Goal: Task Accomplishment & Management: Manage account settings

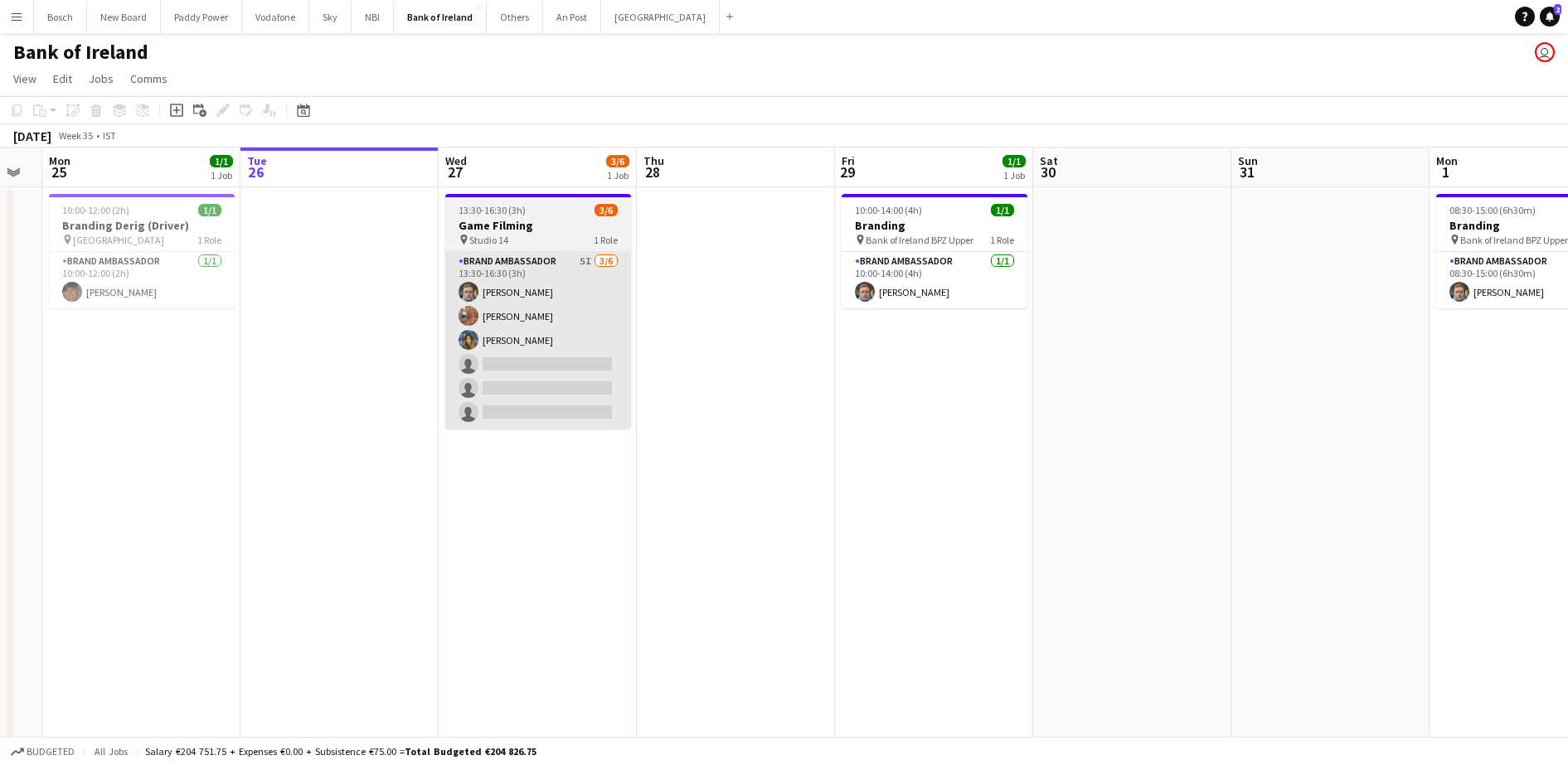
scroll to position [0, 353]
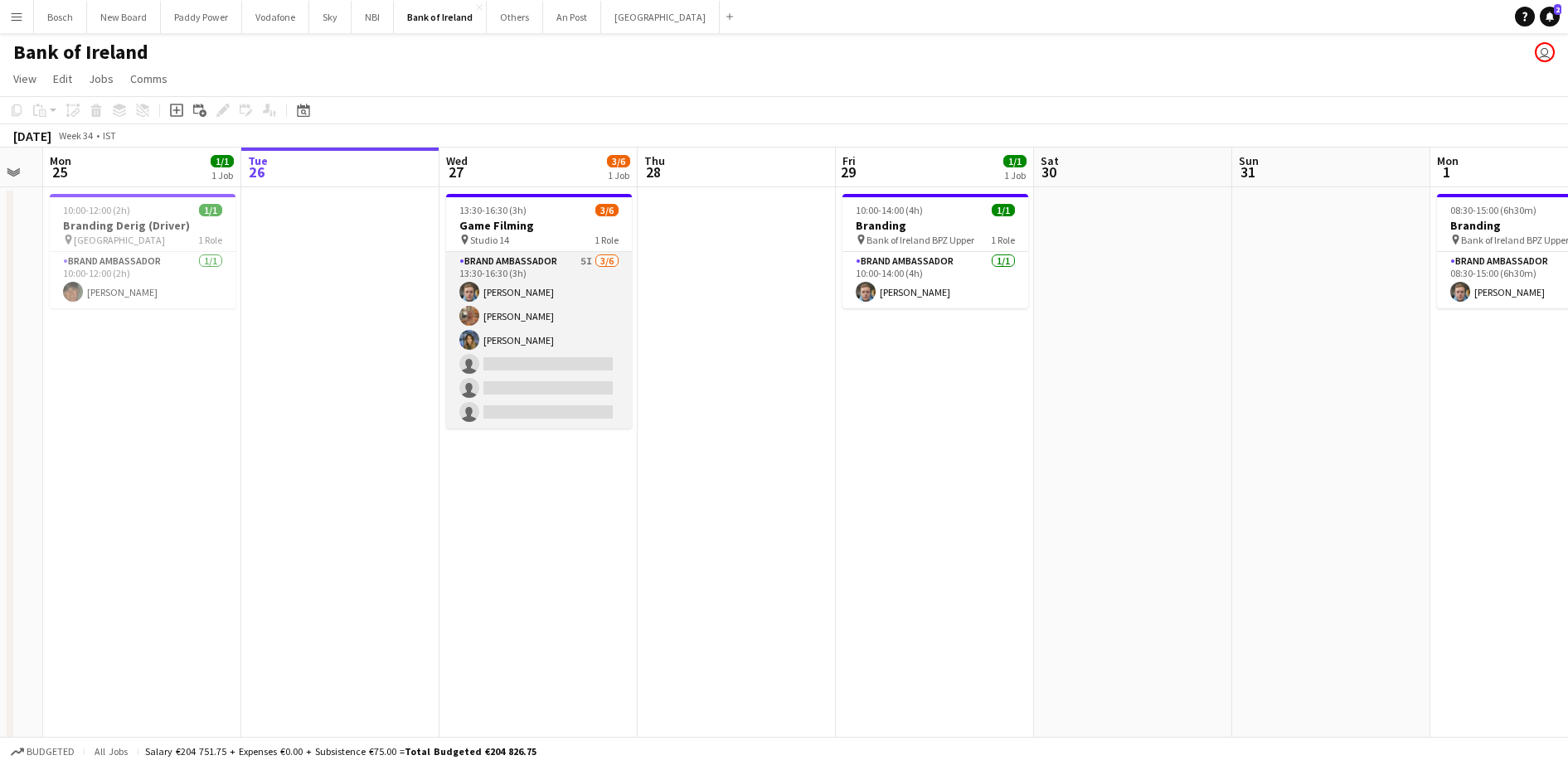
click at [504, 369] on app-card-role "Brand Ambassador 5I [DATE] 13:30-16:30 (3h) [PERSON_NAME] [PERSON_NAME] [PERSON…" at bounding box center [539, 340] width 186 height 177
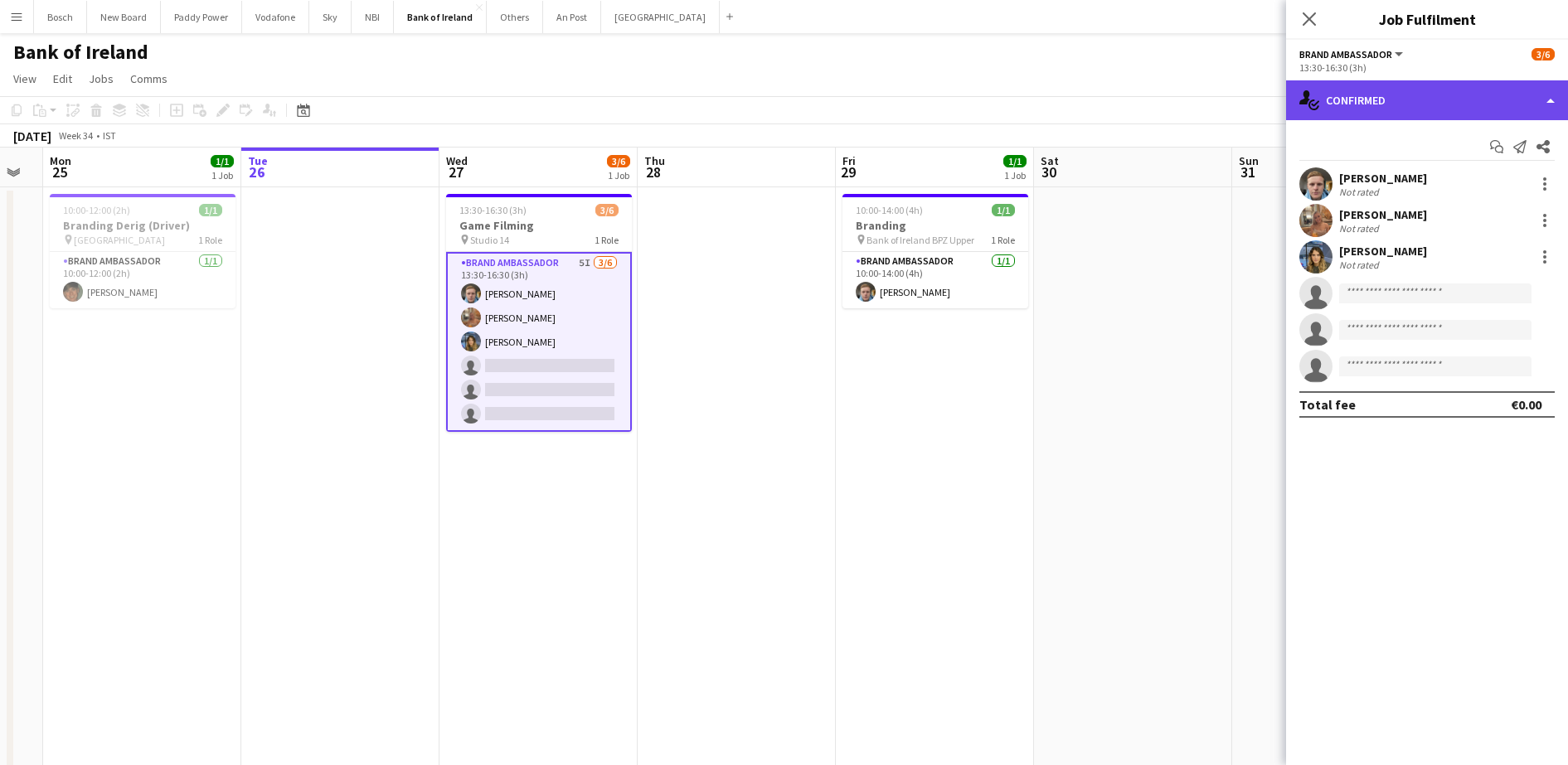
click at [1460, 108] on div "single-neutral-actions-check-2 Confirmed" at bounding box center [1426, 100] width 281 height 40
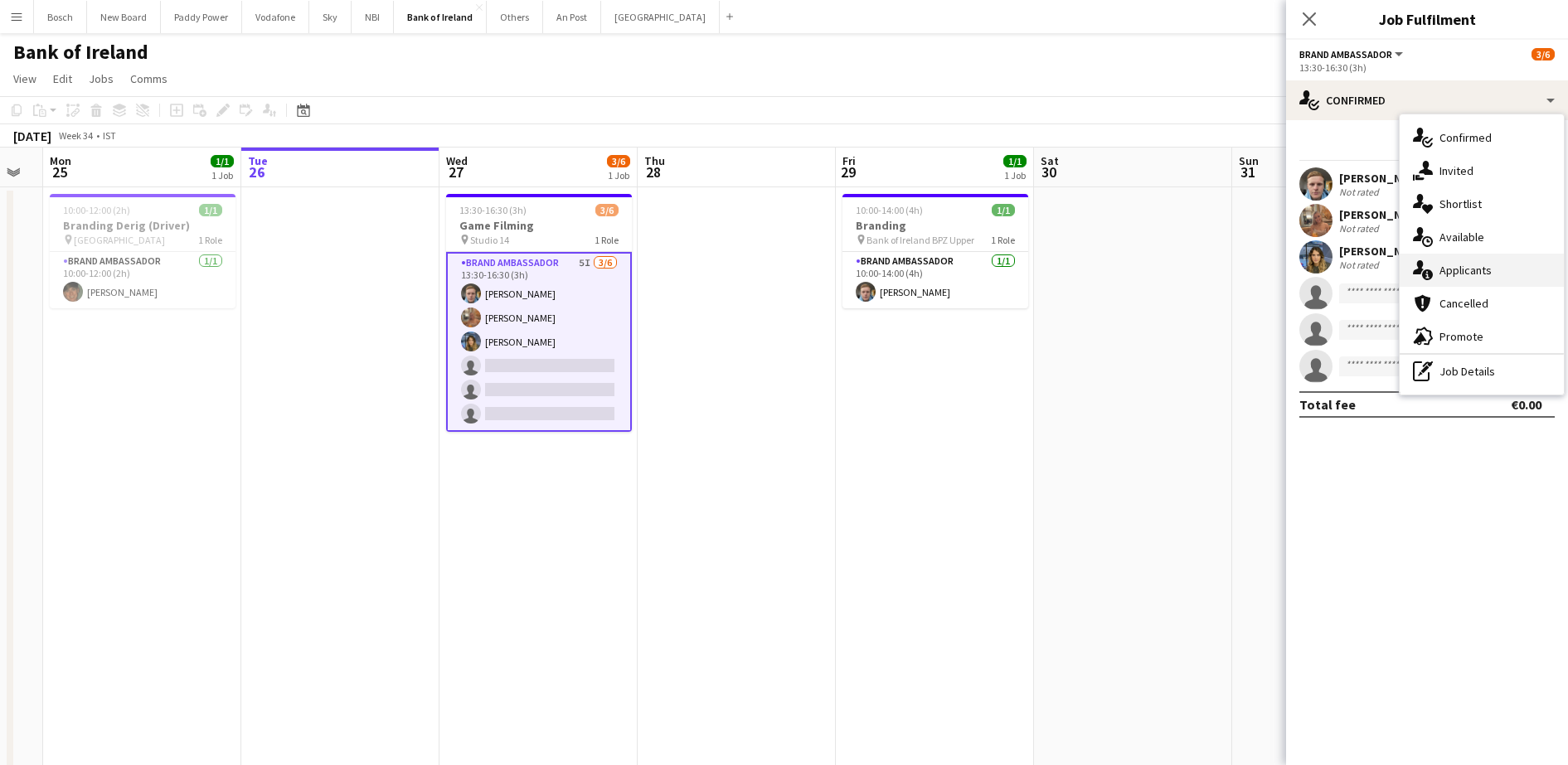
click at [1487, 267] on div "single-neutral-actions-information Applicants" at bounding box center [1482, 269] width 165 height 33
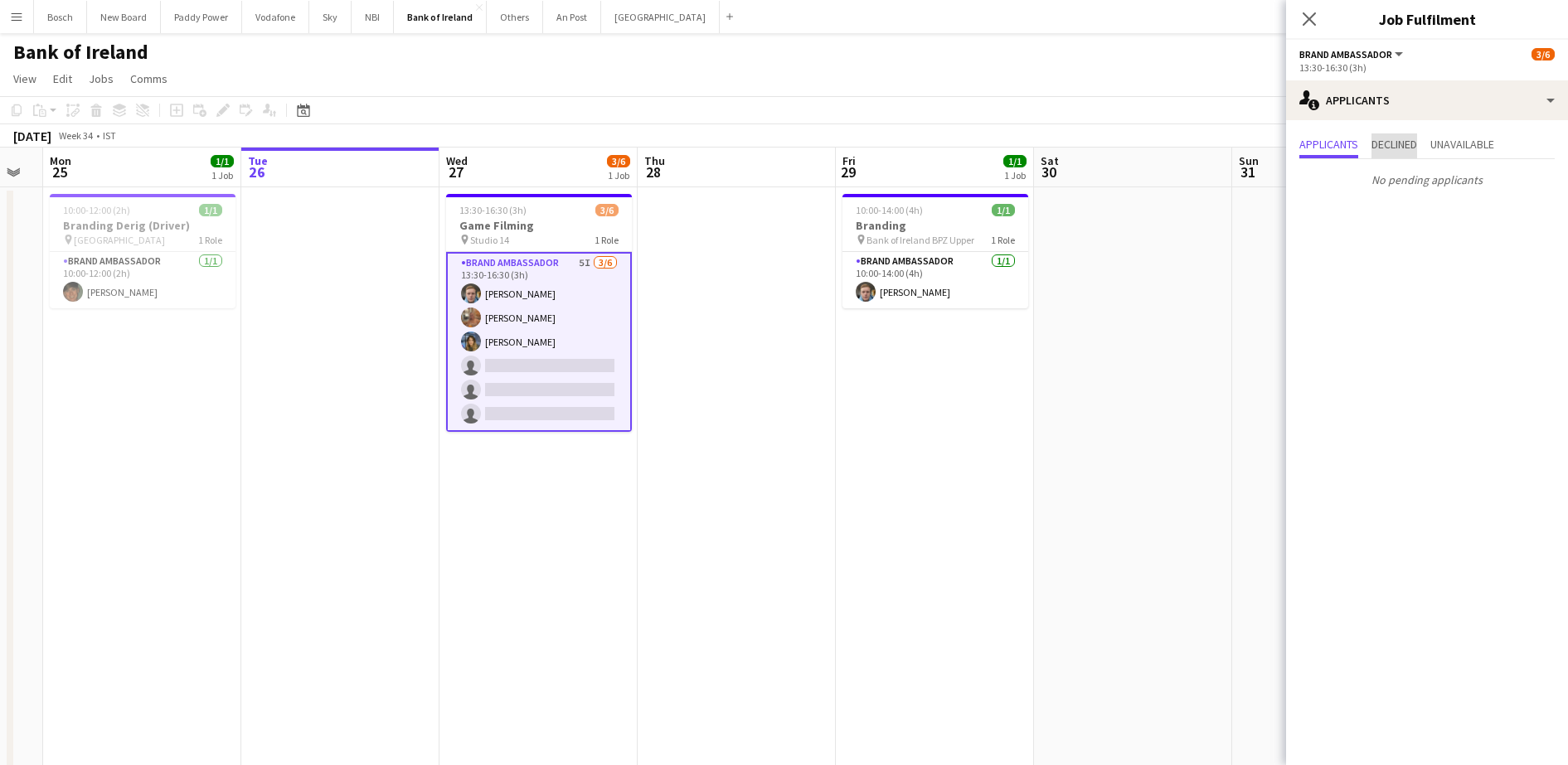
click at [1379, 141] on span "Declined" at bounding box center [1394, 144] width 46 height 11
click at [1338, 150] on span "Applicants" at bounding box center [1328, 144] width 59 height 11
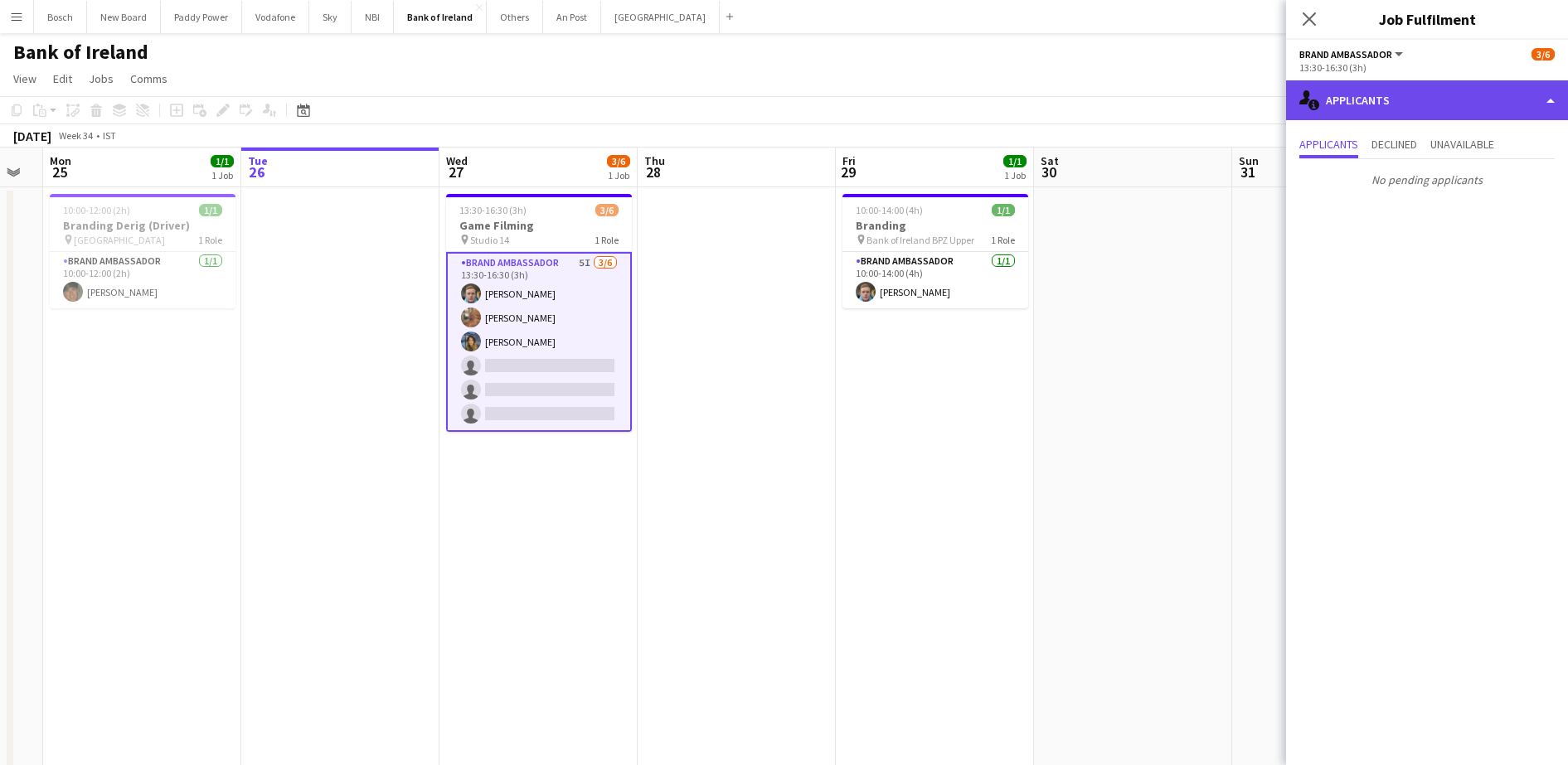
click at [1339, 91] on div "single-neutral-actions-information Applicants" at bounding box center [1426, 100] width 281 height 40
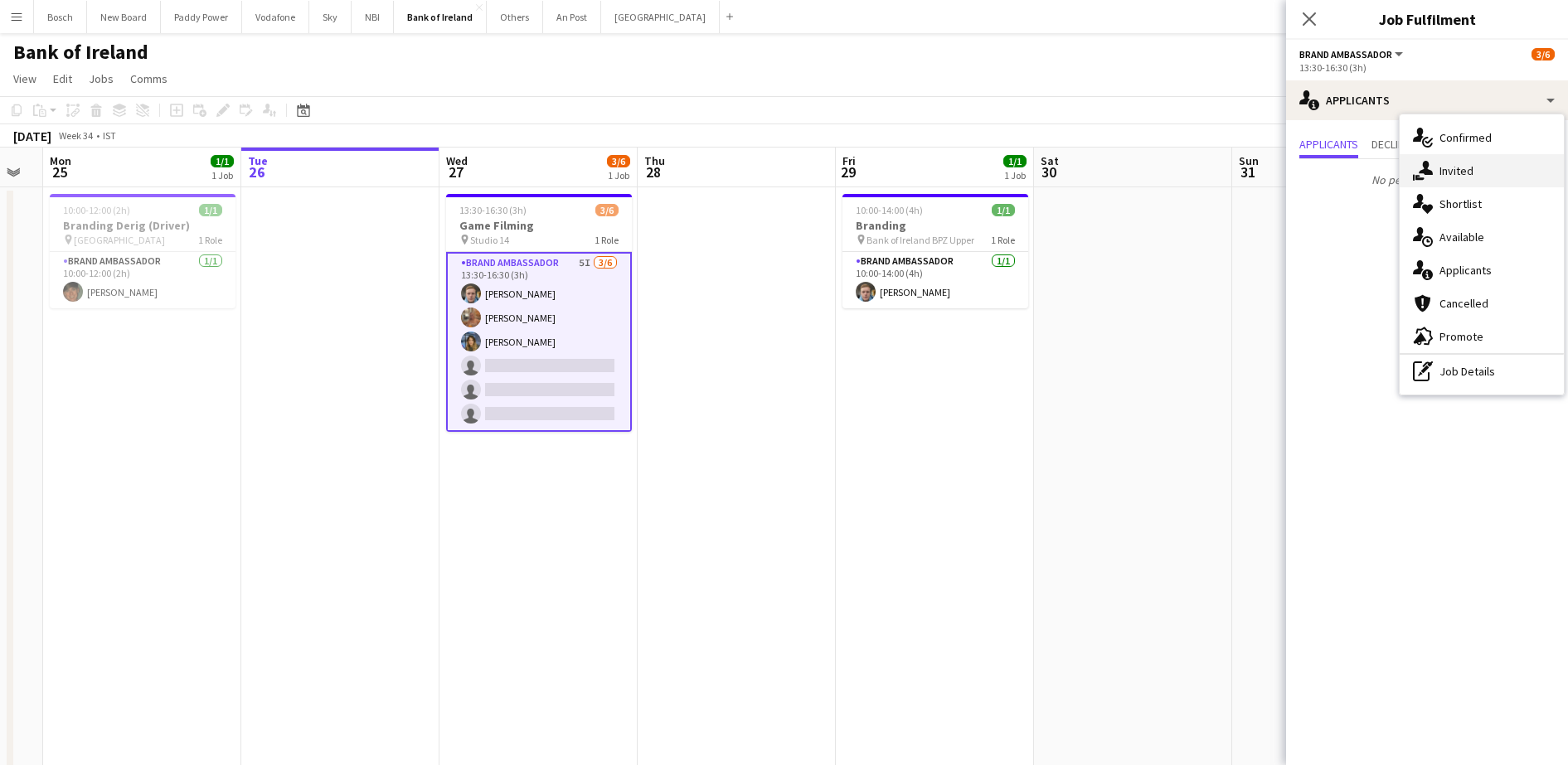
click at [1457, 171] on div "single-neutral-actions-share-1 Invited" at bounding box center [1482, 170] width 165 height 33
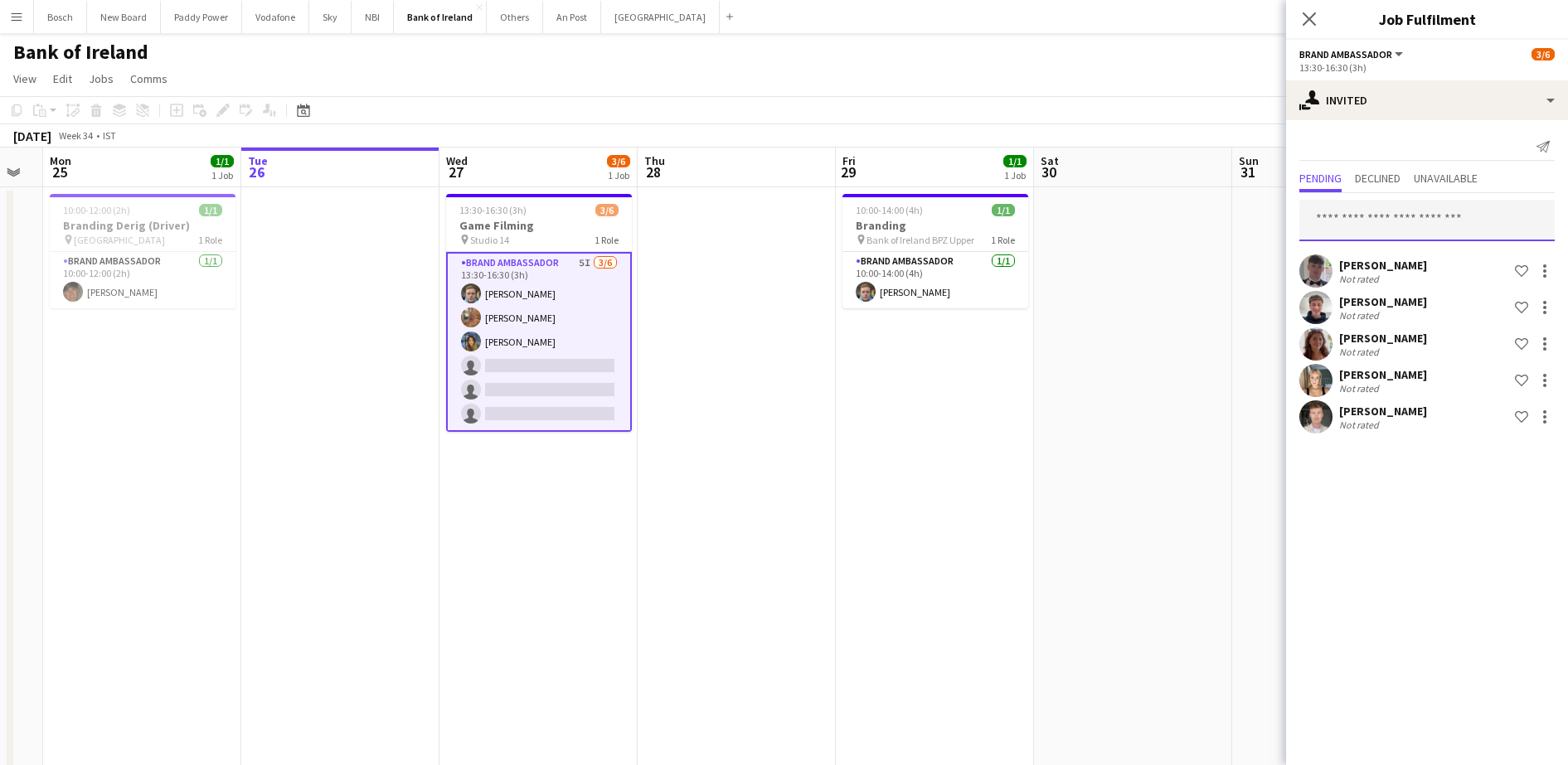
click at [1402, 224] on input "text" at bounding box center [1426, 221] width 255 height 41
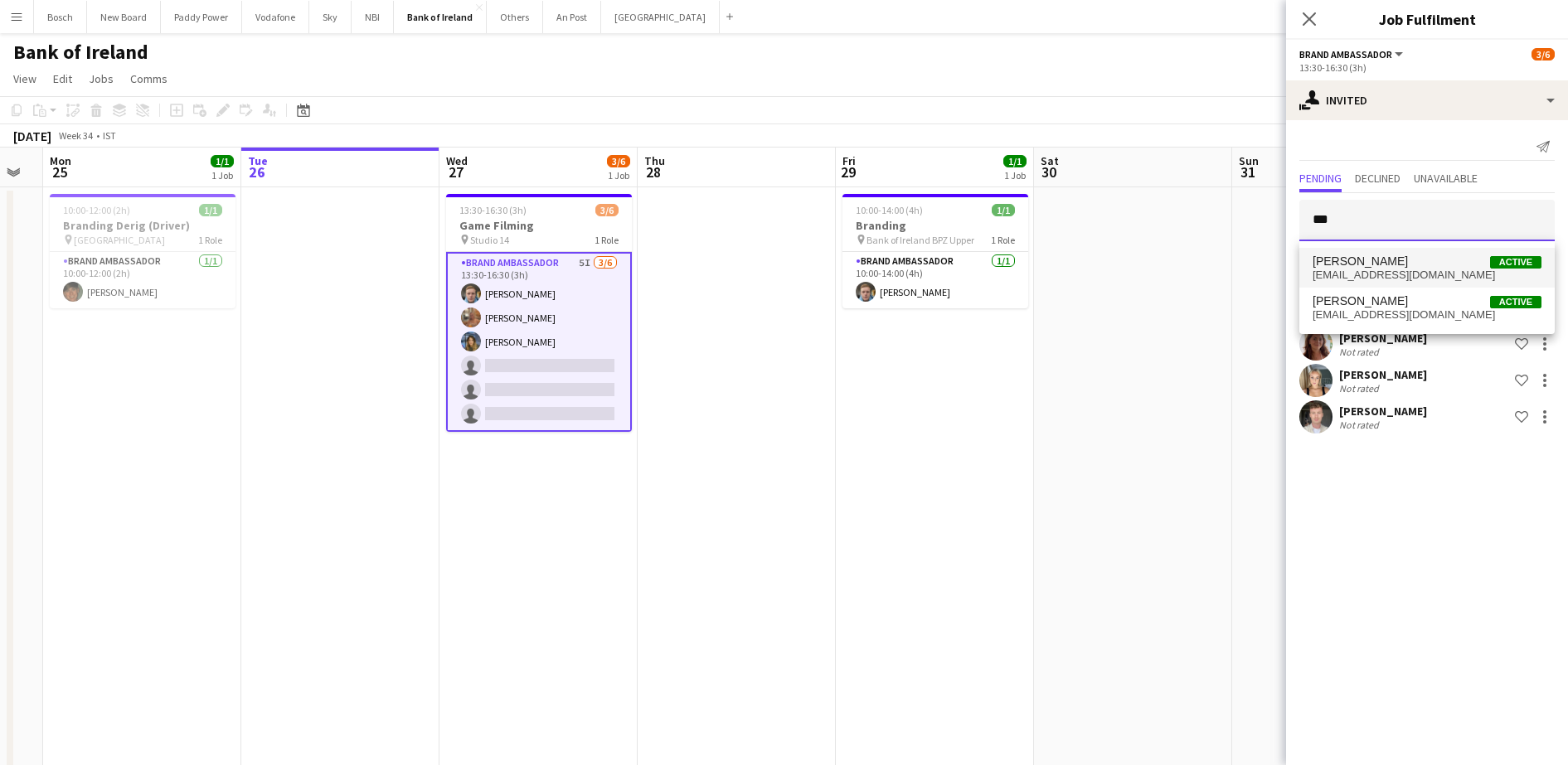
type input "***"
click at [1427, 265] on span "[PERSON_NAME] Active" at bounding box center [1427, 261] width 229 height 14
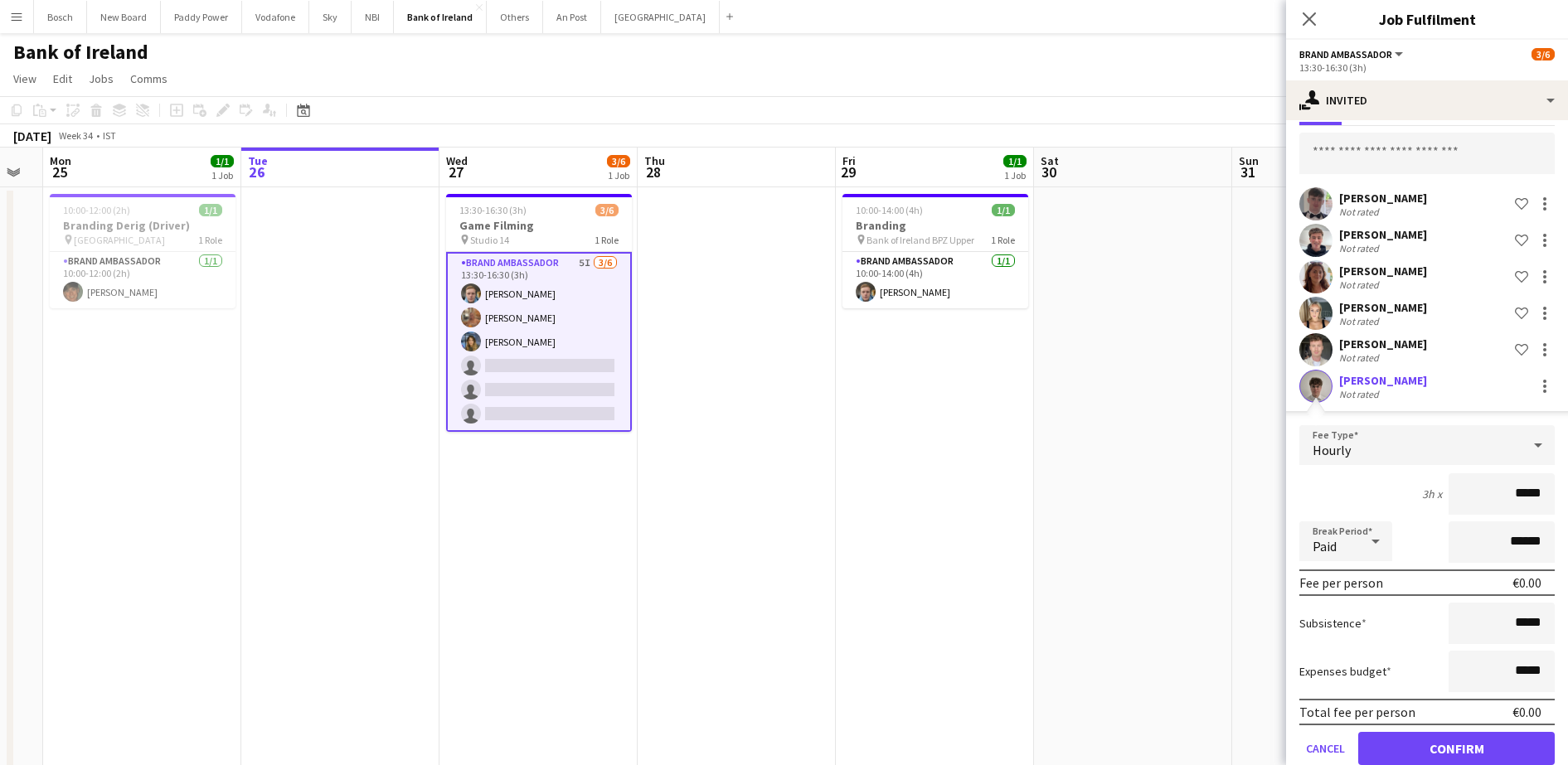
scroll to position [98, 0]
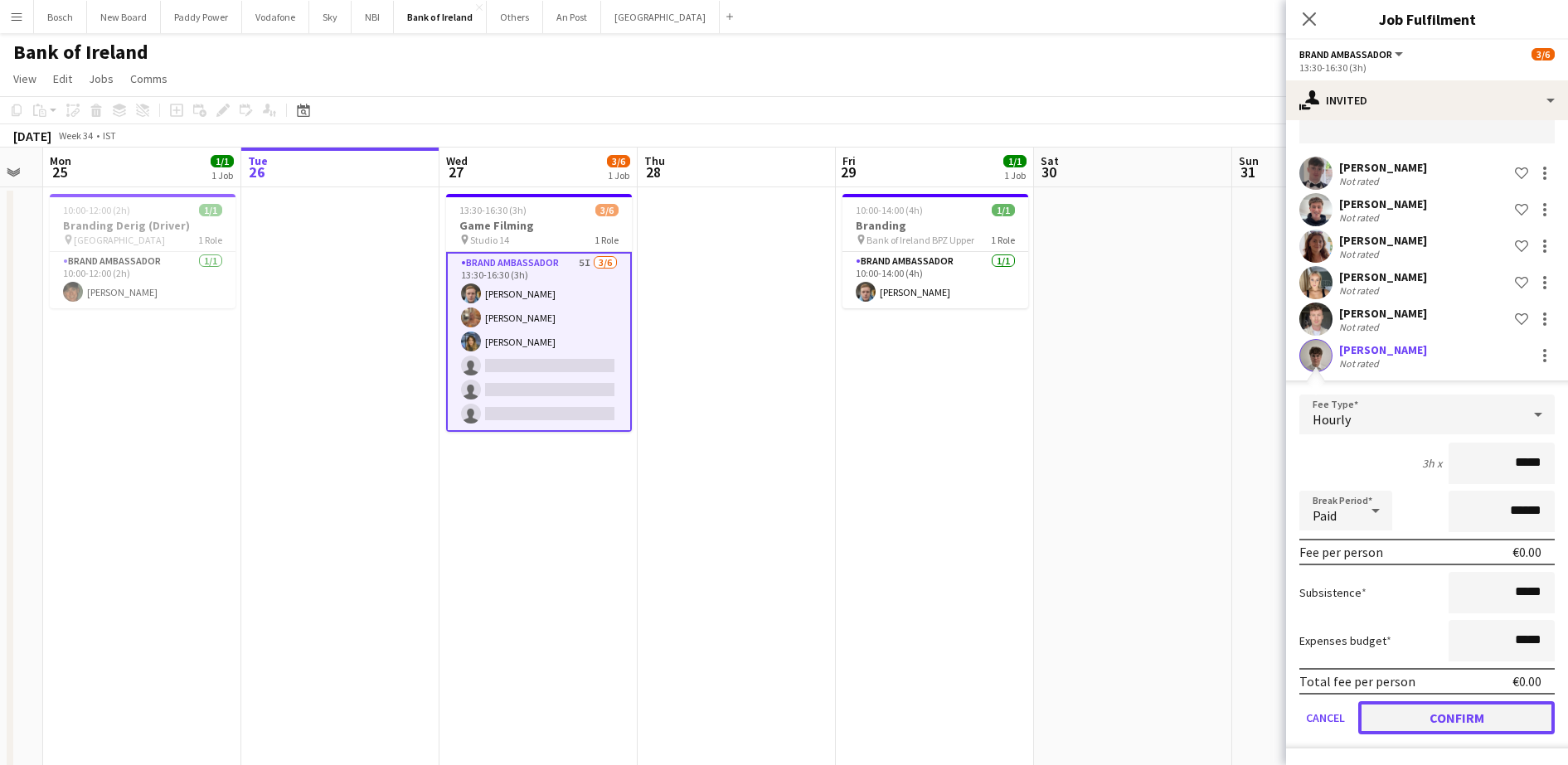
click at [1454, 716] on button "Confirm" at bounding box center [1456, 717] width 196 height 33
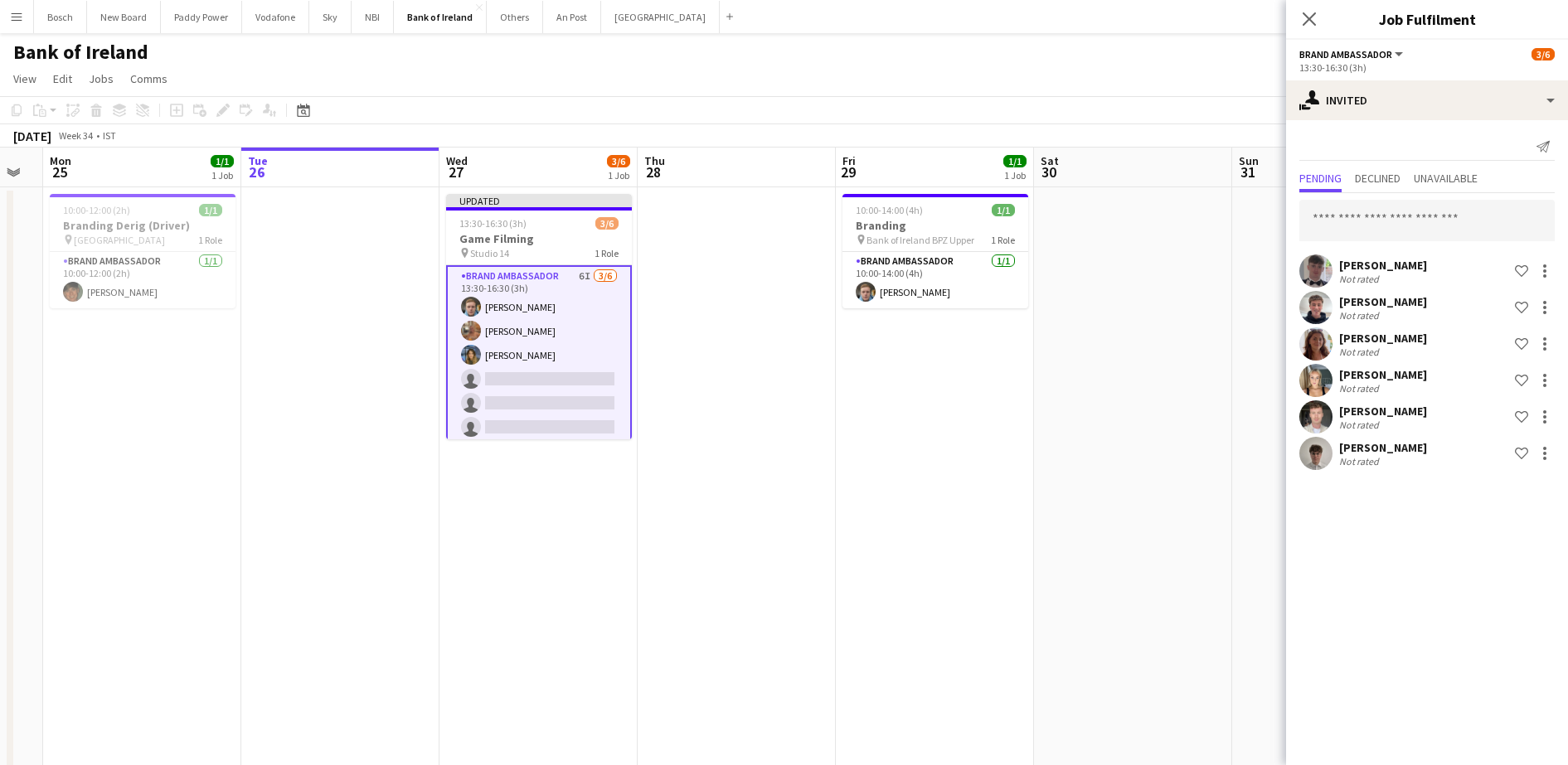
scroll to position [0, 0]
click at [1158, 119] on app-toolbar "Copy Paste Paste Ctrl+V Paste with crew Ctrl+Shift+V Paste linked Job [GEOGRAPH…" at bounding box center [784, 110] width 1568 height 28
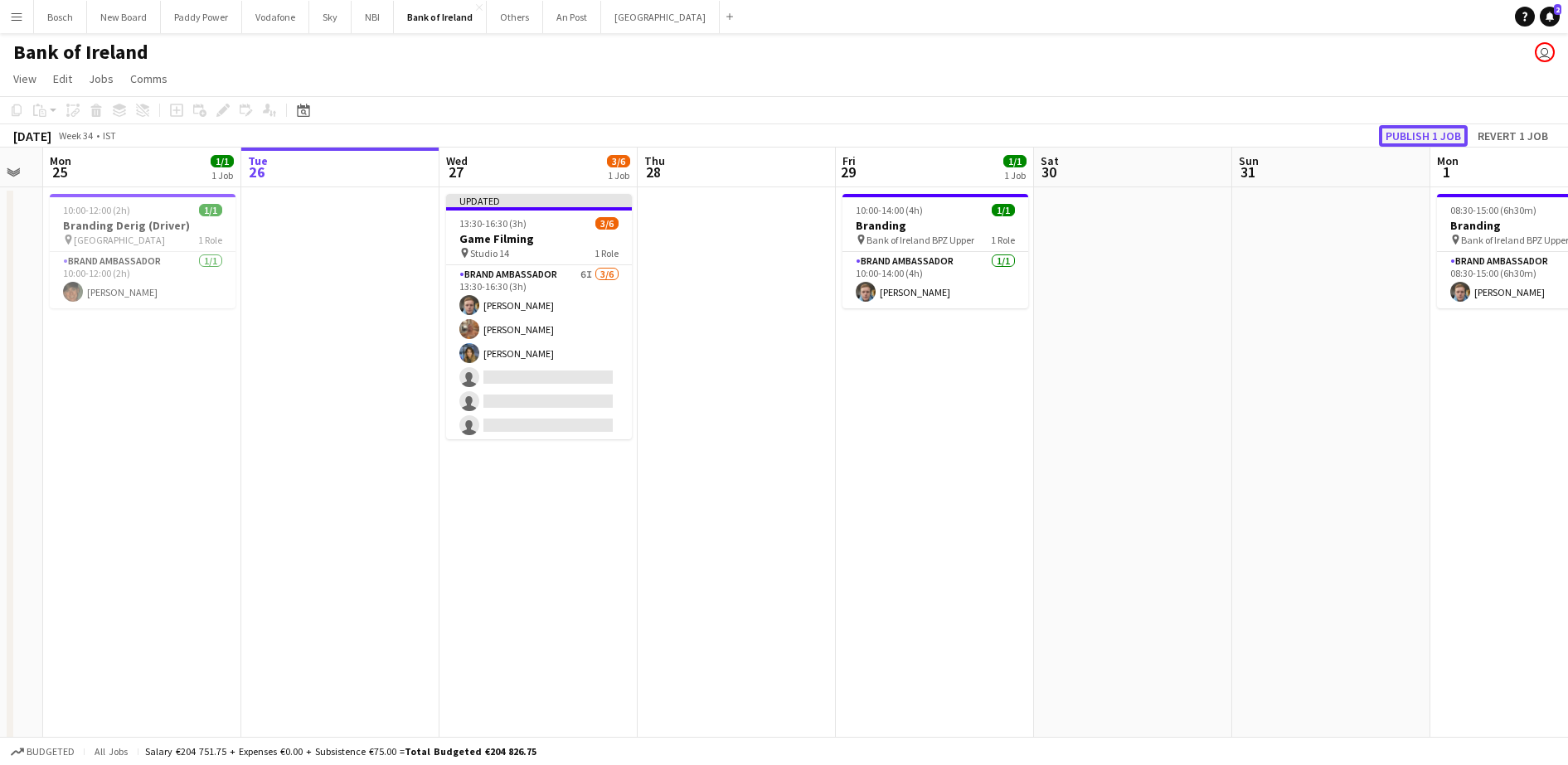
click at [1424, 135] on button "Publish 1 job" at bounding box center [1423, 136] width 89 height 22
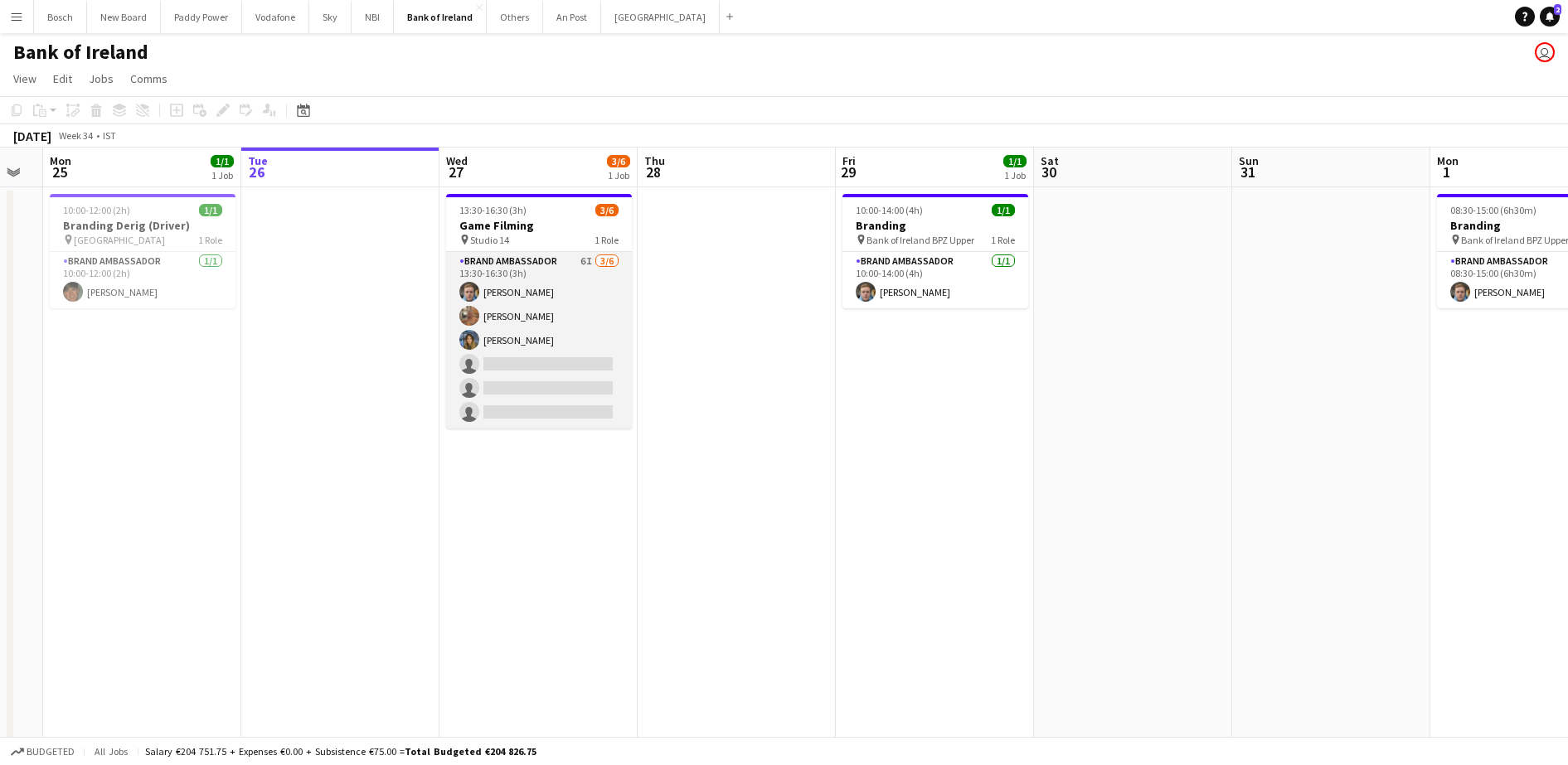
click at [494, 368] on app-card-role "Brand Ambassador 6I [DATE] 13:30-16:30 (3h) [PERSON_NAME] [PERSON_NAME] [PERSON…" at bounding box center [539, 340] width 186 height 177
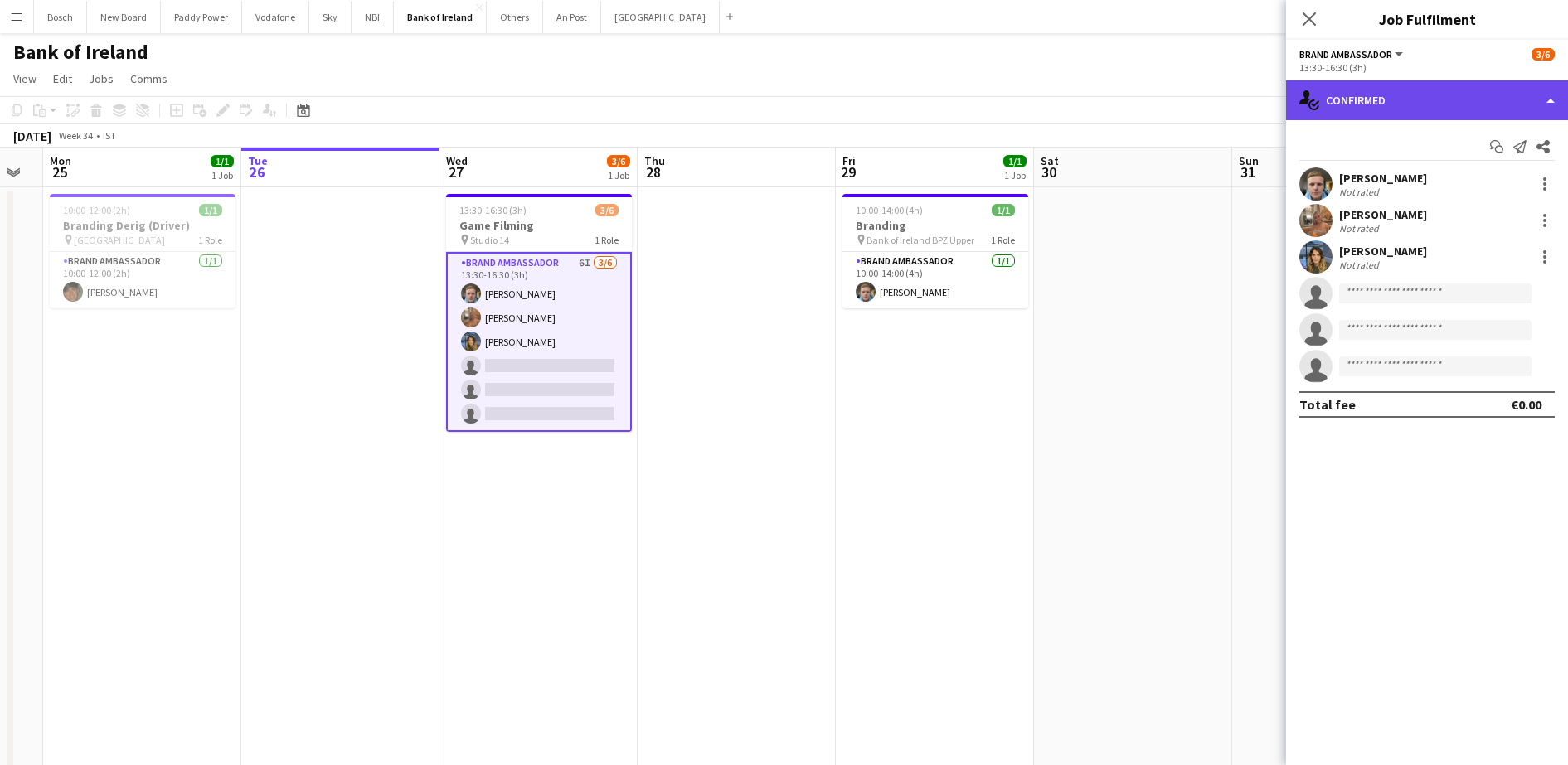
click at [1379, 105] on div "single-neutral-actions-check-2 Confirmed" at bounding box center [1426, 100] width 281 height 40
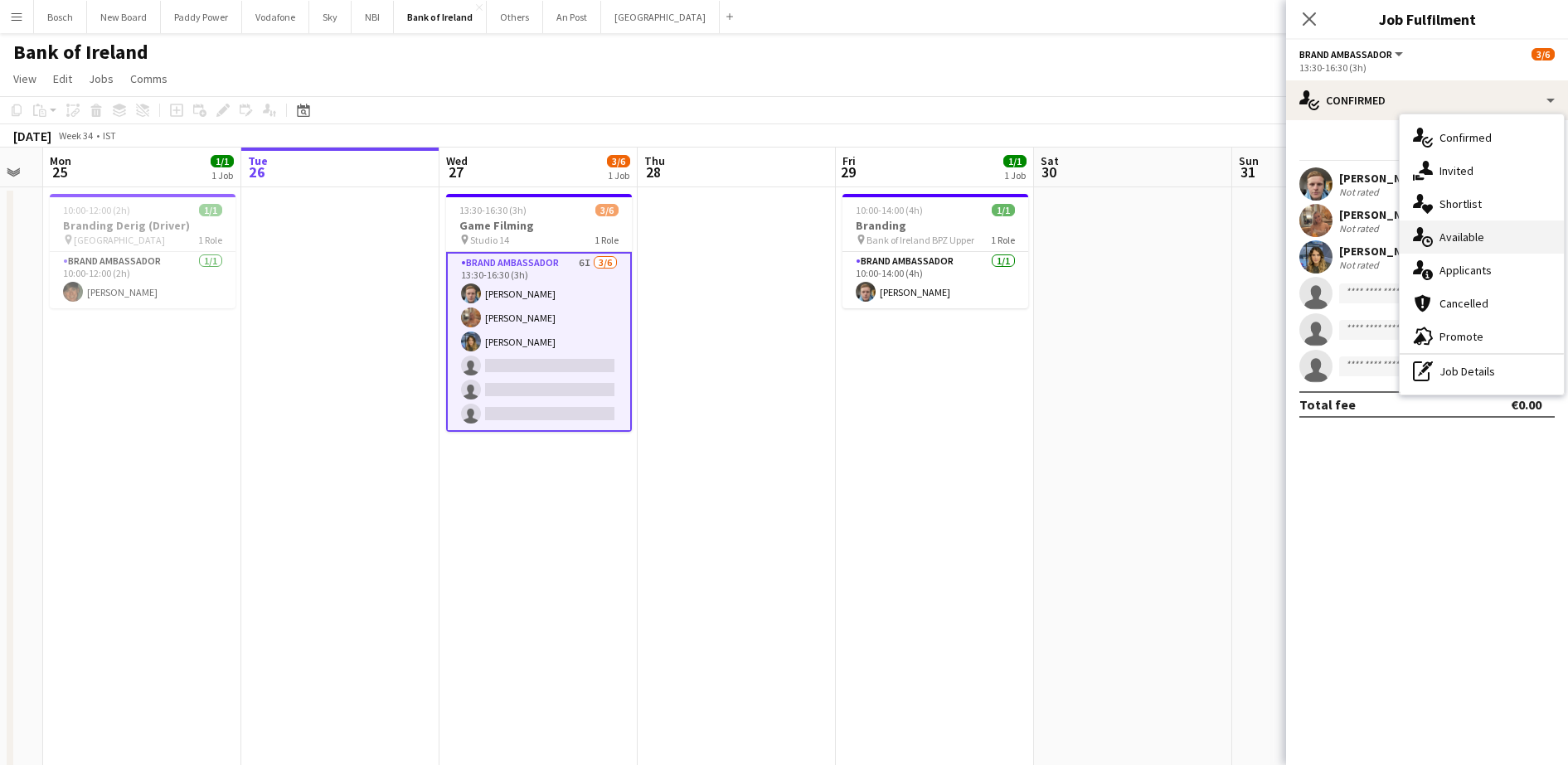
click at [1452, 241] on div "single-neutral-actions-upload Available" at bounding box center [1482, 237] width 165 height 33
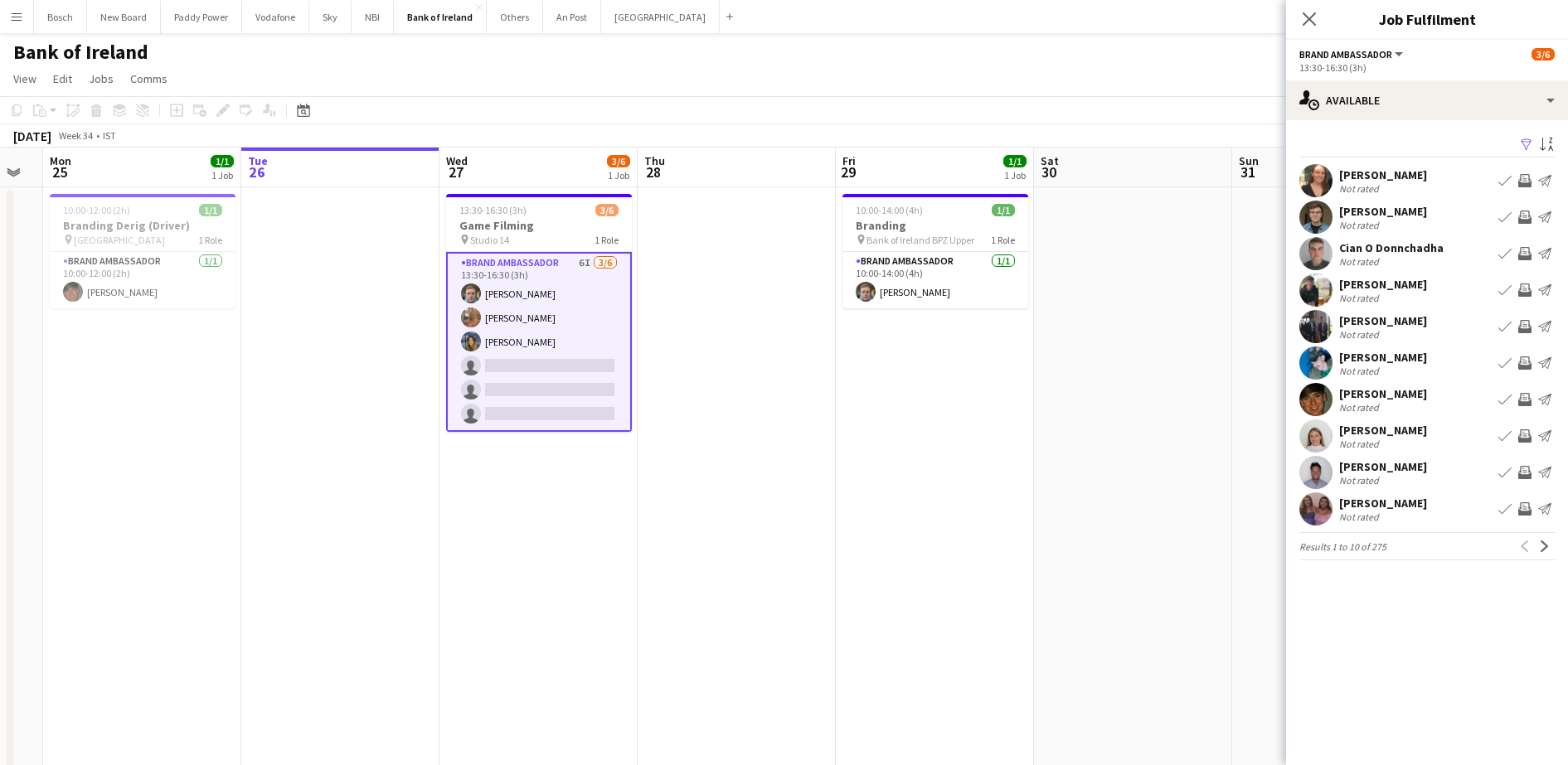
click at [1396, 60] on button "Brand Ambassador" at bounding box center [1351, 53] width 106 height 12
click at [1395, 92] on ul "All roles Brand Ambassador" at bounding box center [1360, 96] width 94 height 43
click at [1460, 99] on div "single-neutral-actions-upload Available" at bounding box center [1426, 100] width 281 height 40
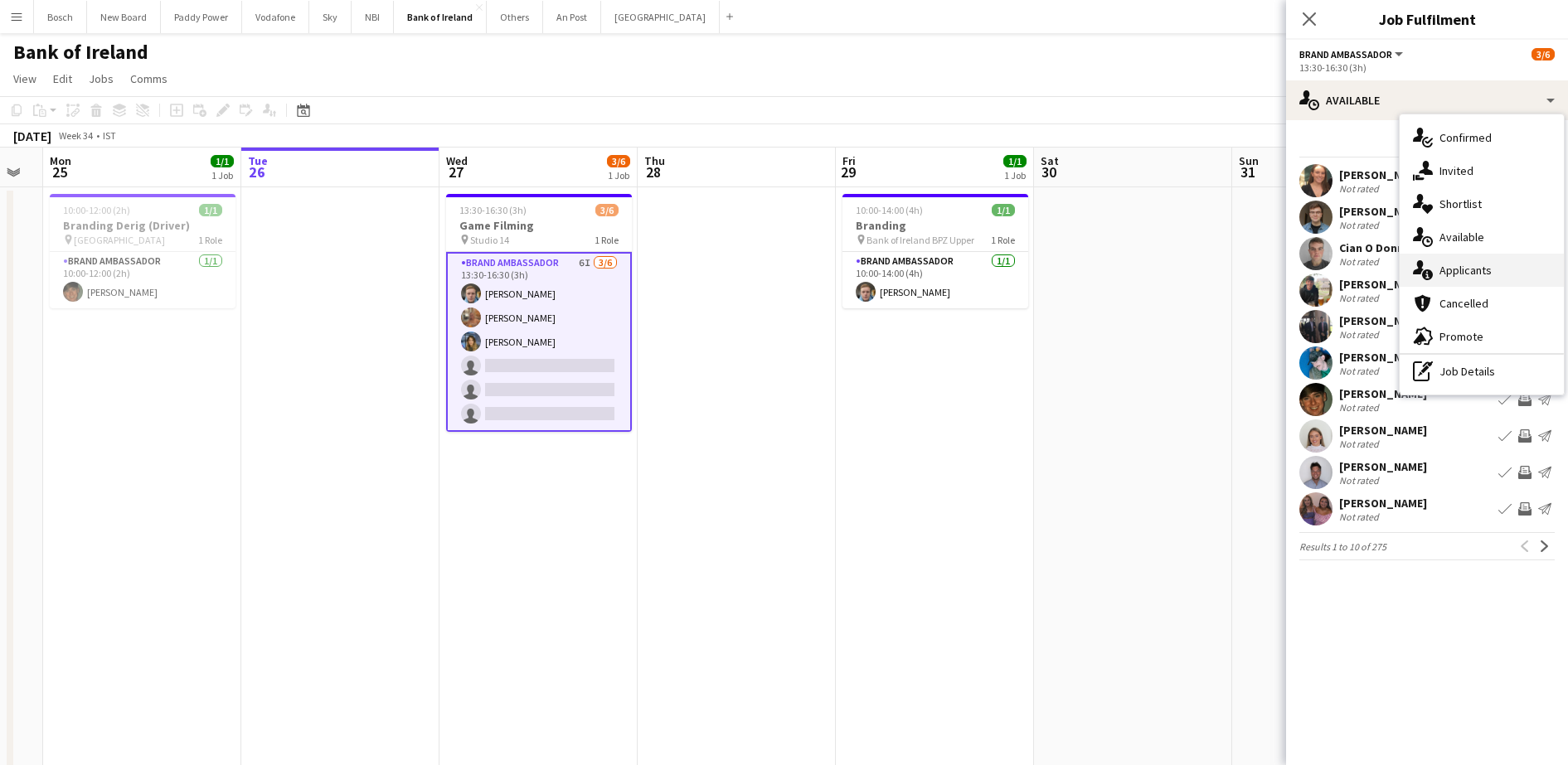
click at [1500, 281] on div "single-neutral-actions-information Applicants" at bounding box center [1482, 269] width 165 height 33
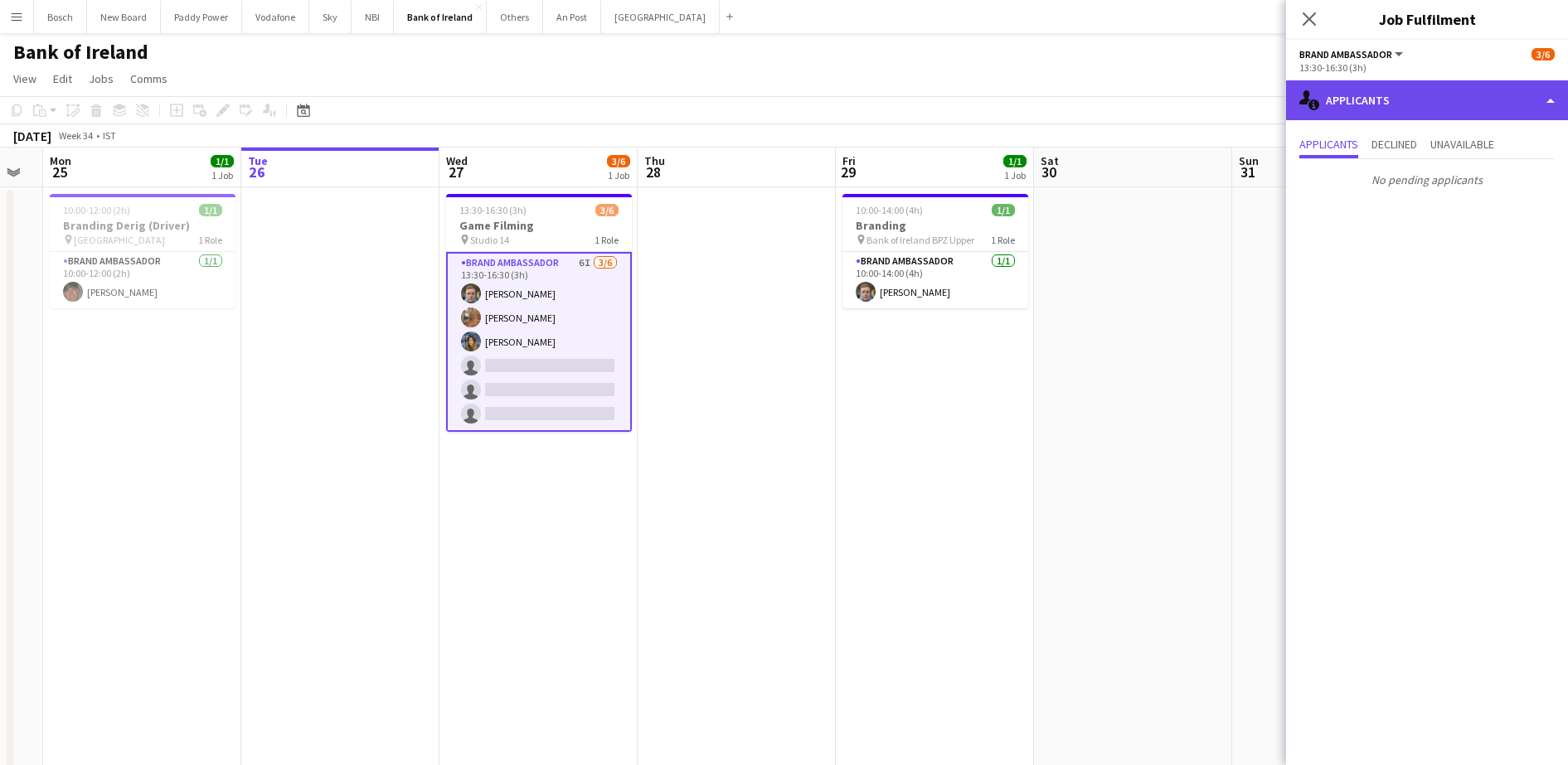
click at [1473, 97] on div "single-neutral-actions-information Applicants" at bounding box center [1426, 100] width 281 height 40
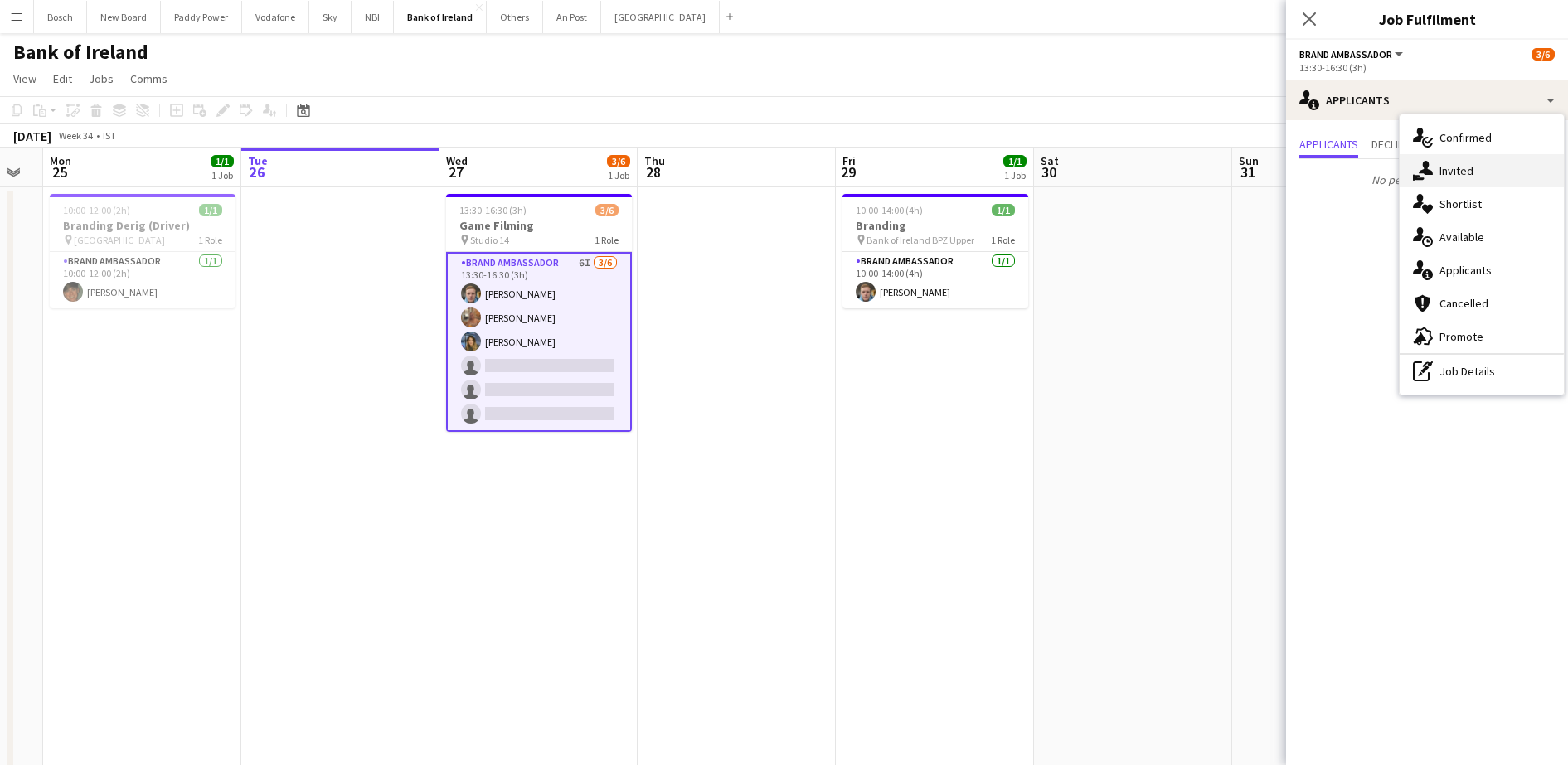
click at [1473, 182] on div "single-neutral-actions-share-1 Invited" at bounding box center [1482, 170] width 165 height 33
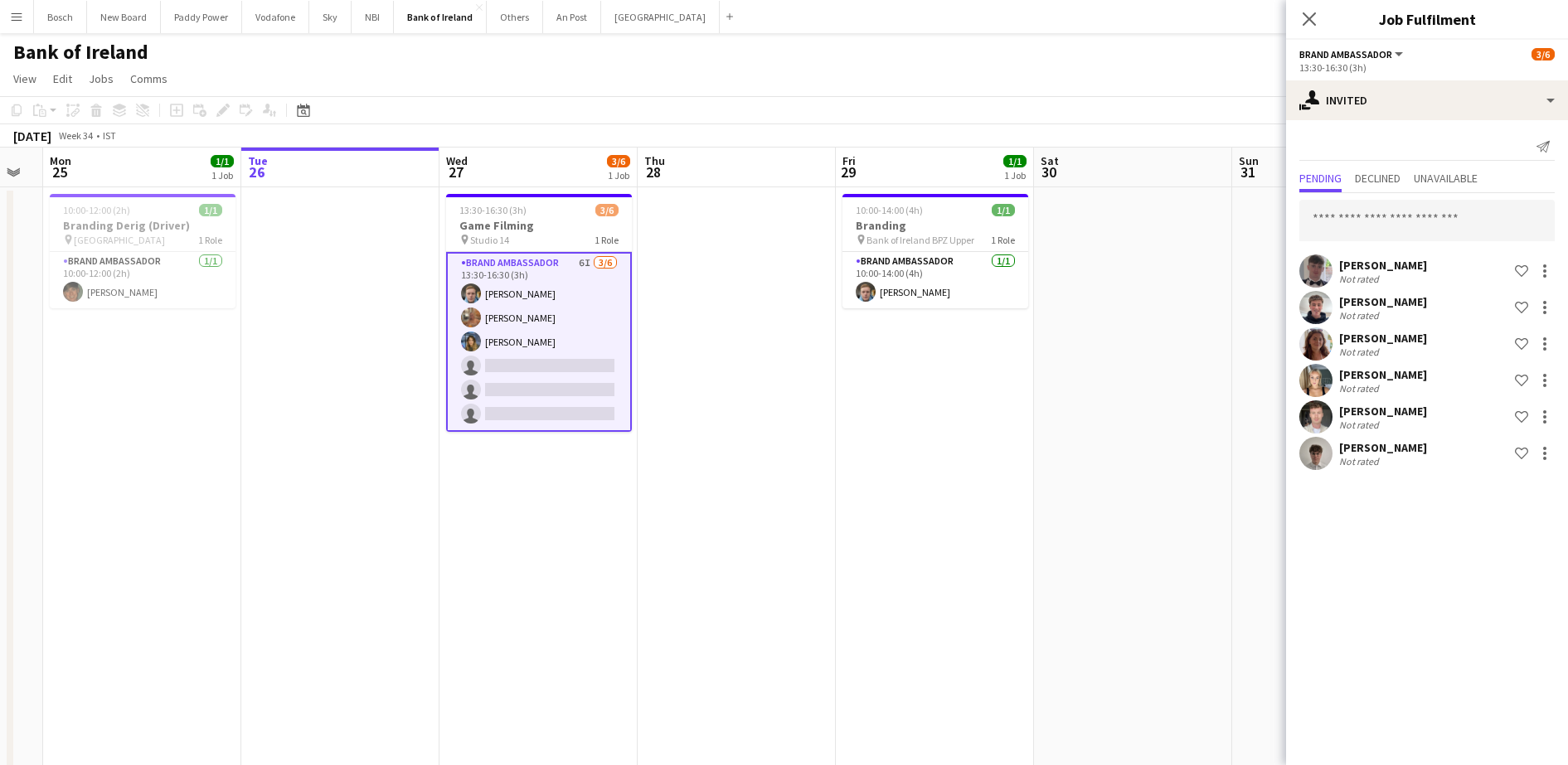
click at [958, 71] on app-page-menu "View Day view expanded Day view collapsed Month view Date picker Jump to [DATE]…" at bounding box center [784, 80] width 1568 height 32
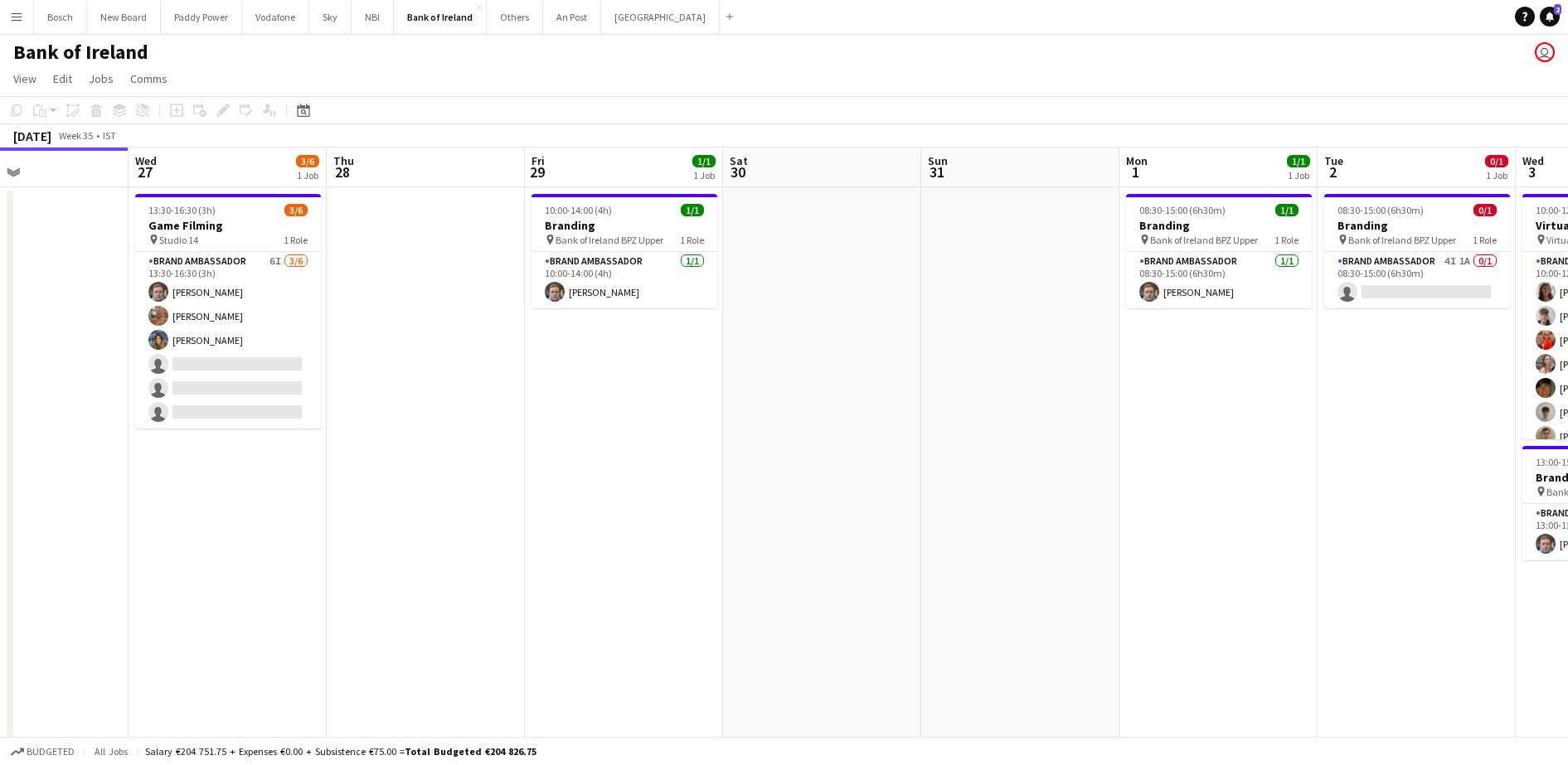
scroll to position [0, 509]
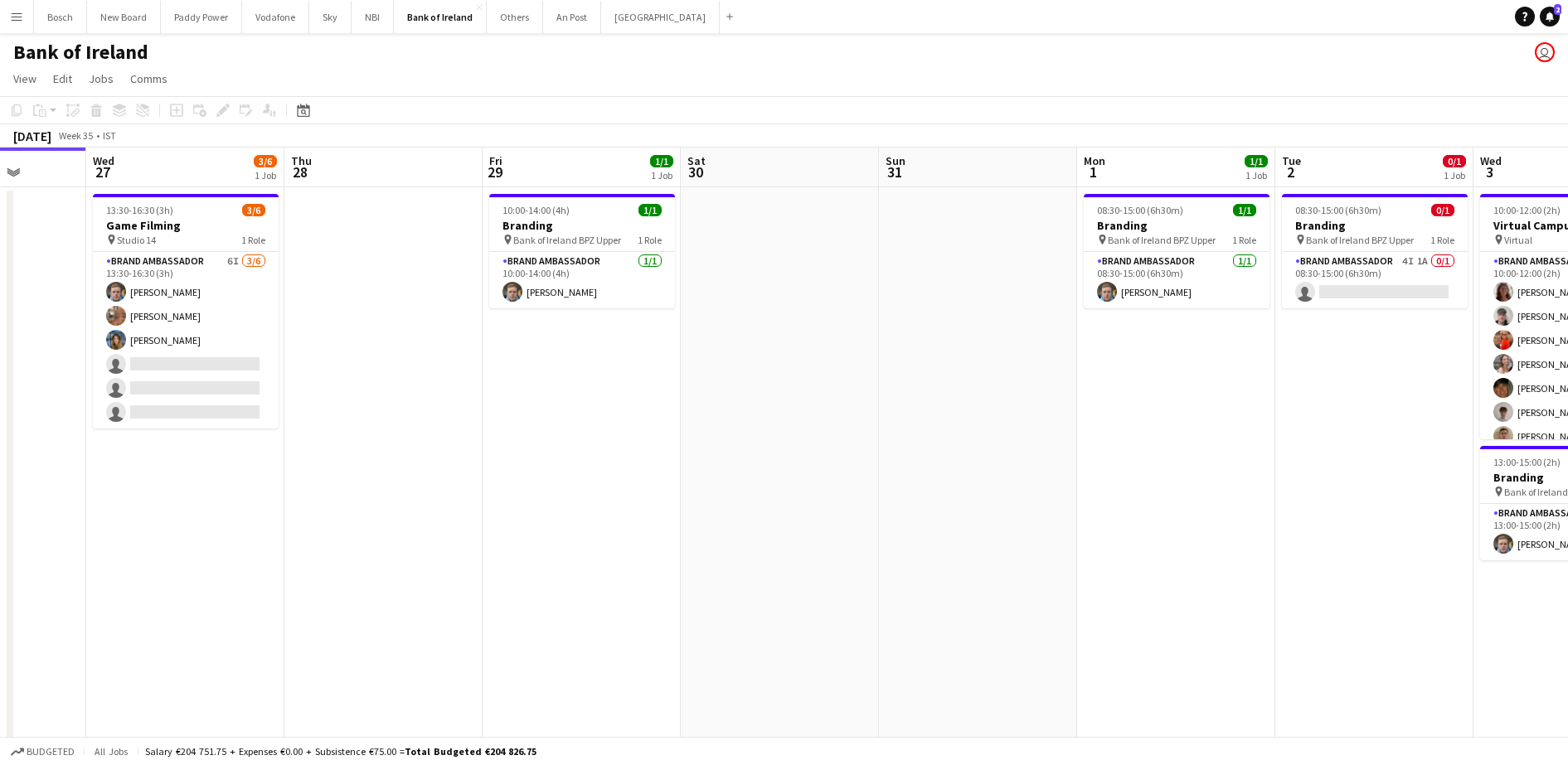
drag, startPoint x: 1255, startPoint y: 377, endPoint x: 901, endPoint y: 383, distance: 354.1
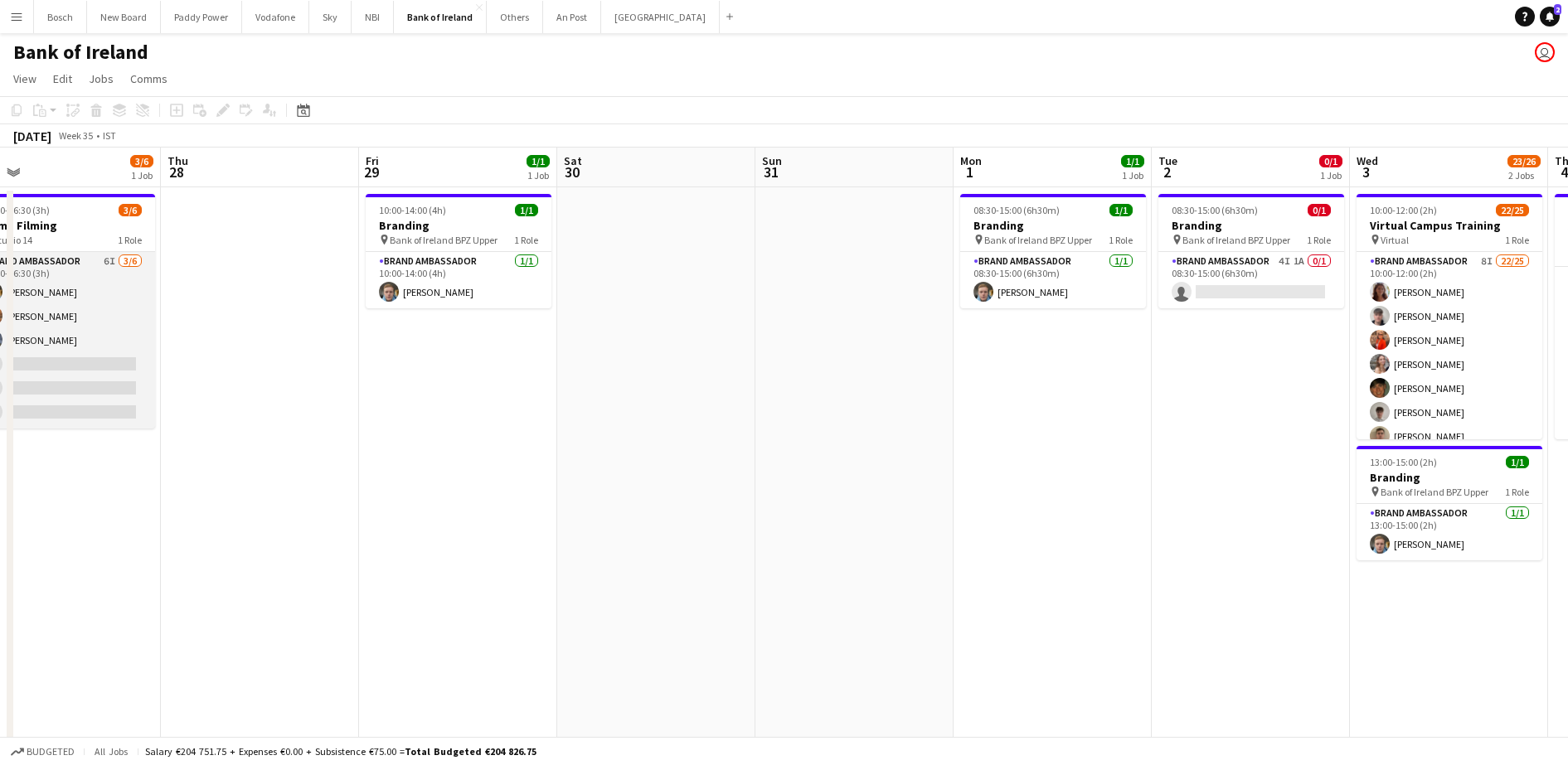
click at [119, 289] on app-card-role "Brand Ambassador 6I [DATE] 13:30-16:30 (3h) [PERSON_NAME] [PERSON_NAME] [PERSON…" at bounding box center [62, 340] width 186 height 177
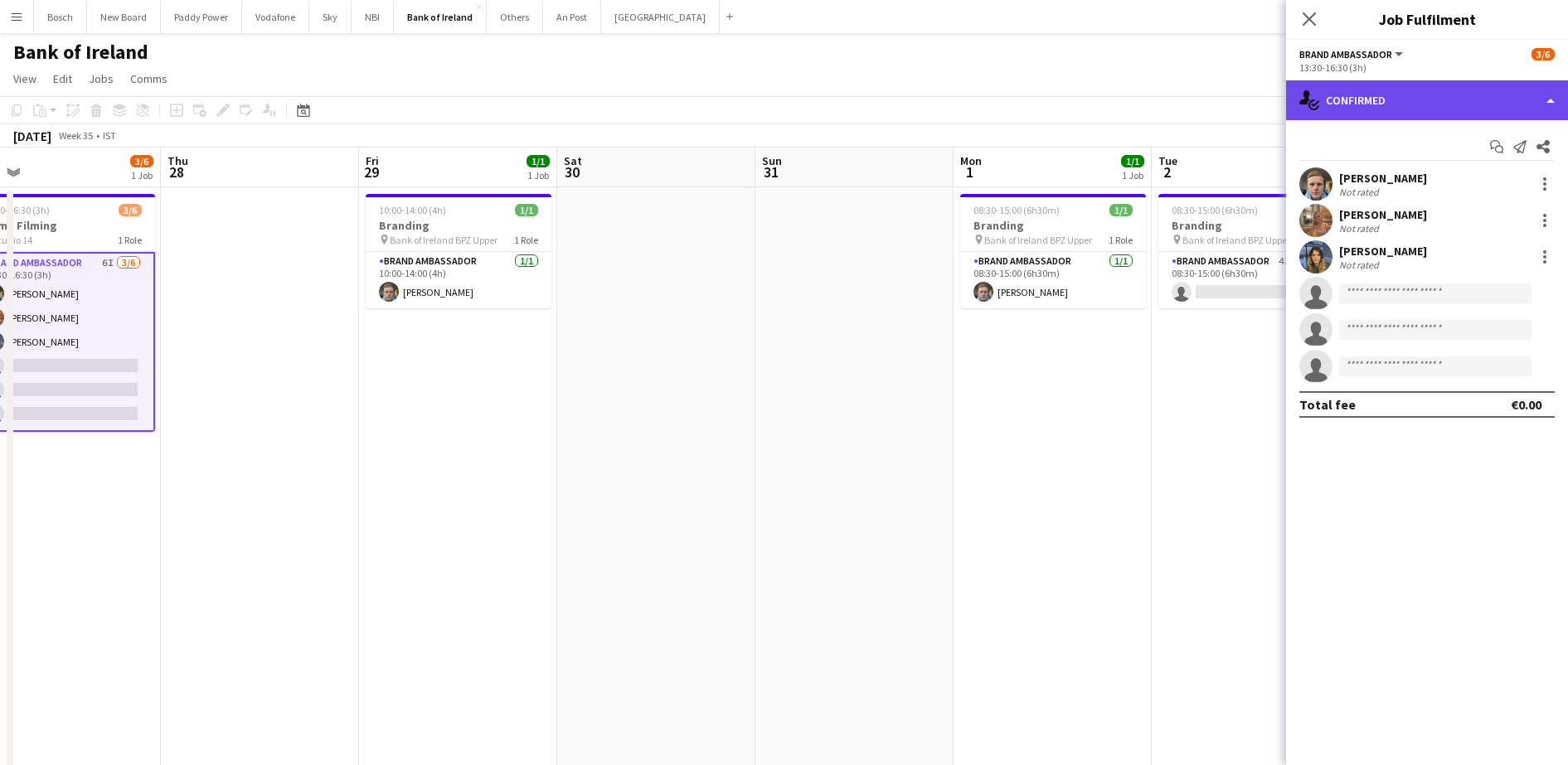
click at [1335, 99] on div "single-neutral-actions-check-2 Confirmed" at bounding box center [1426, 100] width 281 height 40
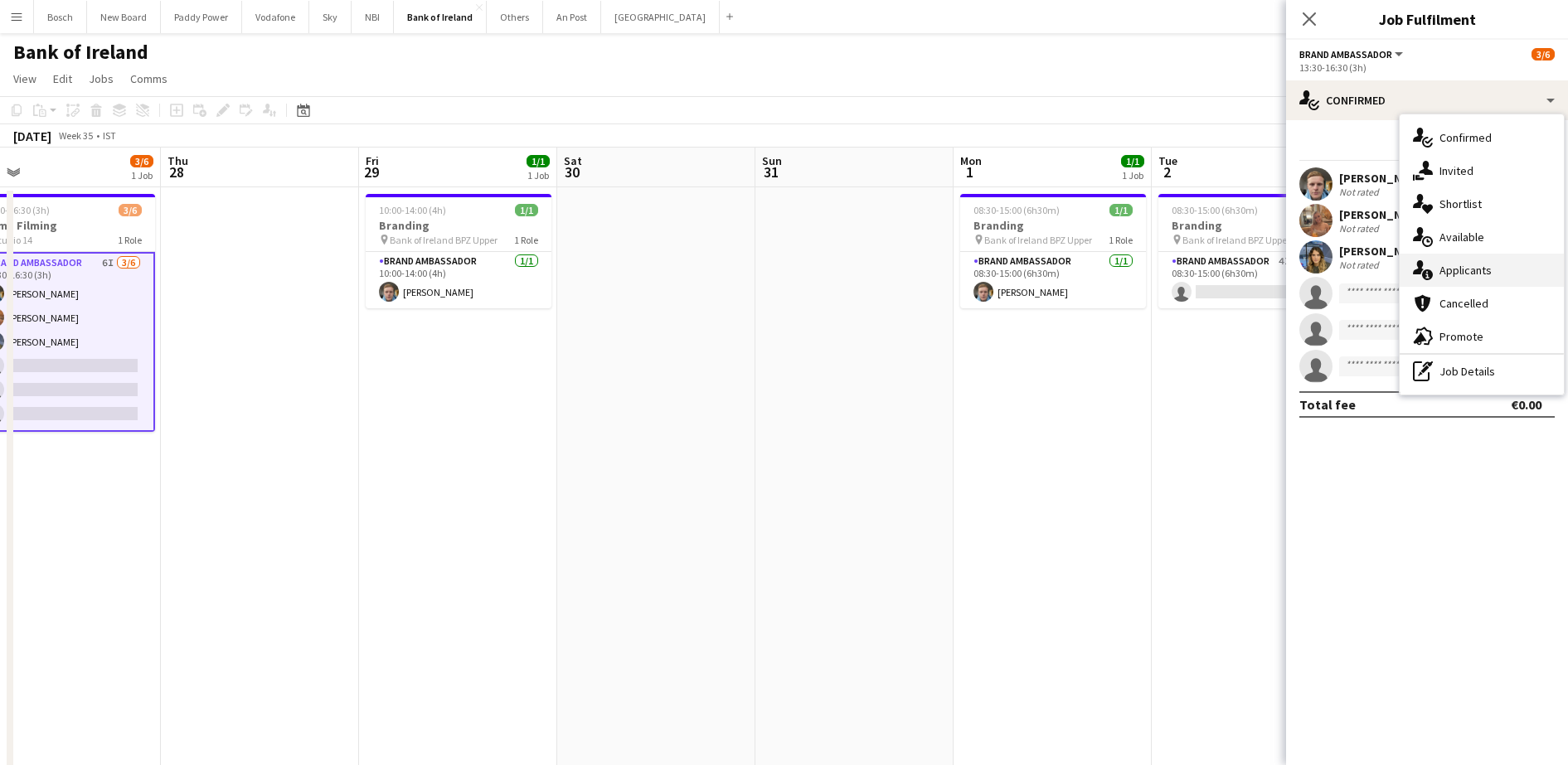
click at [1453, 253] on div "single-neutral-actions-information Applicants" at bounding box center [1482, 269] width 165 height 33
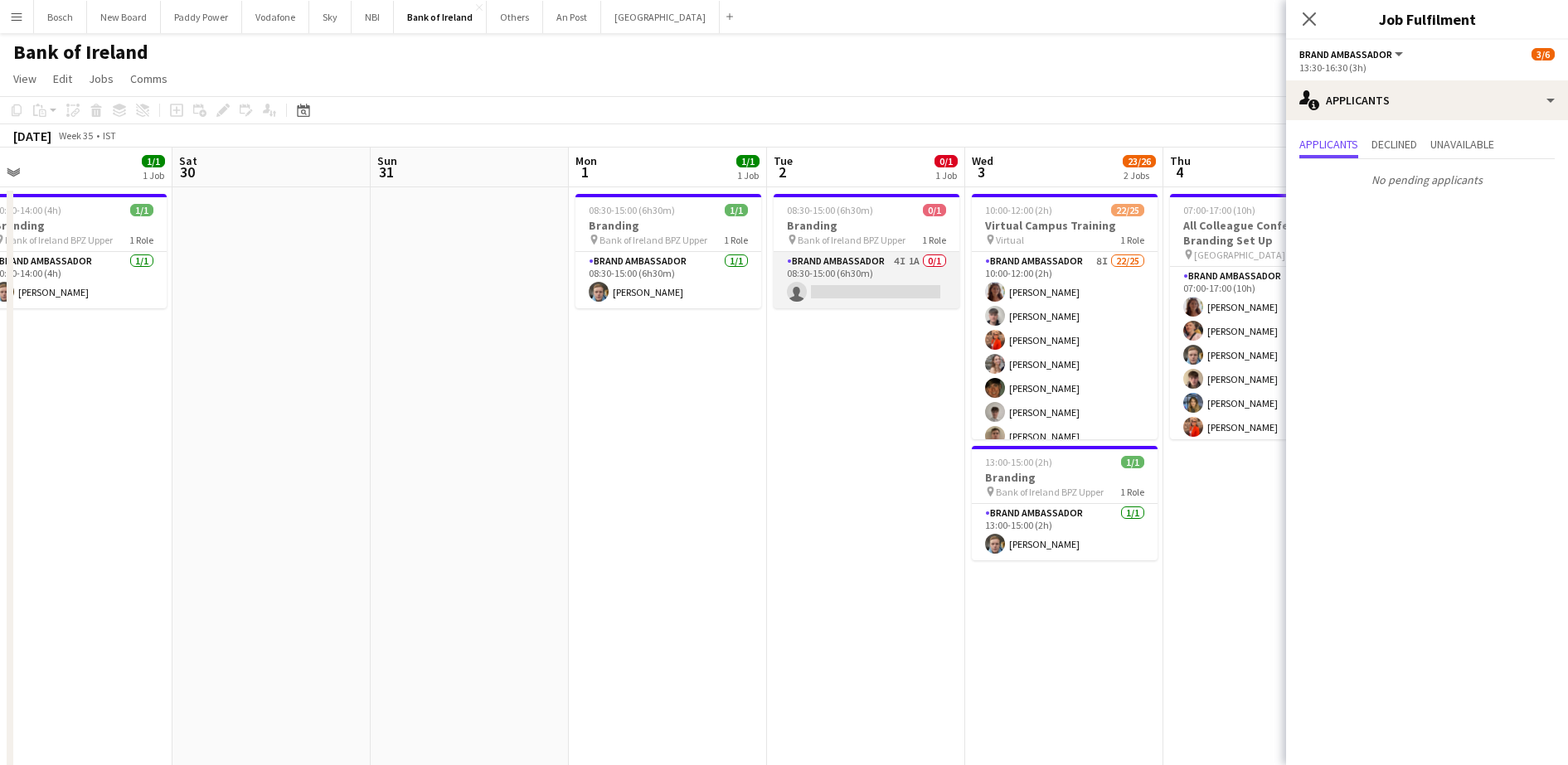
click at [904, 285] on app-card-role "Brand Ambassador 4I 1A 0/1 08:30-15:00 (6h30m) single-neutral-actions" at bounding box center [866, 281] width 186 height 56
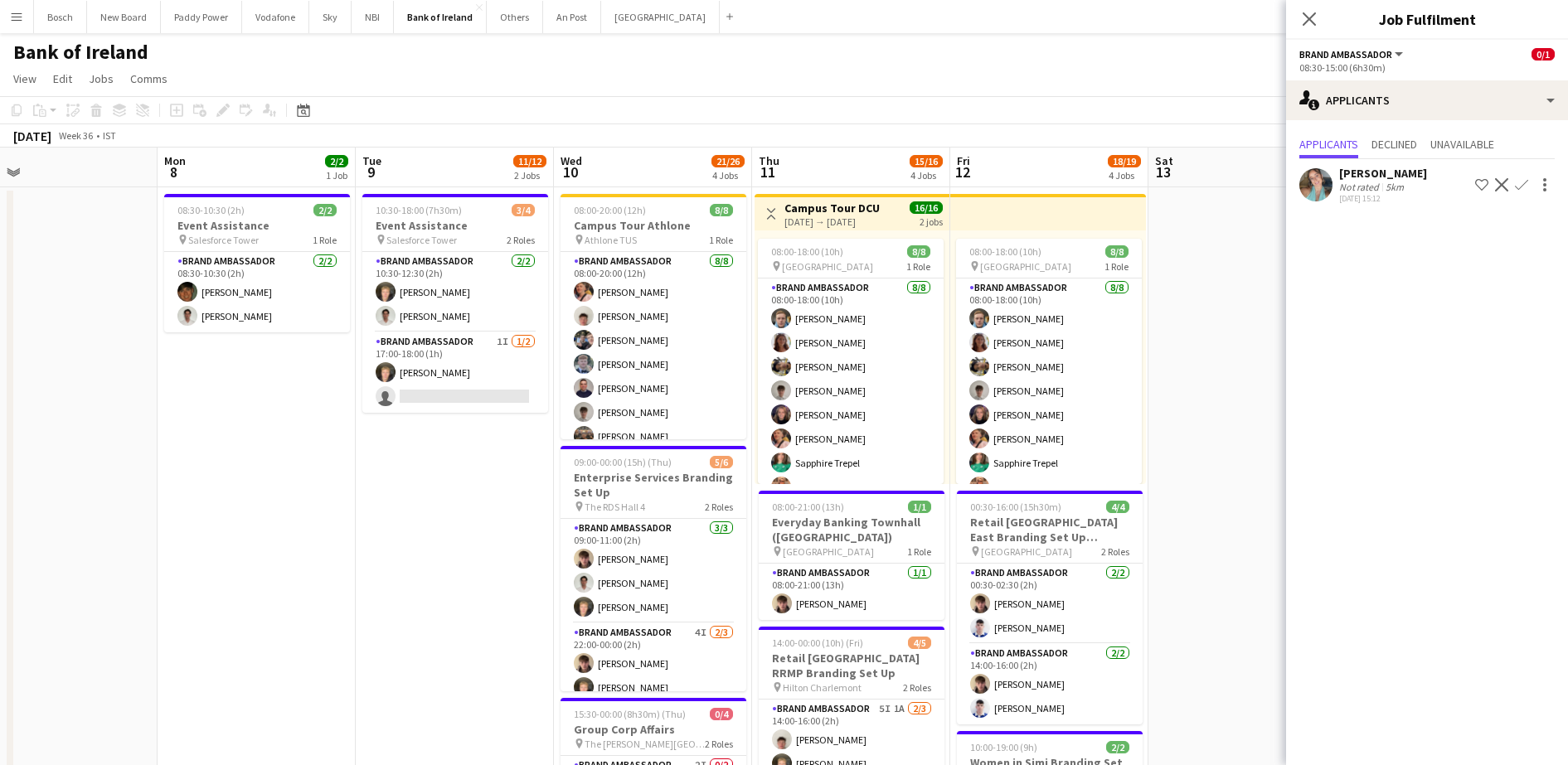
scroll to position [0, 610]
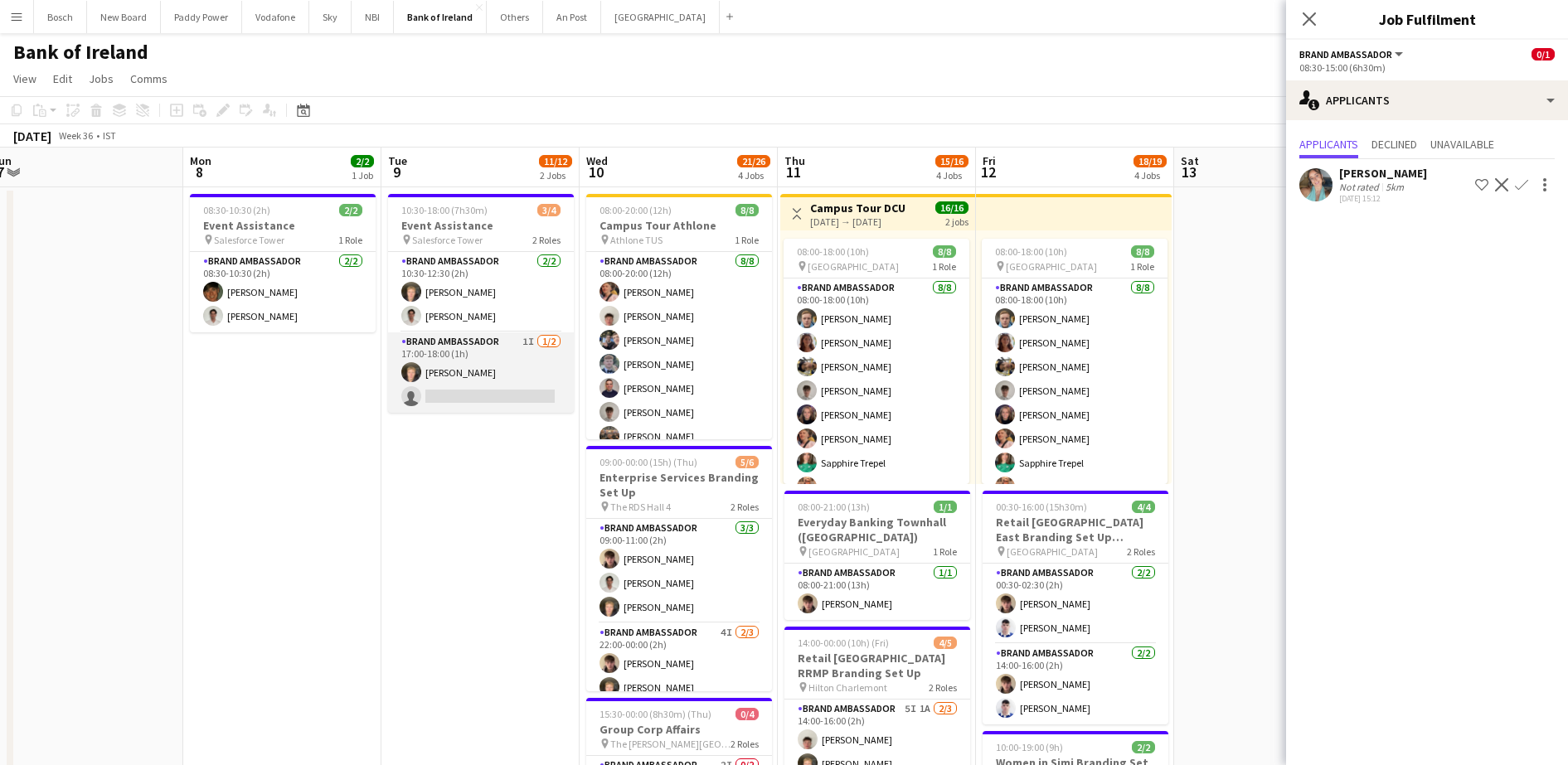
click at [478, 393] on app-card-role "Brand Ambassador 1I [DATE] 17:00-18:00 (1h) [PERSON_NAME] single-neutral-actions" at bounding box center [481, 373] width 186 height 80
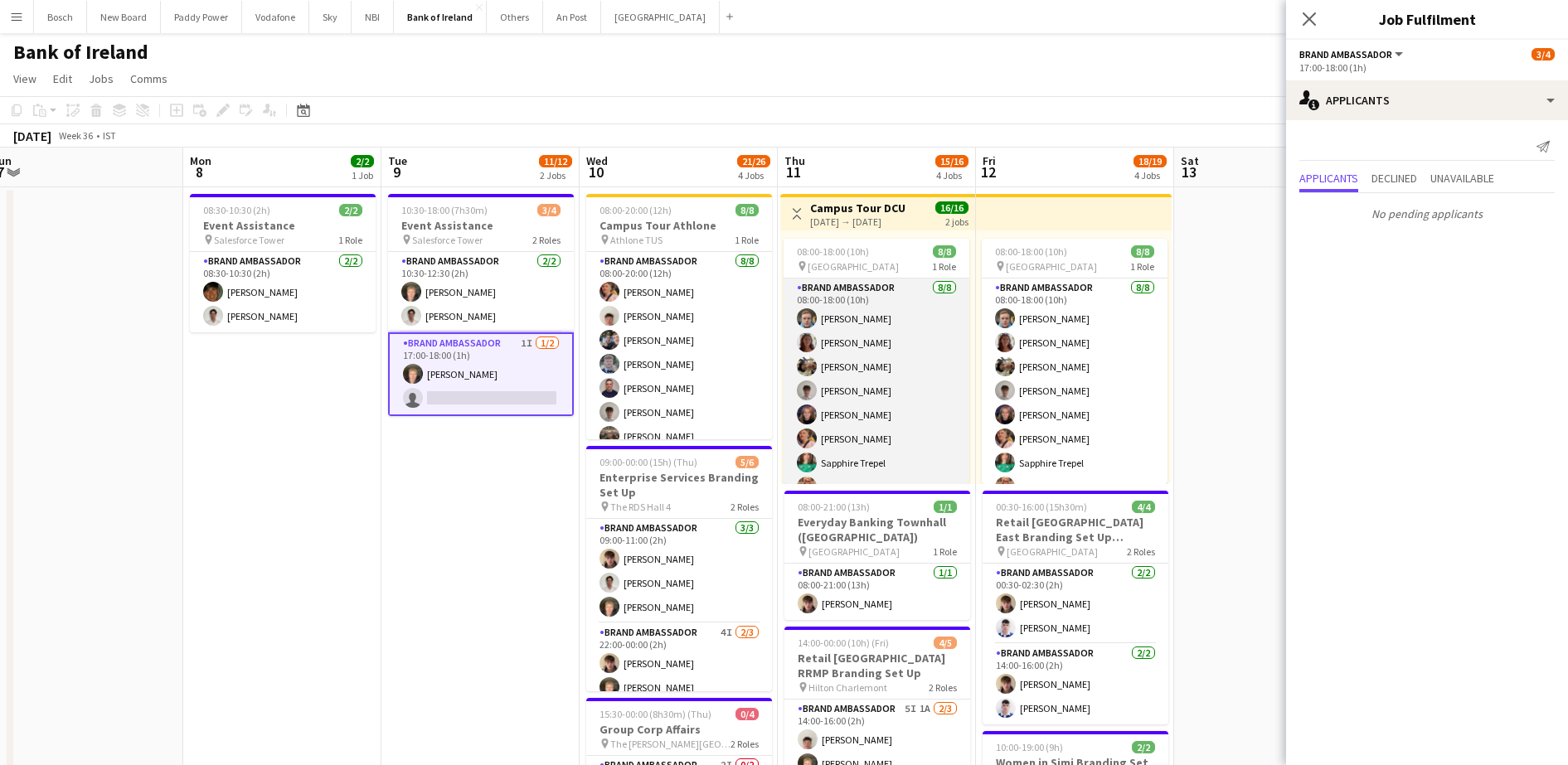
click at [815, 396] on app-user-avatar at bounding box center [806, 390] width 20 height 20
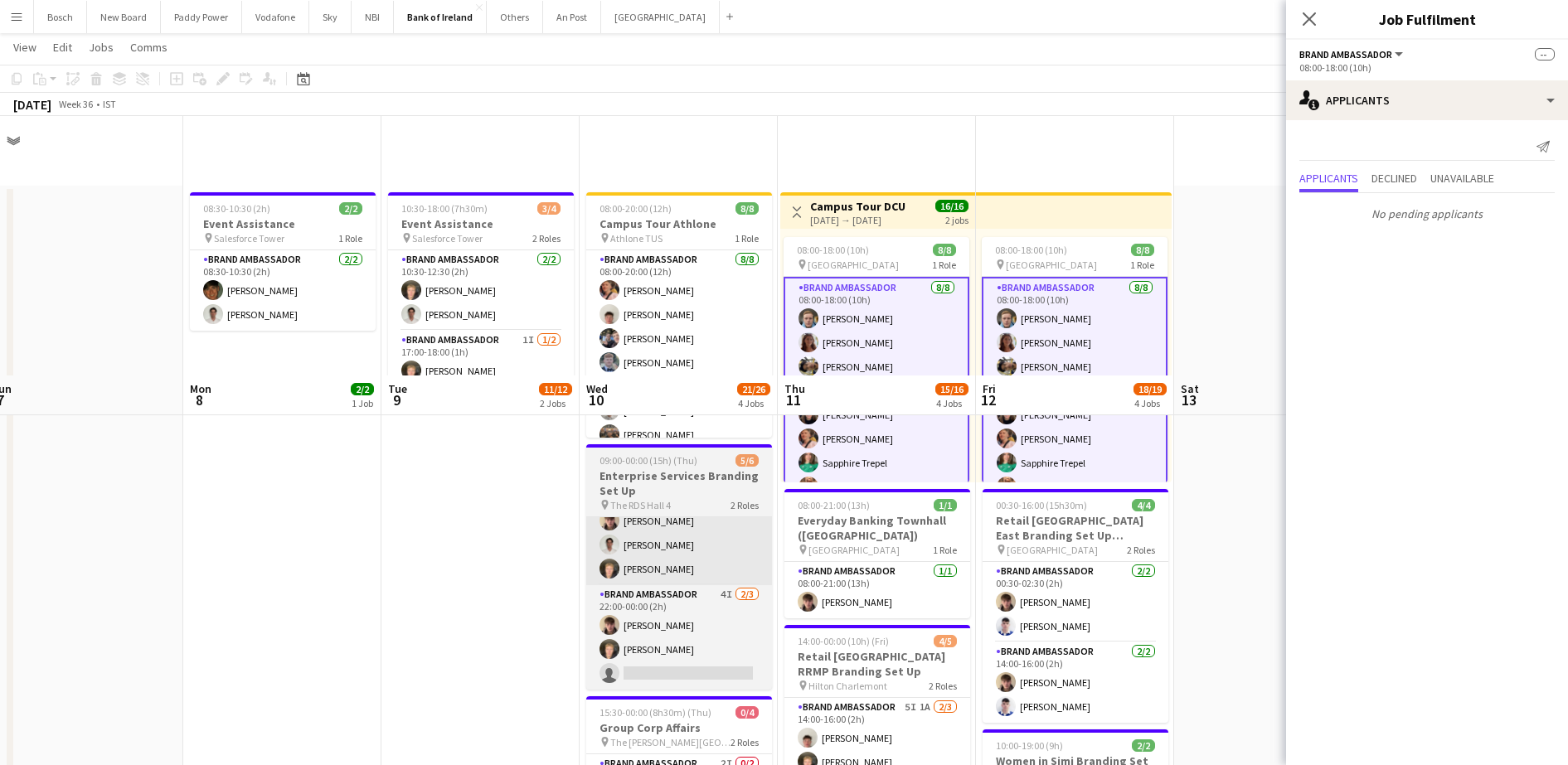
scroll to position [260, 0]
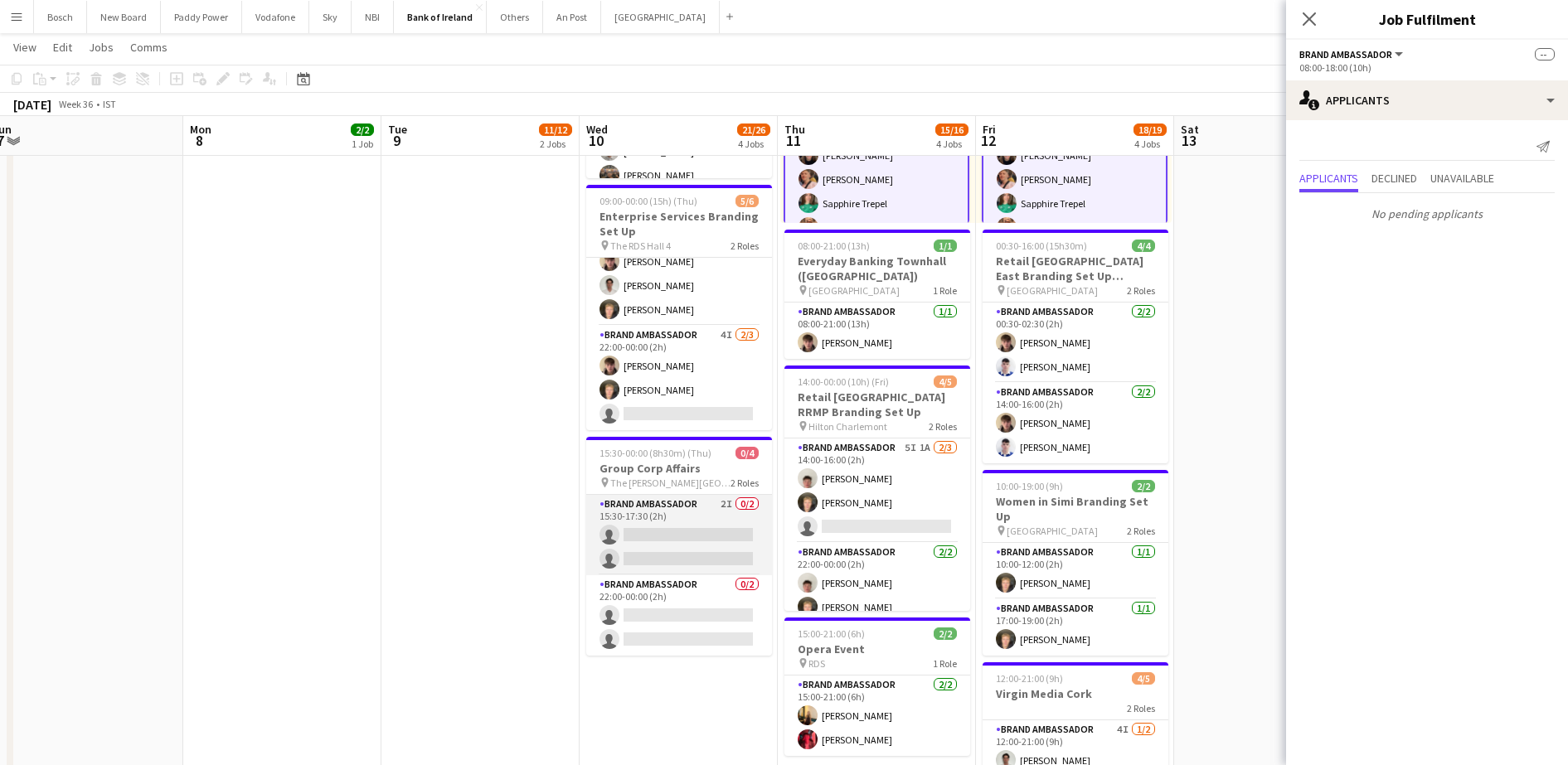
click at [691, 534] on app-card-role "Brand Ambassador 2I 0/2 15:30-17:30 (2h) single-neutral-actions single-neutral-…" at bounding box center [679, 535] width 186 height 80
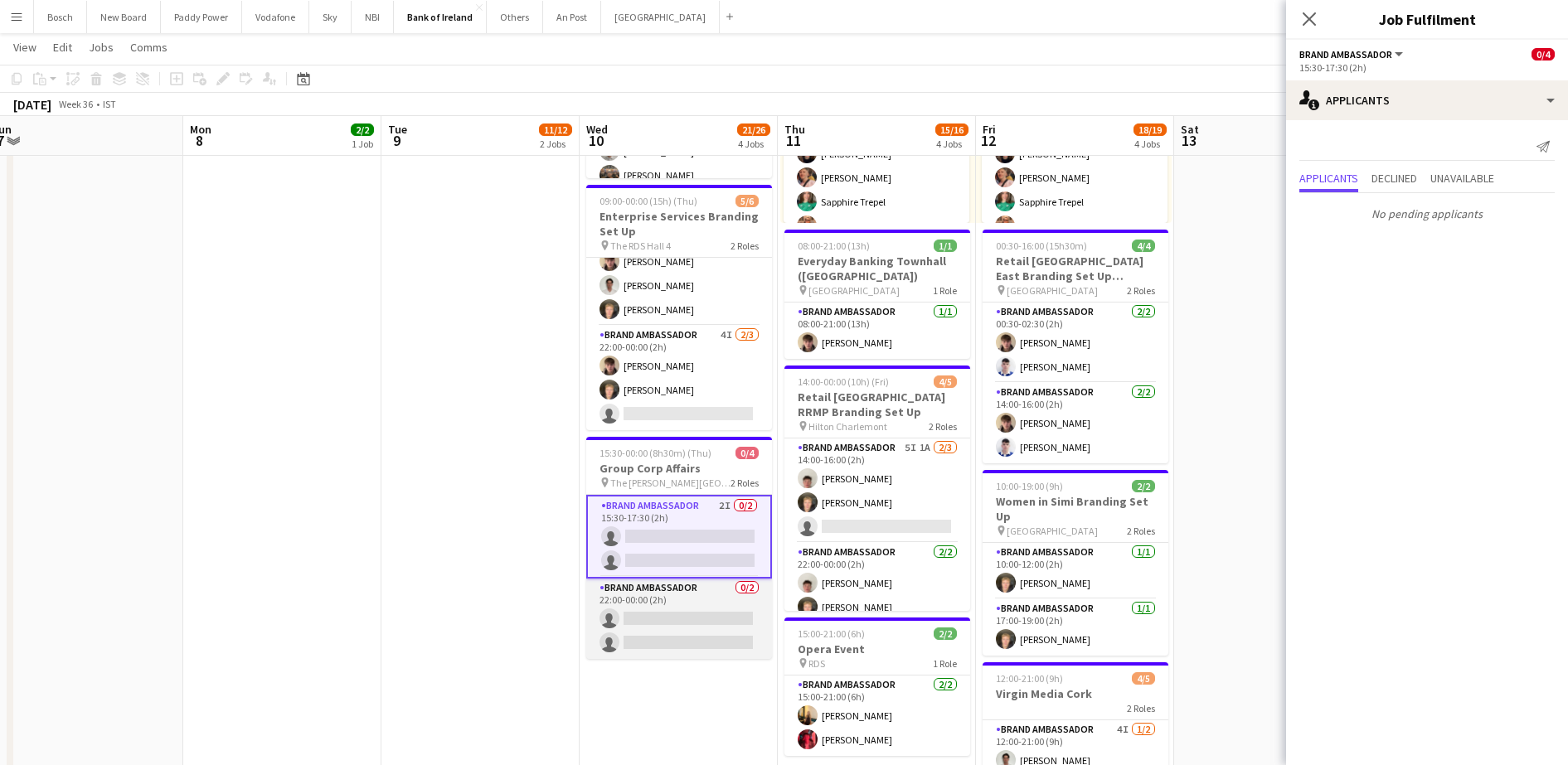
click at [685, 597] on app-card-role "Brand Ambassador 0/2 22:00-00:00 (2h) single-neutral-actions single-neutral-act…" at bounding box center [679, 619] width 186 height 80
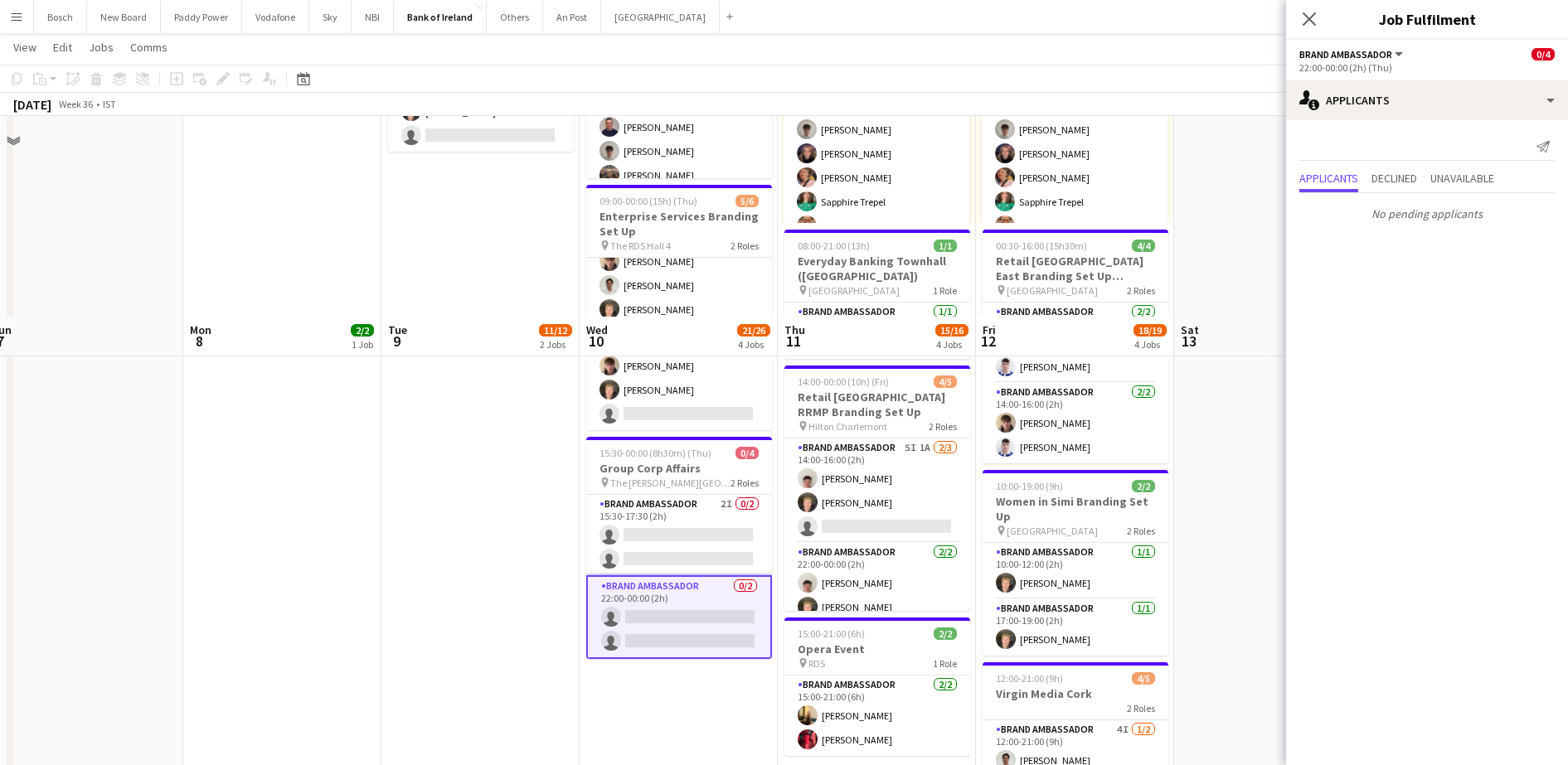
scroll to position [460, 0]
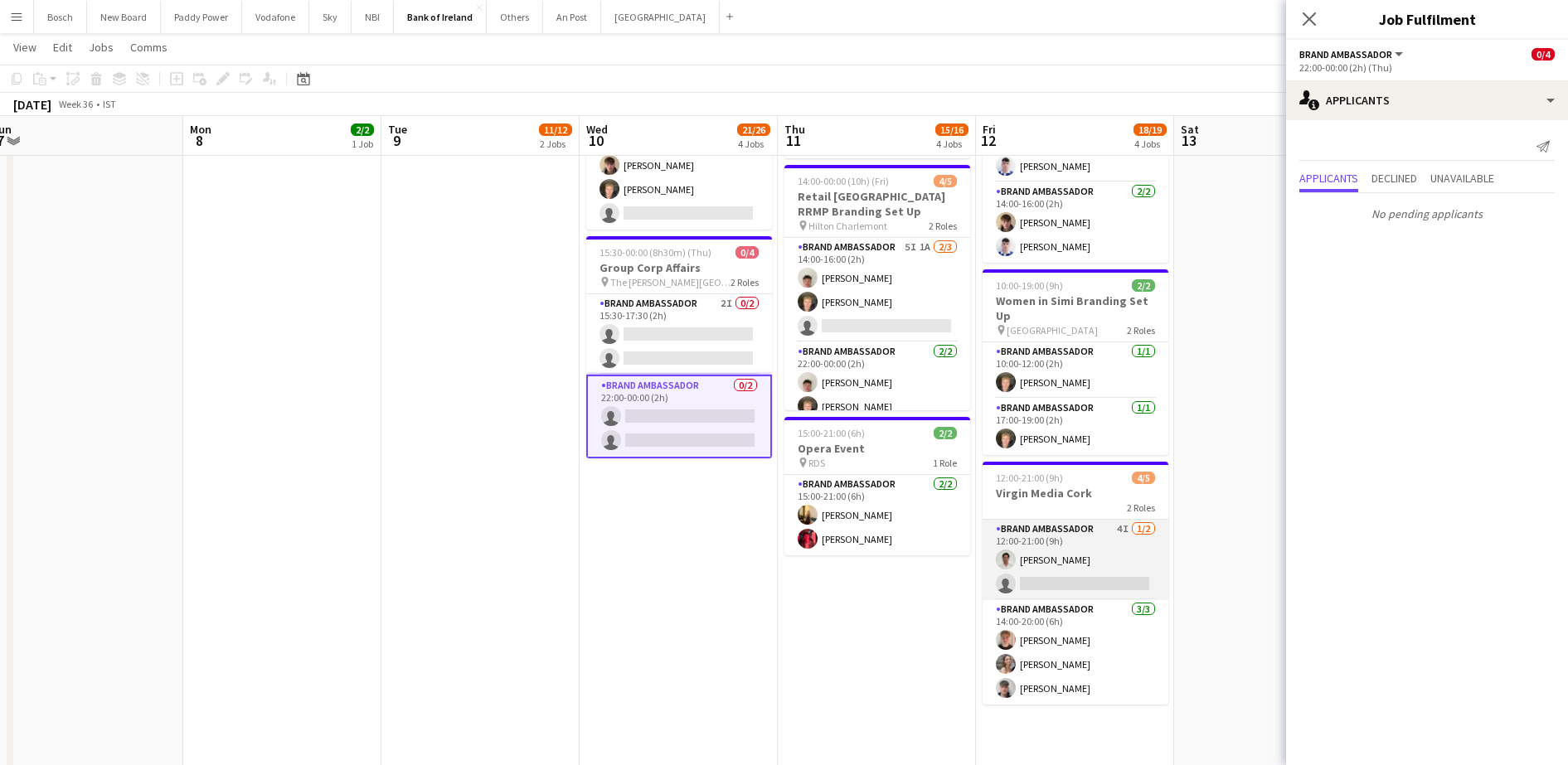
click at [1069, 567] on app-card-role "Brand Ambassador 4I [DATE] 12:00-21:00 (9h) [PERSON_NAME] single-neutral-actions" at bounding box center [1075, 560] width 186 height 80
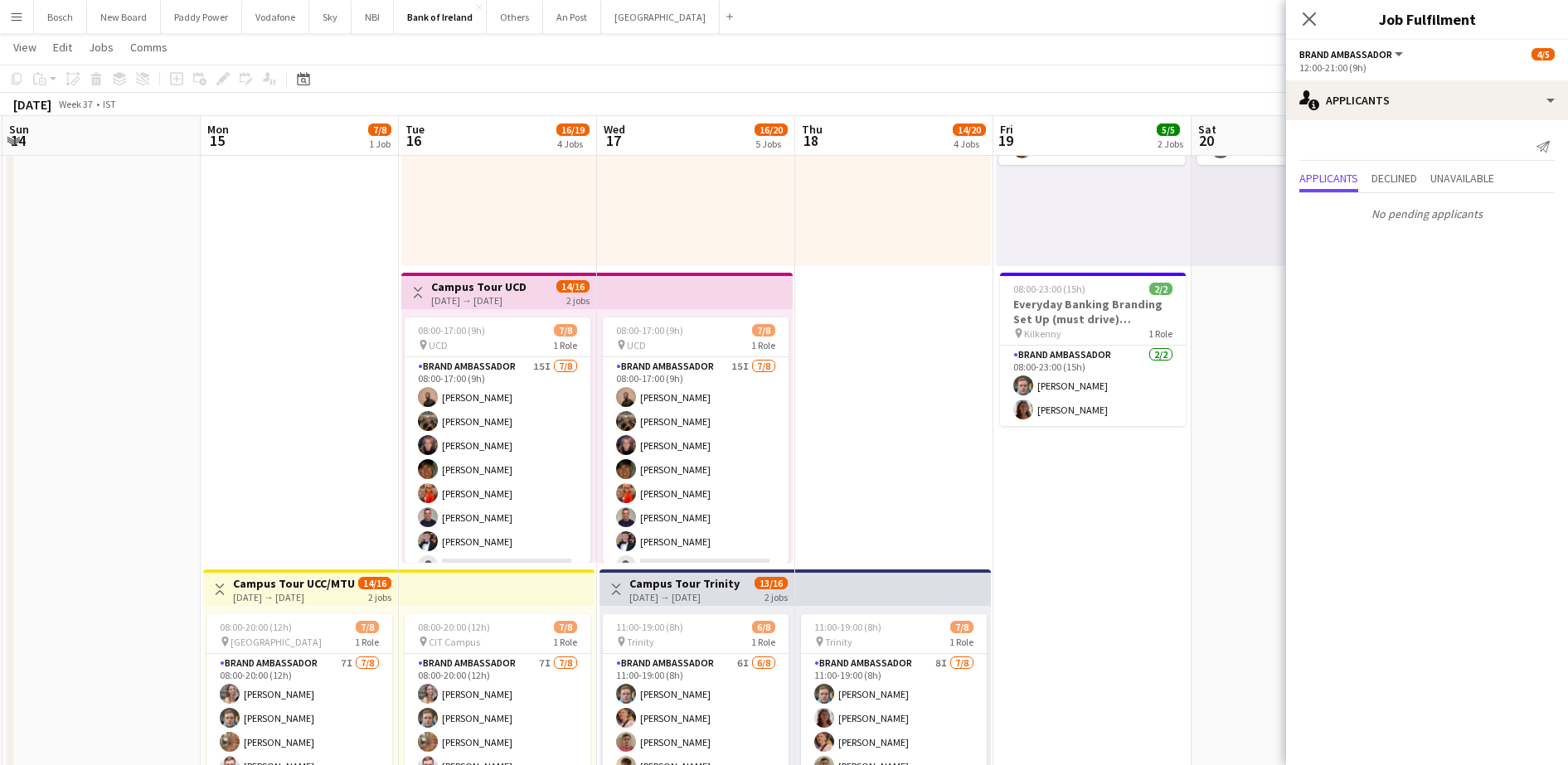
scroll to position [0, 593]
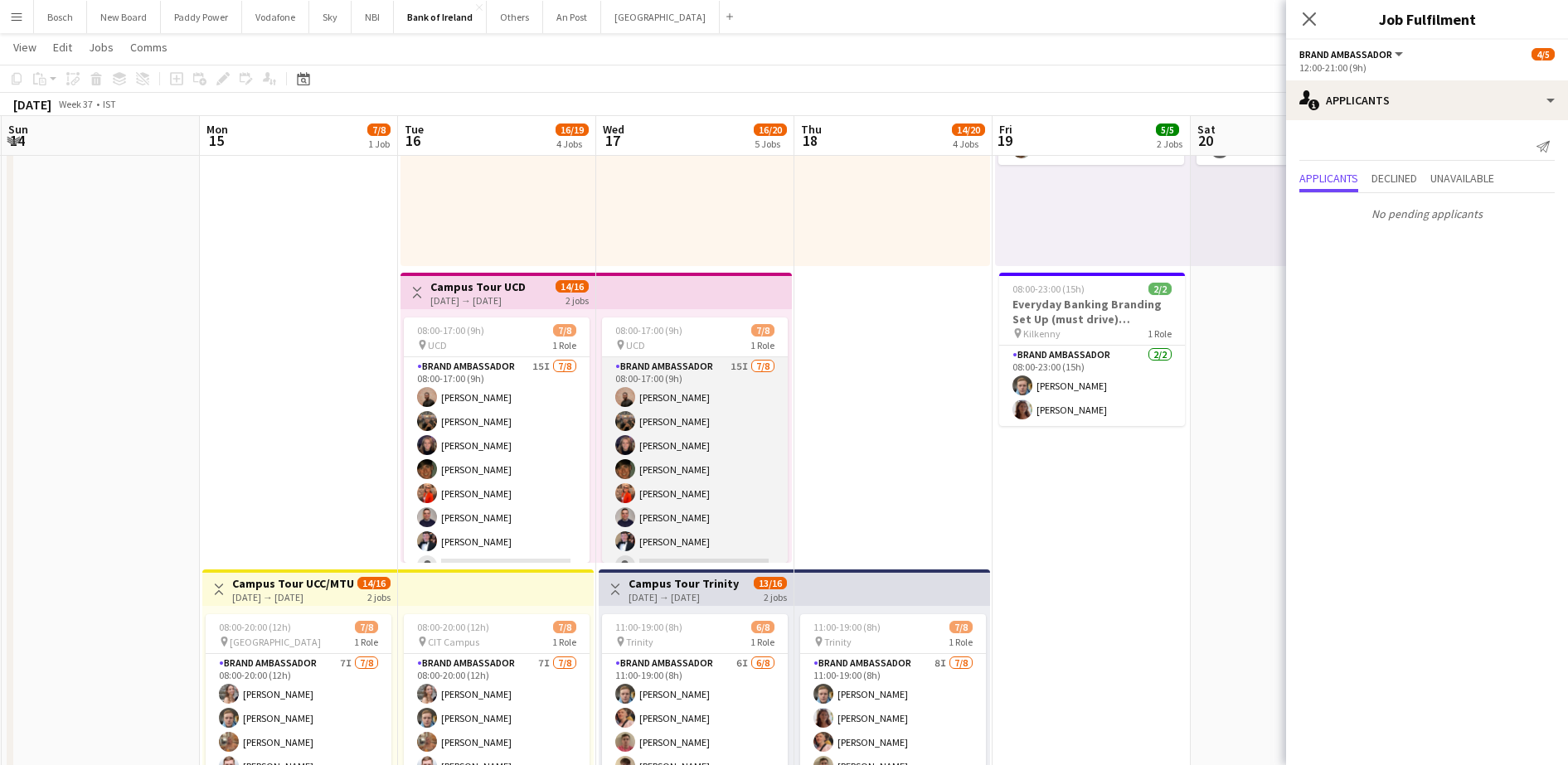
click at [707, 509] on app-card-role "Brand Ambassador 15I [DATE] 08:00-17:00 (9h) [PERSON_NAME] [PERSON_NAME] Cramol…" at bounding box center [695, 469] width 186 height 224
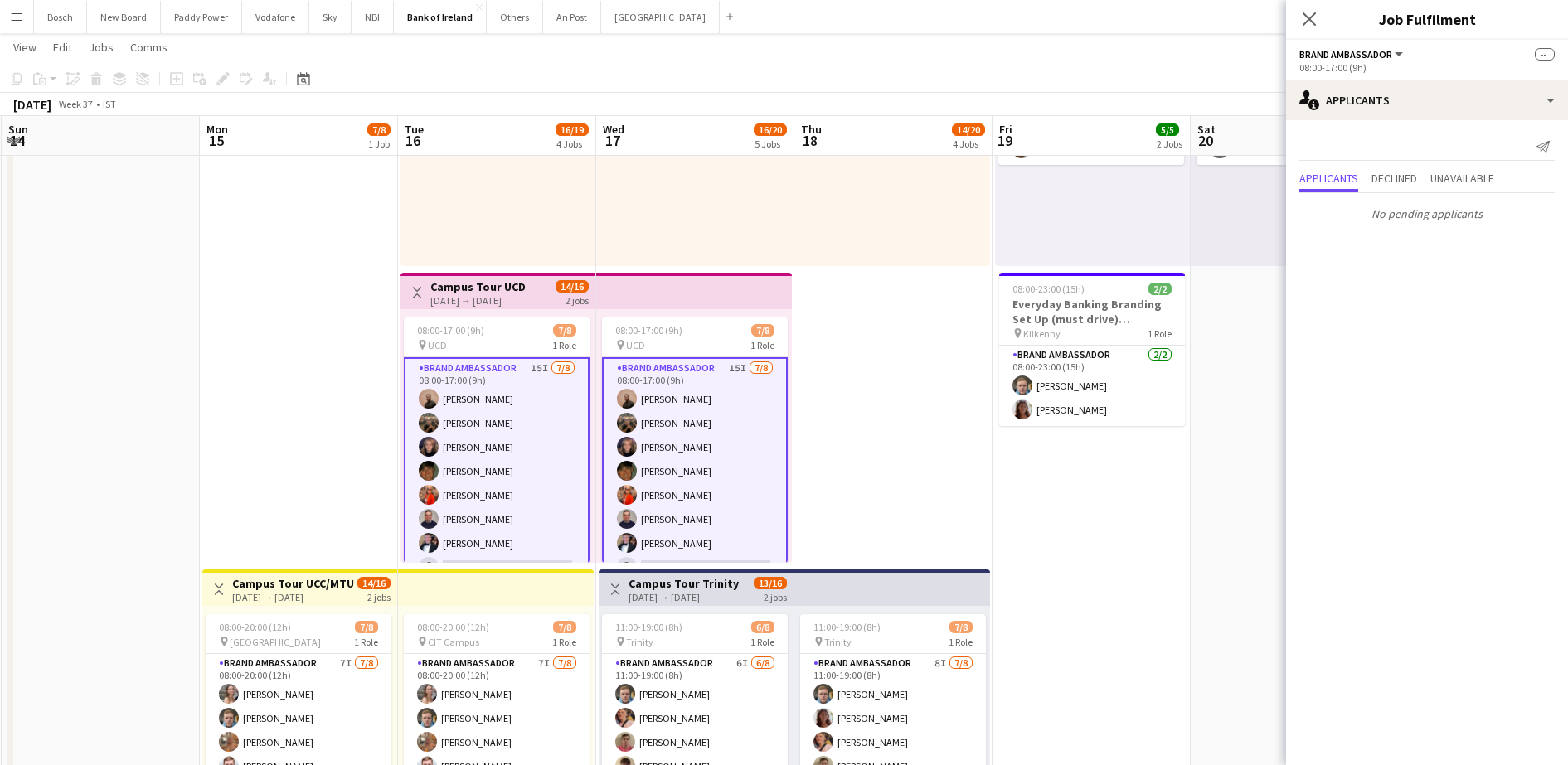
scroll to position [22, 0]
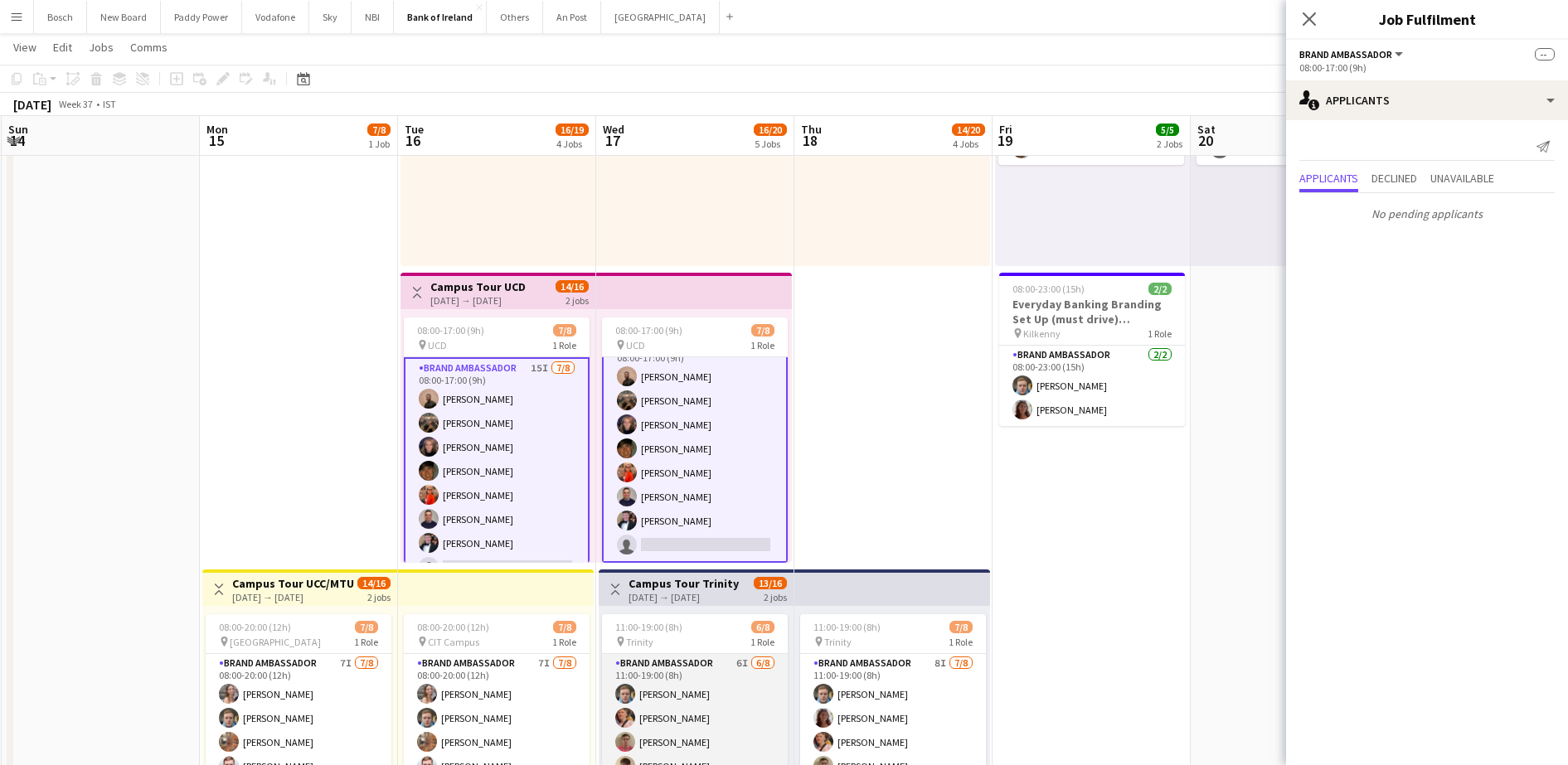
click at [738, 678] on app-card-role "Brand Ambassador 6I [DATE] 11:00-19:00 (8h) [PERSON_NAME] [PERSON_NAME] [PERSON…" at bounding box center [695, 767] width 186 height 224
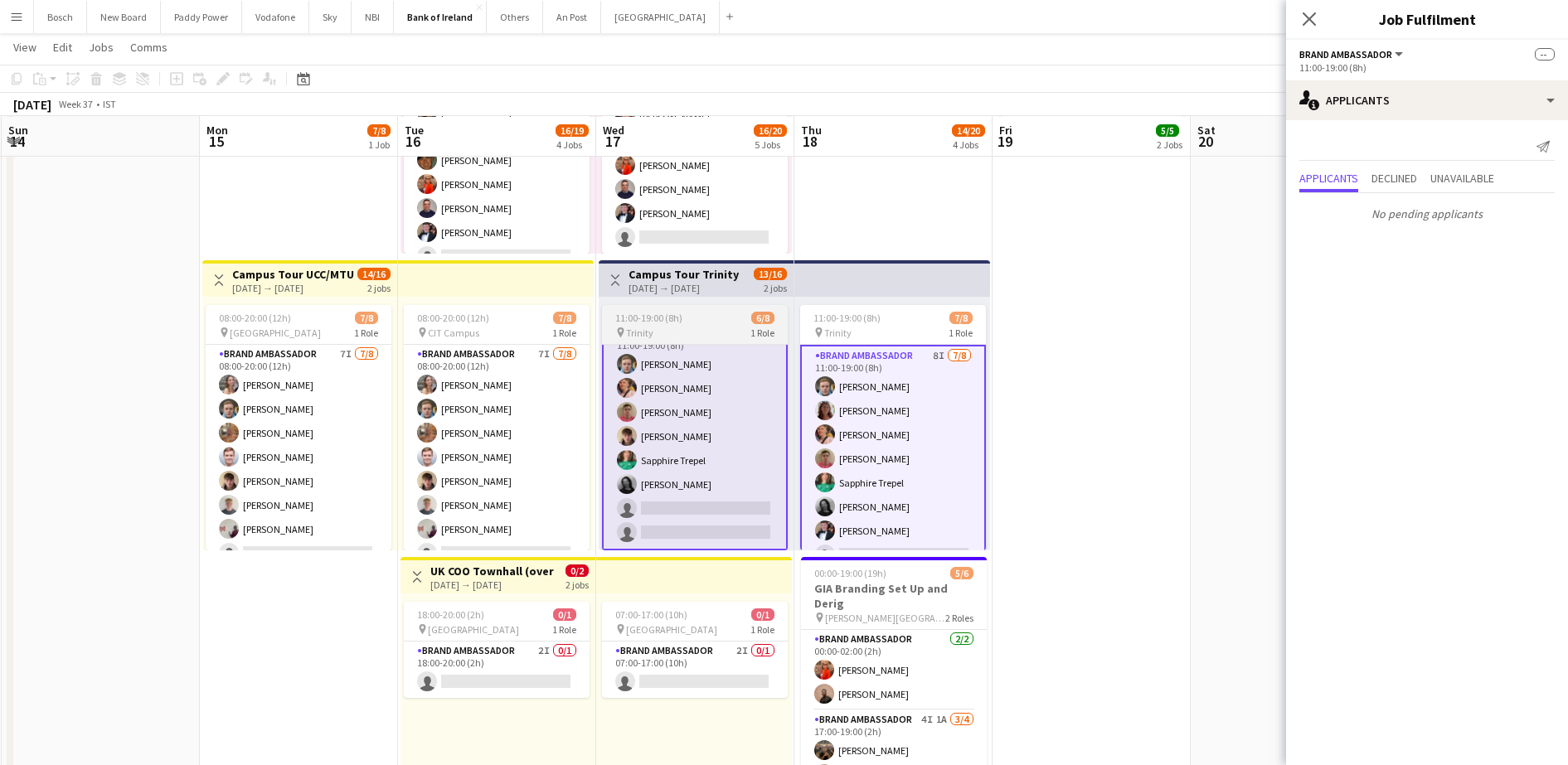
scroll to position [527, 0]
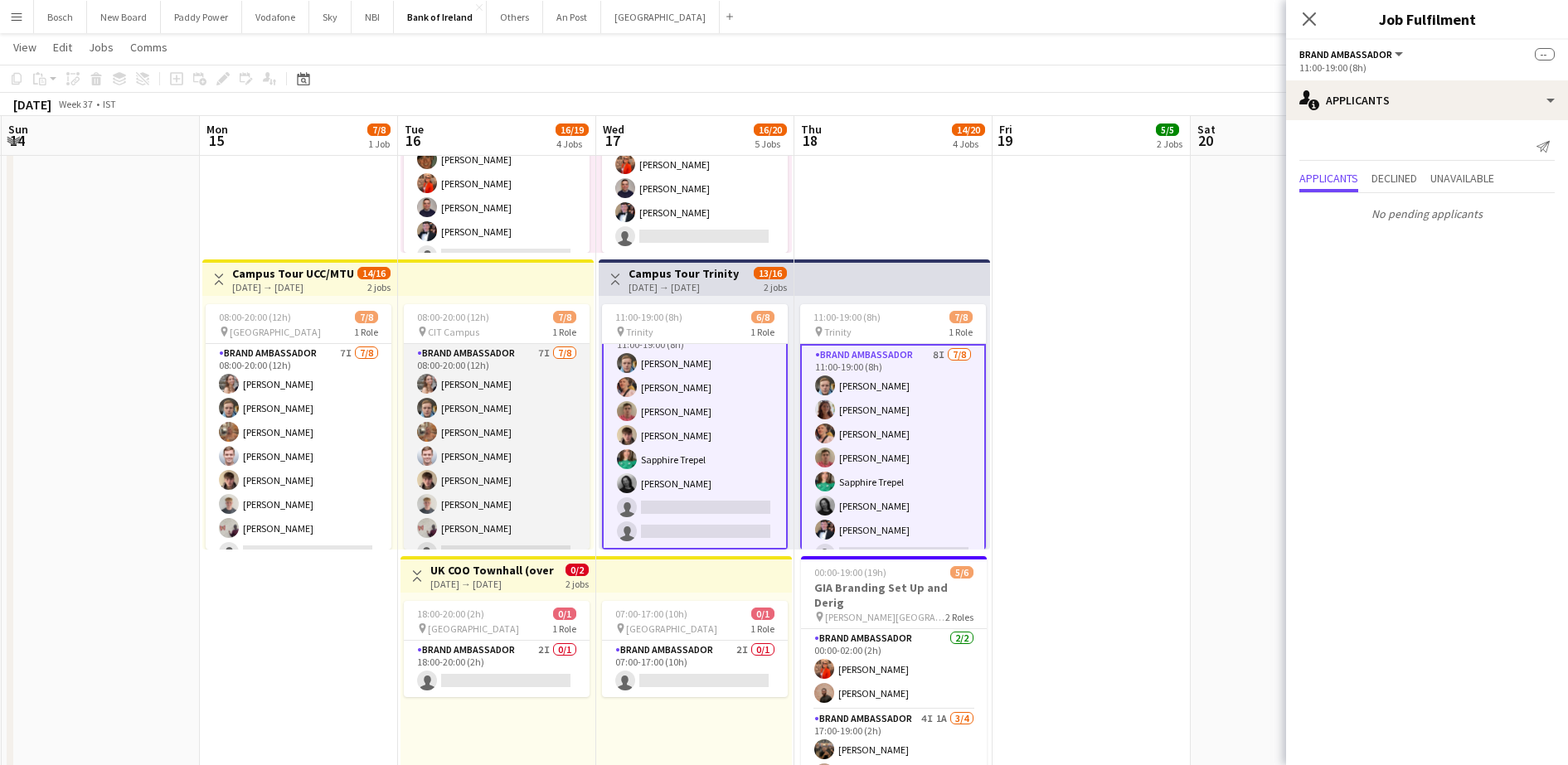
click at [480, 511] on app-card-role "Brand Ambassador 7I [DATE] 08:00-20:00 (12h) [PERSON_NAME] [PERSON_NAME] [PERSO…" at bounding box center [496, 456] width 186 height 224
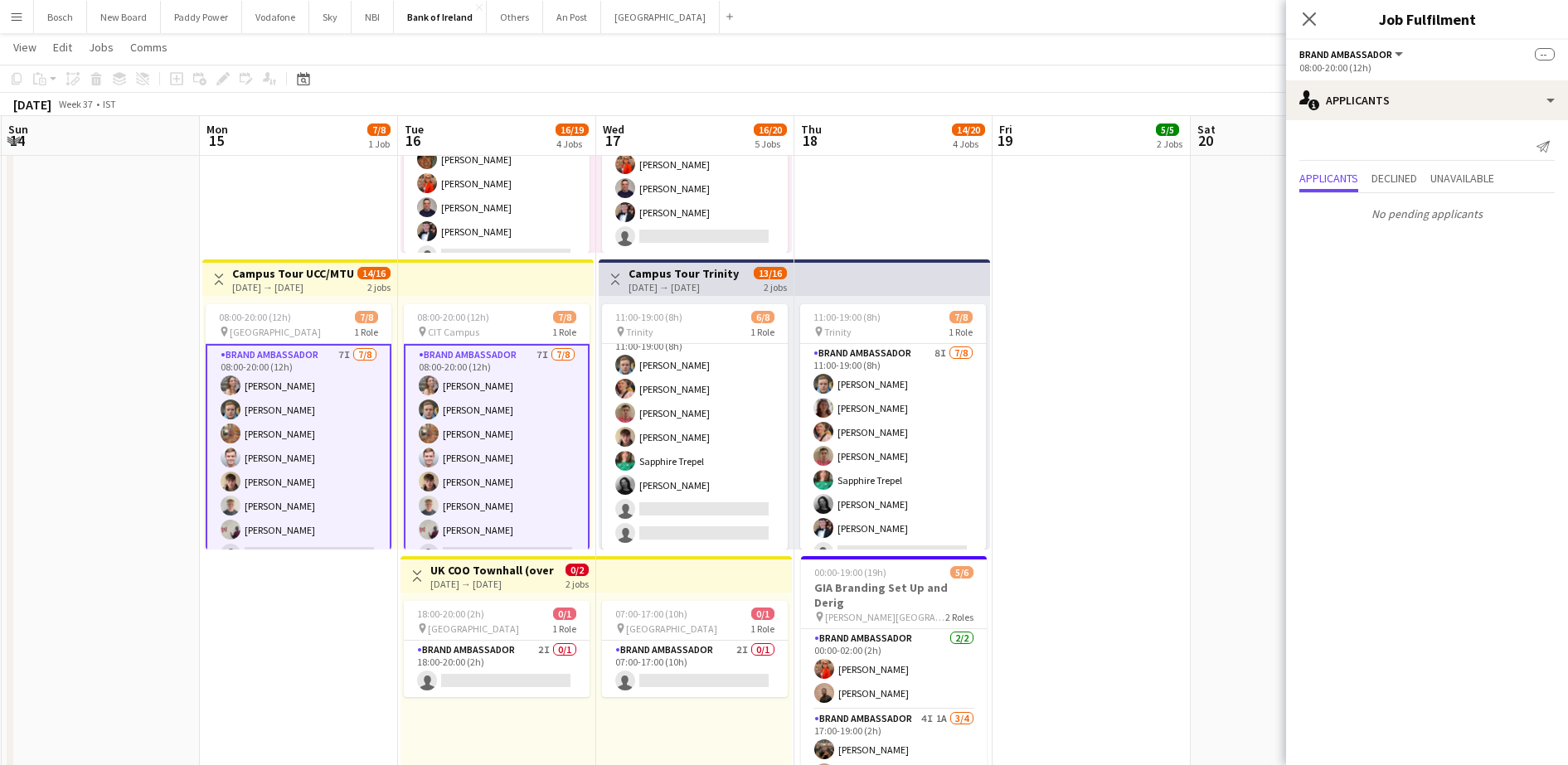
scroll to position [19, 0]
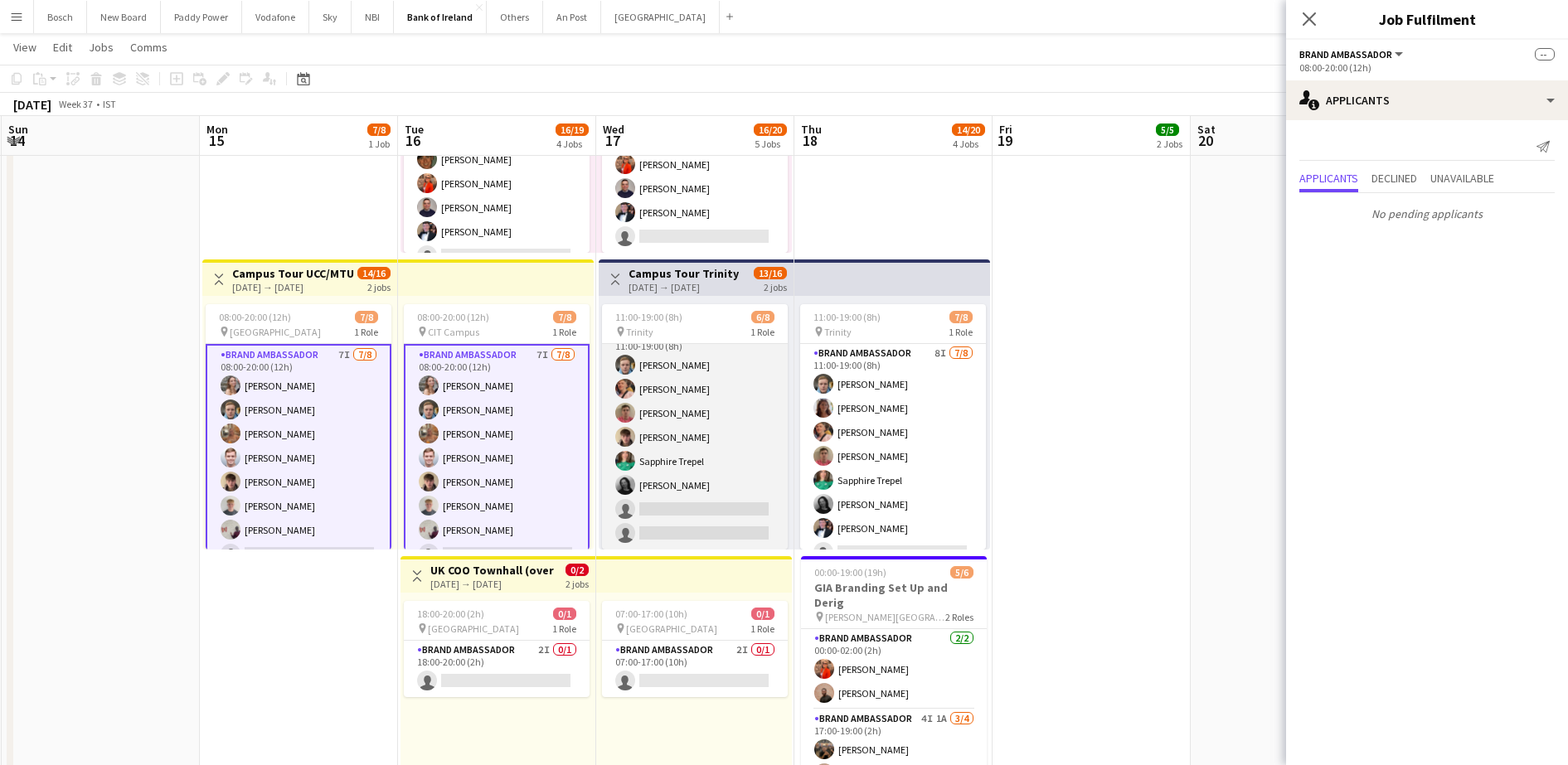
click at [724, 497] on app-card-role "Brand Ambassador 6I [DATE] 11:00-19:00 (8h) [PERSON_NAME] [PERSON_NAME] [PERSON…" at bounding box center [695, 438] width 186 height 224
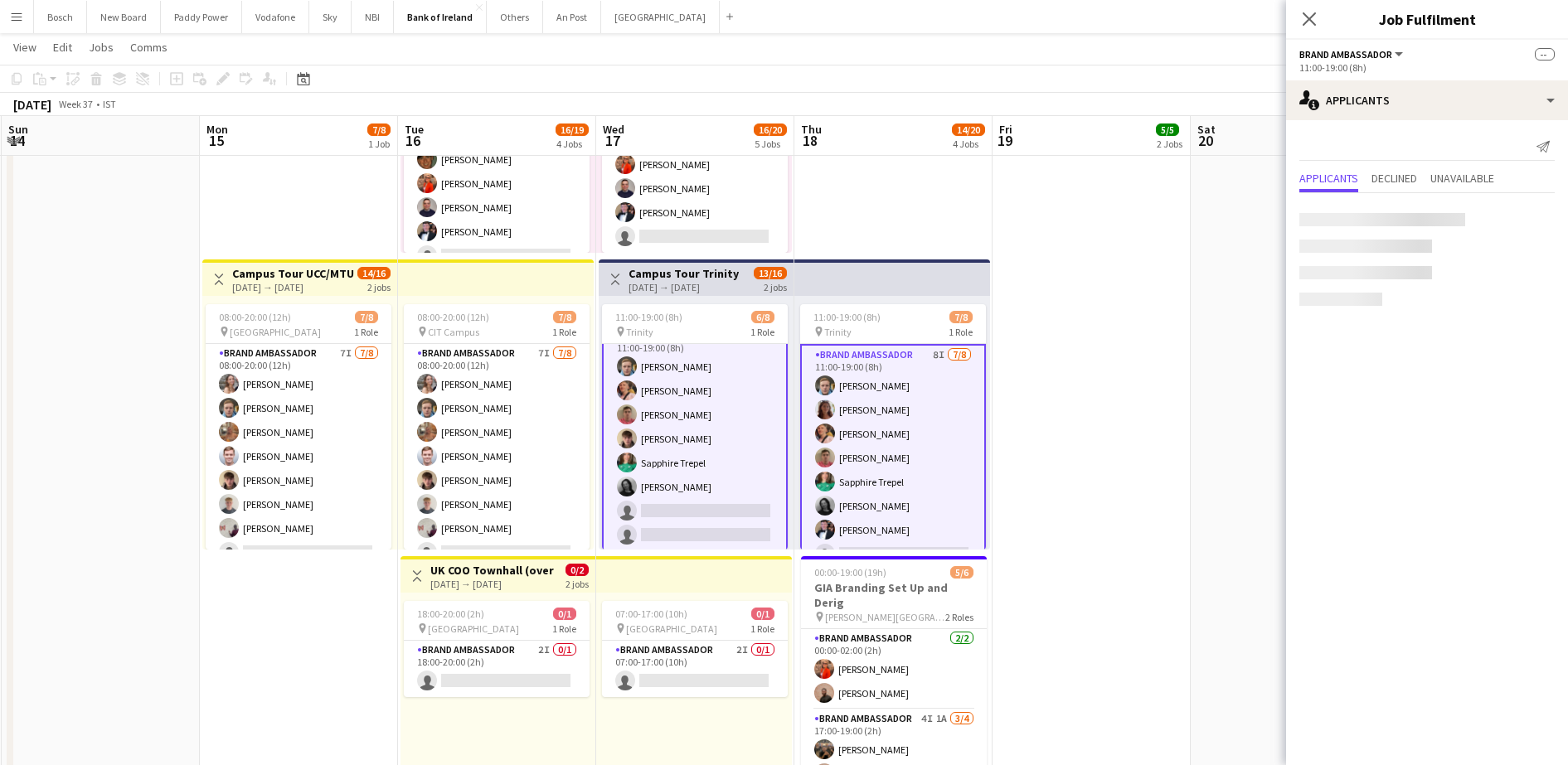
scroll to position [21, 0]
click at [724, 497] on app-card-role "Brand Ambassador 6I [DATE] 11:00-19:00 (8h) [PERSON_NAME] [PERSON_NAME] [PERSON…" at bounding box center [695, 438] width 186 height 228
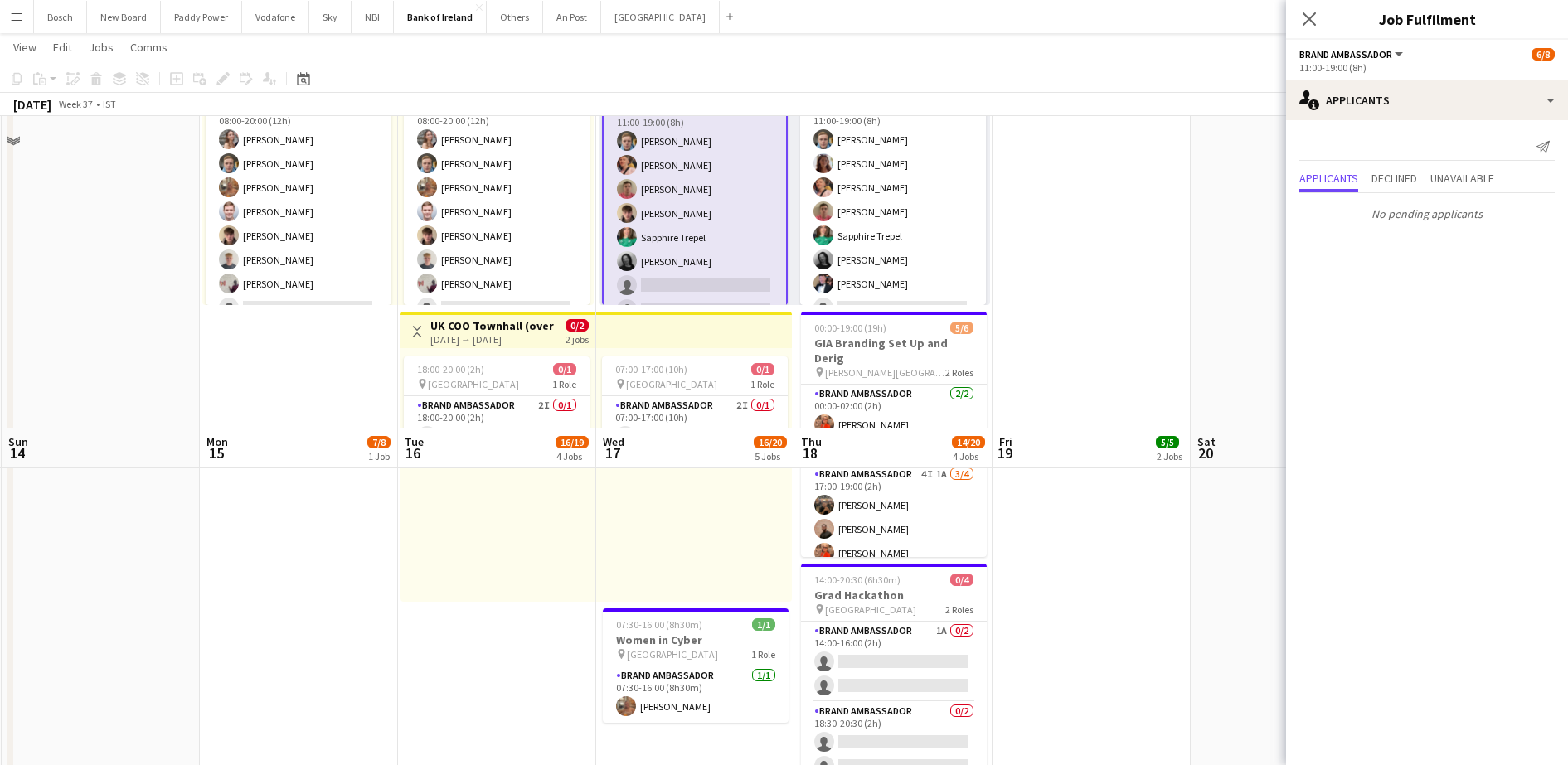
scroll to position [1084, 0]
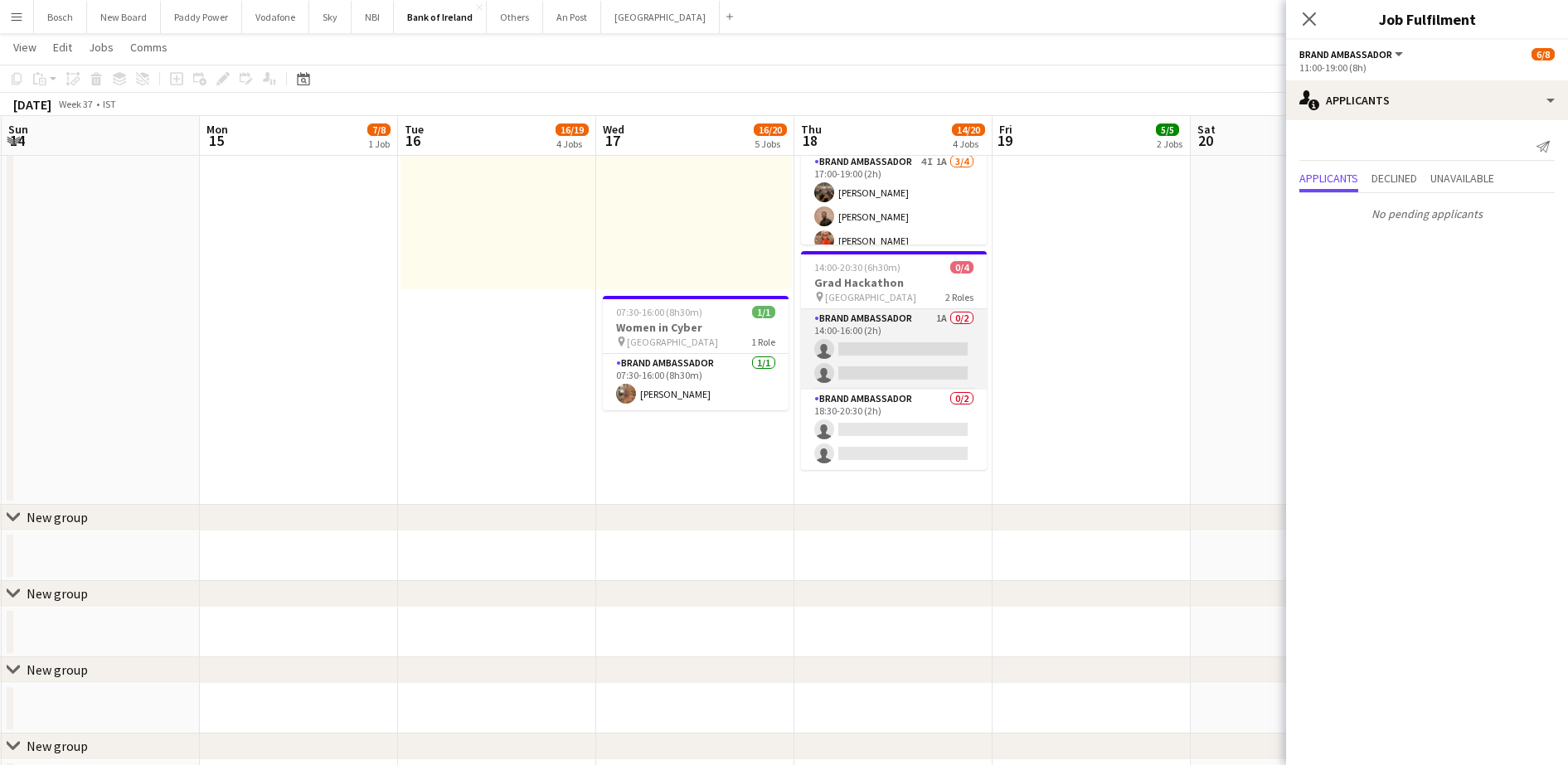
click at [854, 332] on app-card-role "Brand Ambassador 1A 0/2 14:00-16:00 (2h) single-neutral-actions single-neutral-…" at bounding box center [894, 350] width 186 height 80
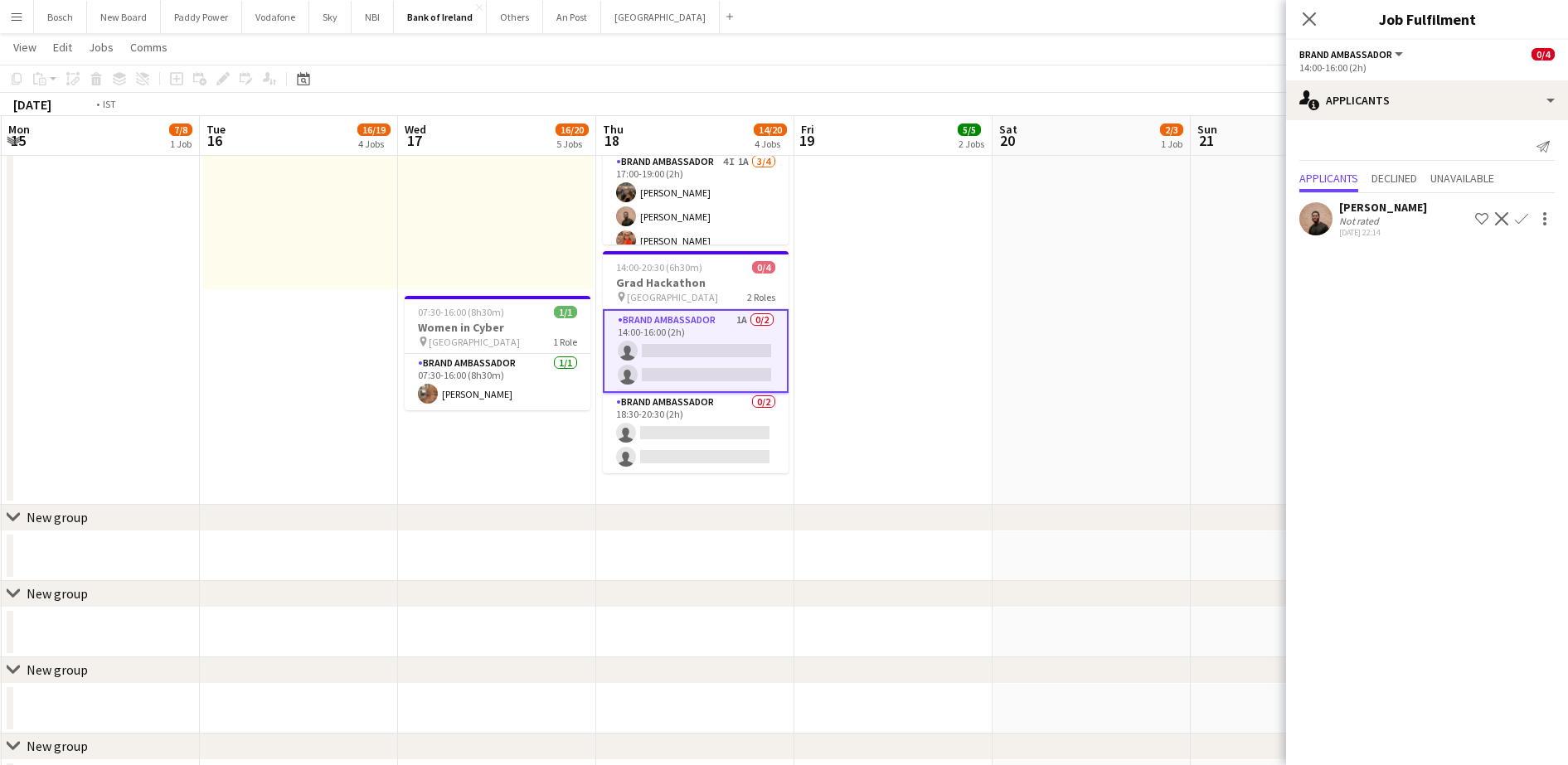
scroll to position [0, 605]
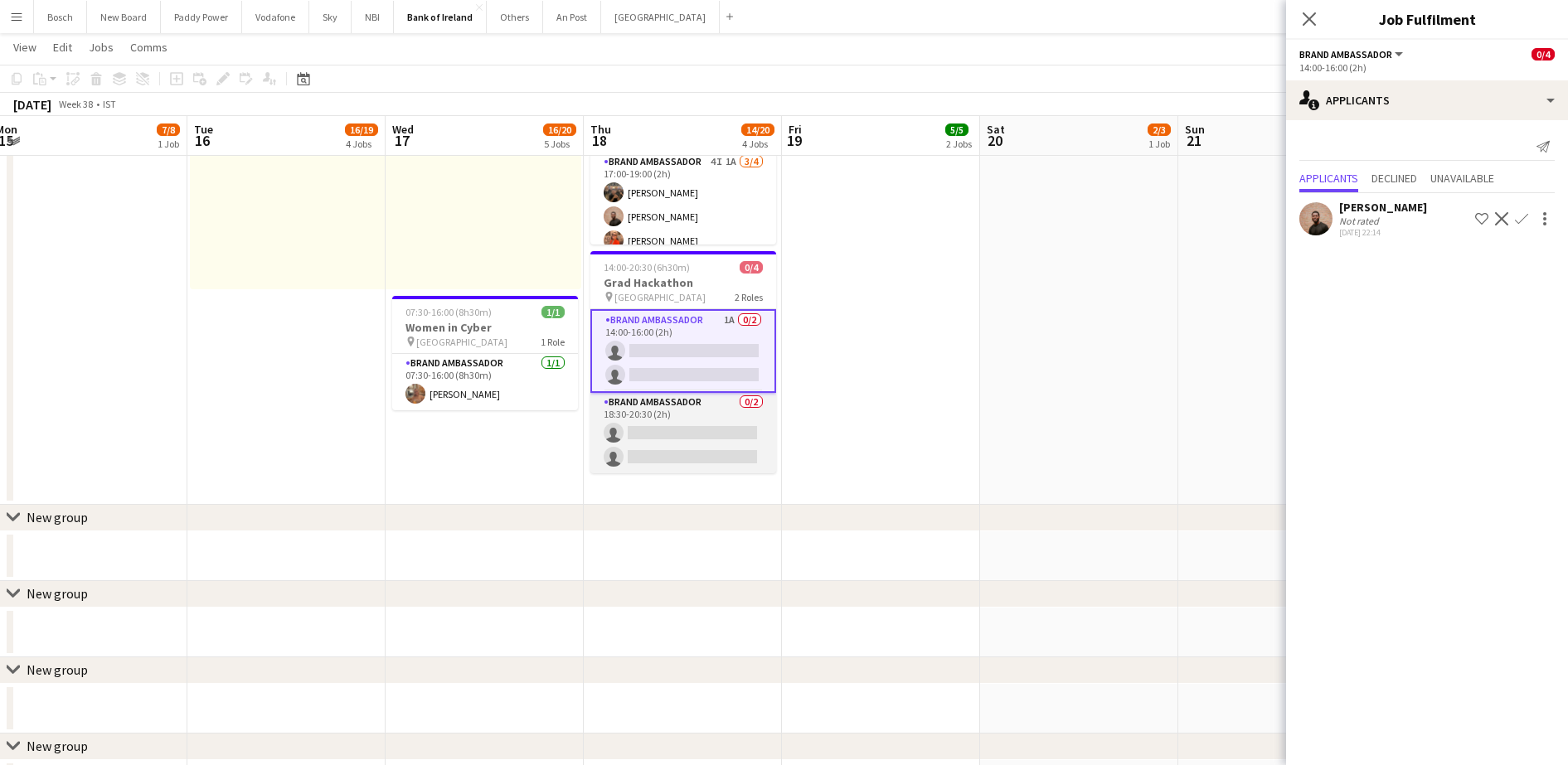
click at [721, 440] on app-card-role "Brand Ambassador 0/2 18:30-20:30 (2h) single-neutral-actions single-neutral-act…" at bounding box center [683, 433] width 186 height 80
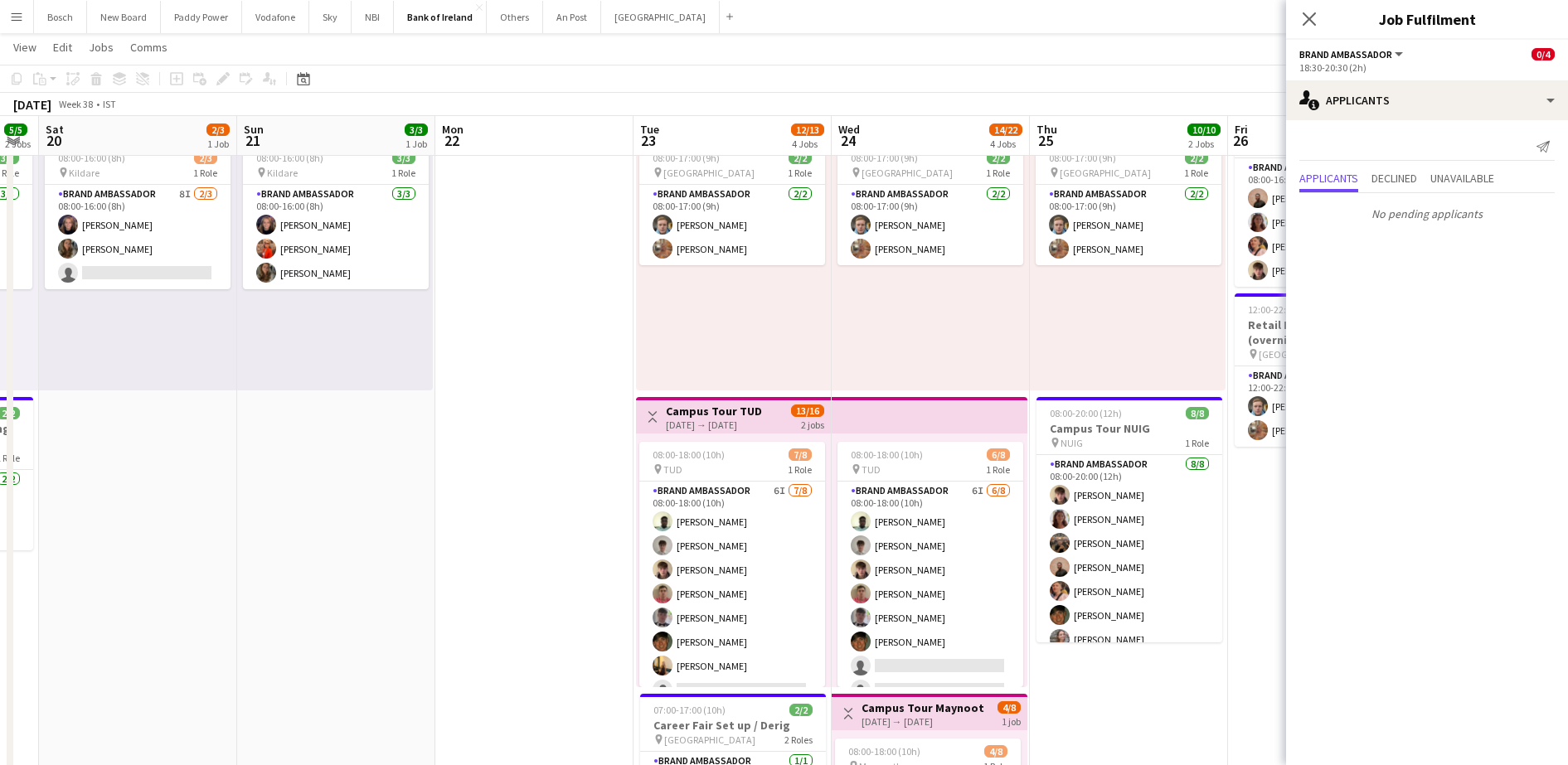
scroll to position [0, 612]
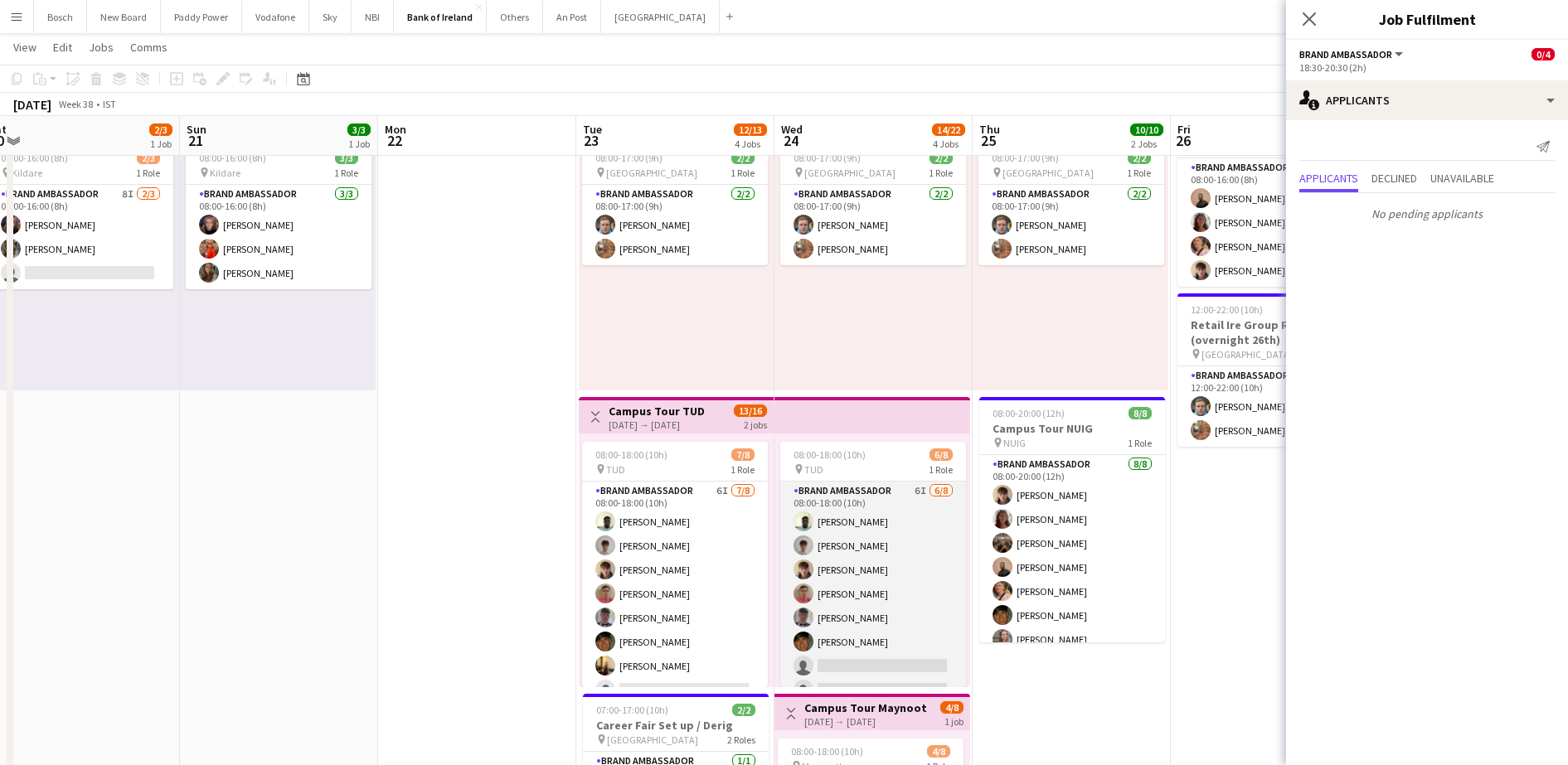
click at [915, 619] on app-card-role "Brand Ambassador 6I [DATE] 08:00-18:00 (10h) [PERSON_NAME] [PERSON_NAME] [PERSO…" at bounding box center [872, 594] width 186 height 224
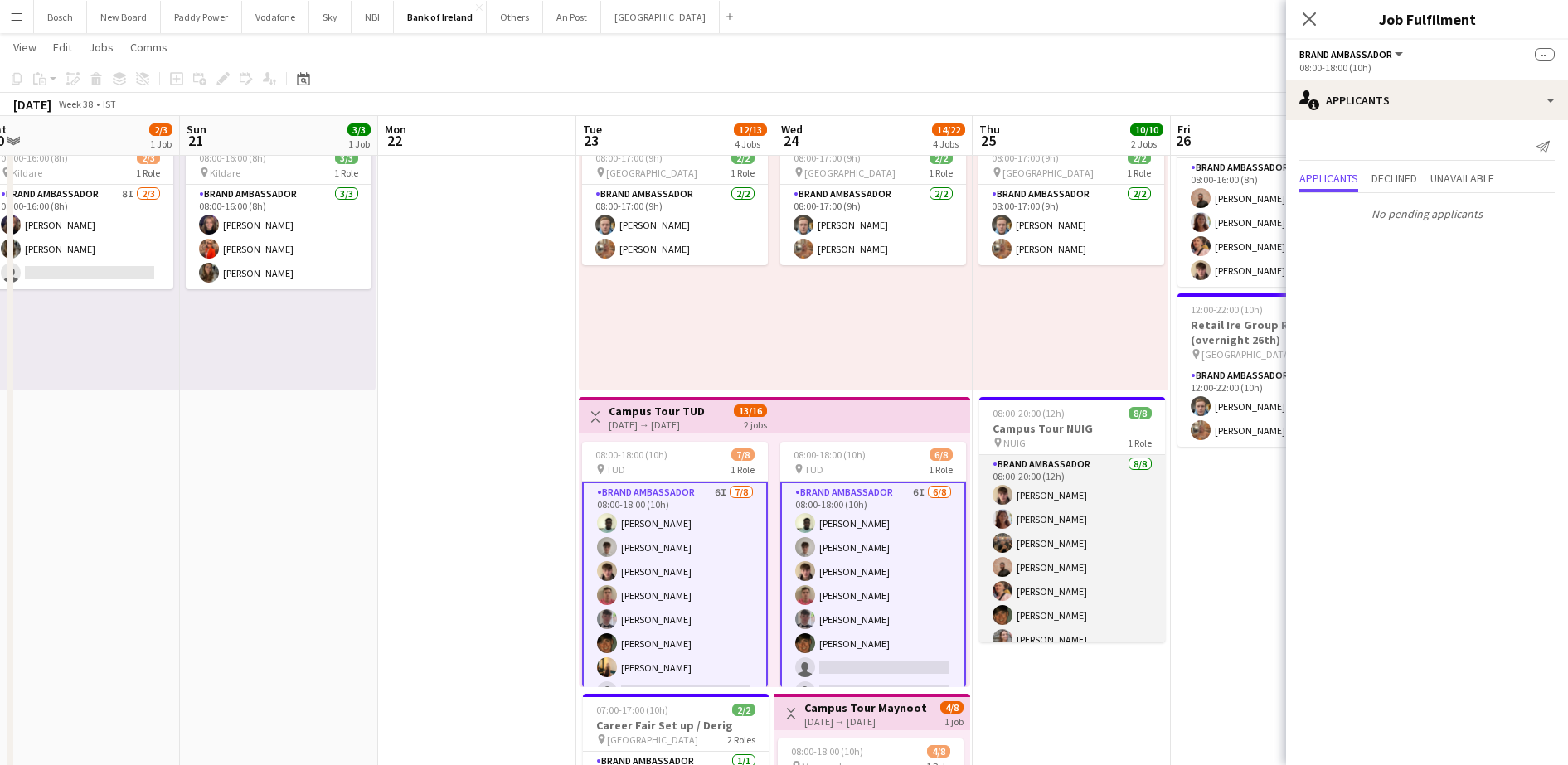
click at [1082, 537] on app-card-role "Brand Ambassador [DATE] 08:00-20:00 (12h) [PERSON_NAME] [PERSON_NAME] Morycka […" at bounding box center [1072, 568] width 186 height 224
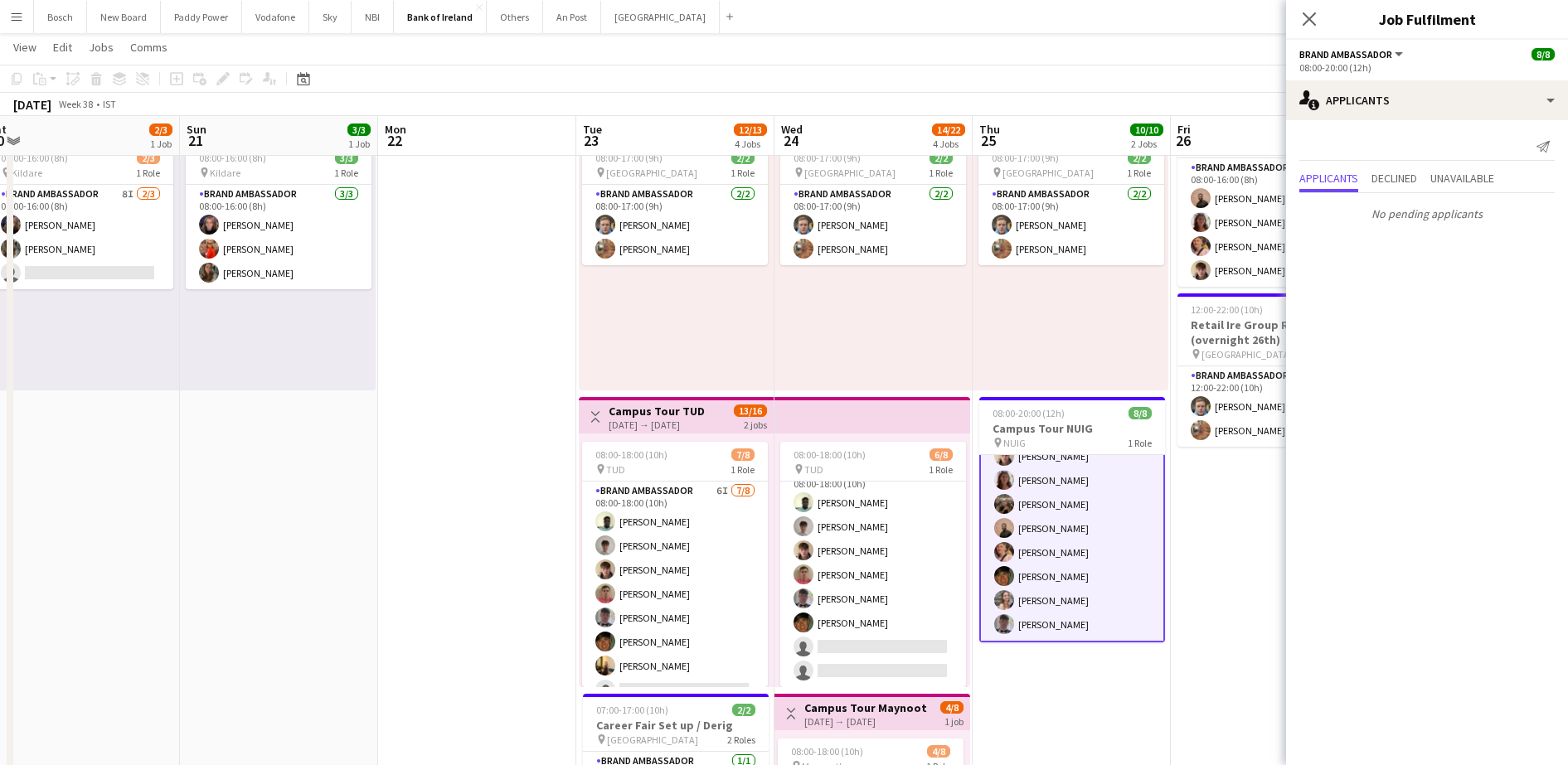
scroll to position [375, 0]
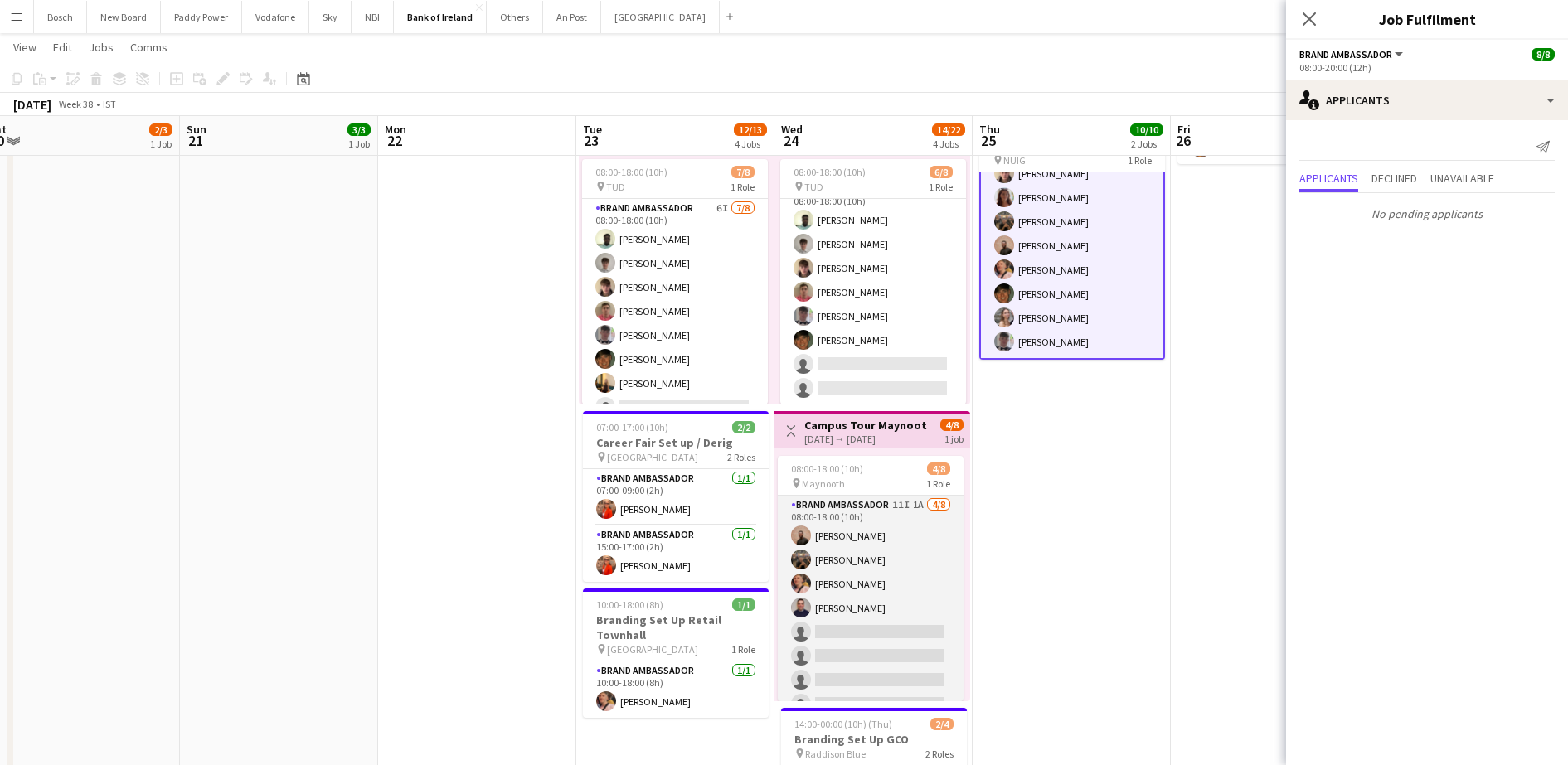
click at [870, 579] on app-card-role "Brand Ambassador 11I 1A [DATE] 08:00-18:00 (10h) [PERSON_NAME] [PERSON_NAME] [P…" at bounding box center [870, 608] width 186 height 224
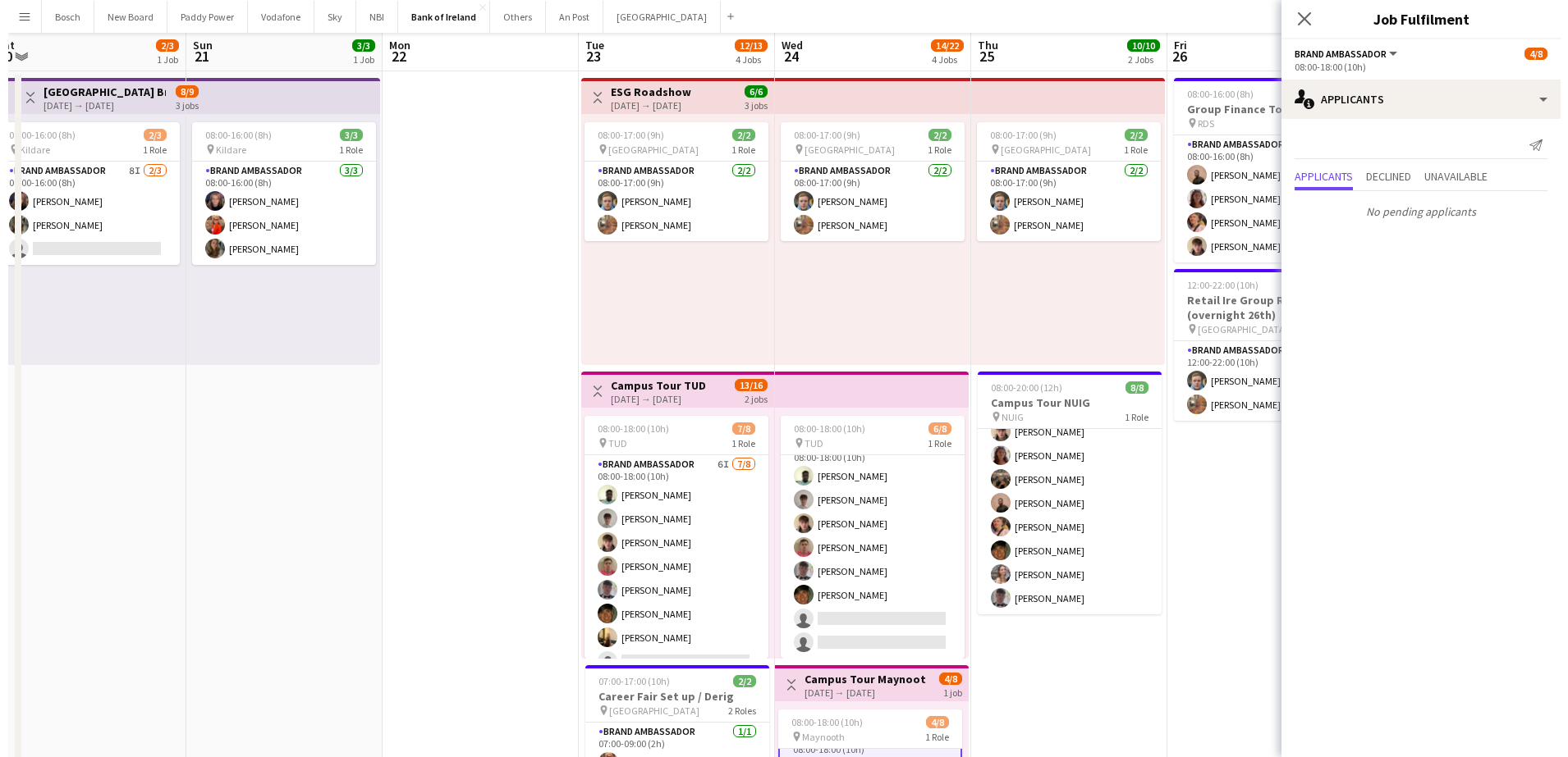
scroll to position [0, 0]
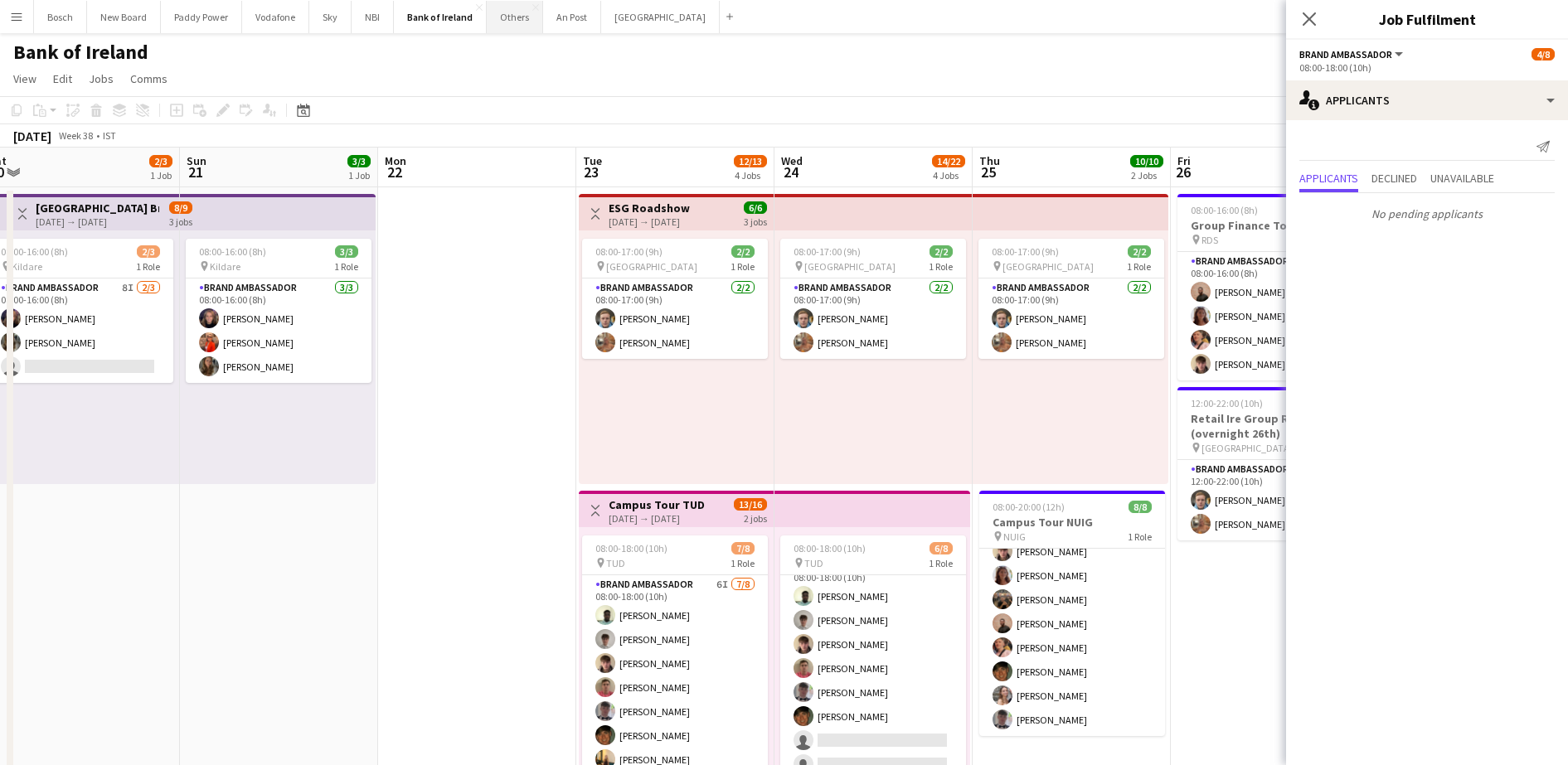
click at [509, 15] on button "Others Close" at bounding box center [514, 17] width 56 height 33
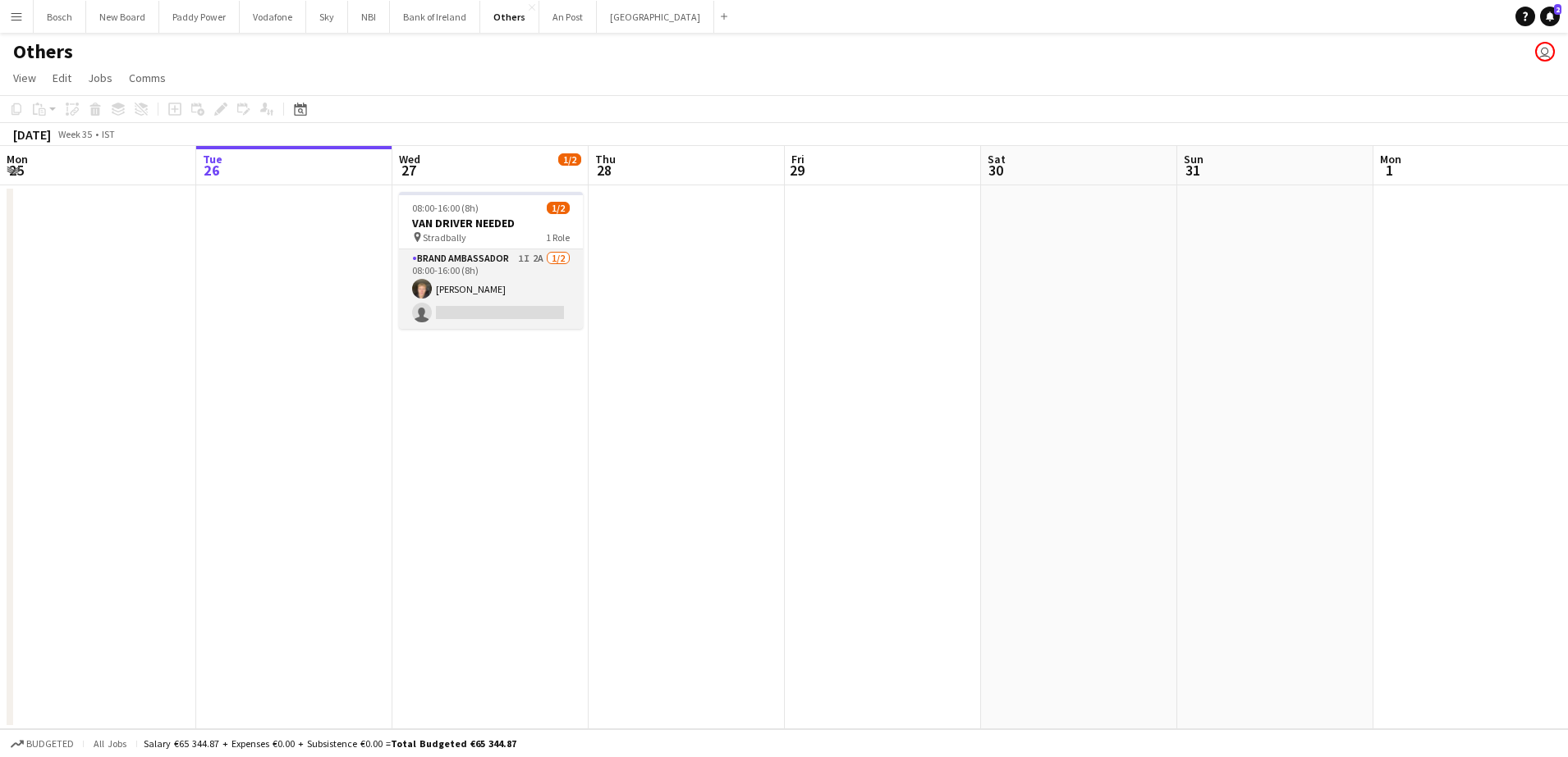
click at [517, 284] on app-card-role "Brand Ambassador 1I 2A [DATE] 08:00-16:00 (8h) [PERSON_NAME] single-neutral-act…" at bounding box center [491, 290] width 184 height 80
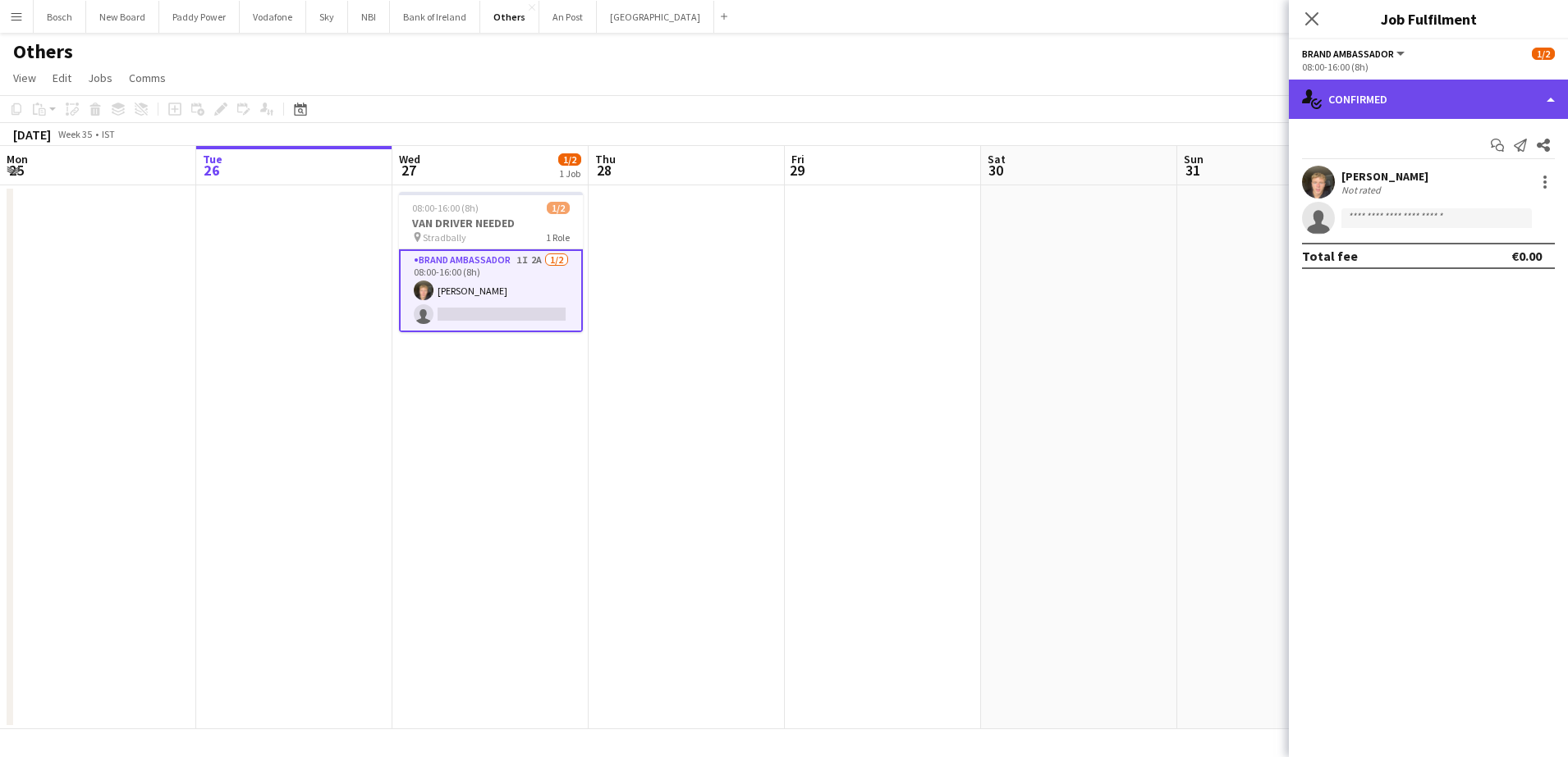
click at [1430, 101] on div "single-neutral-actions-check-2 Confirmed" at bounding box center [1427, 99] width 279 height 40
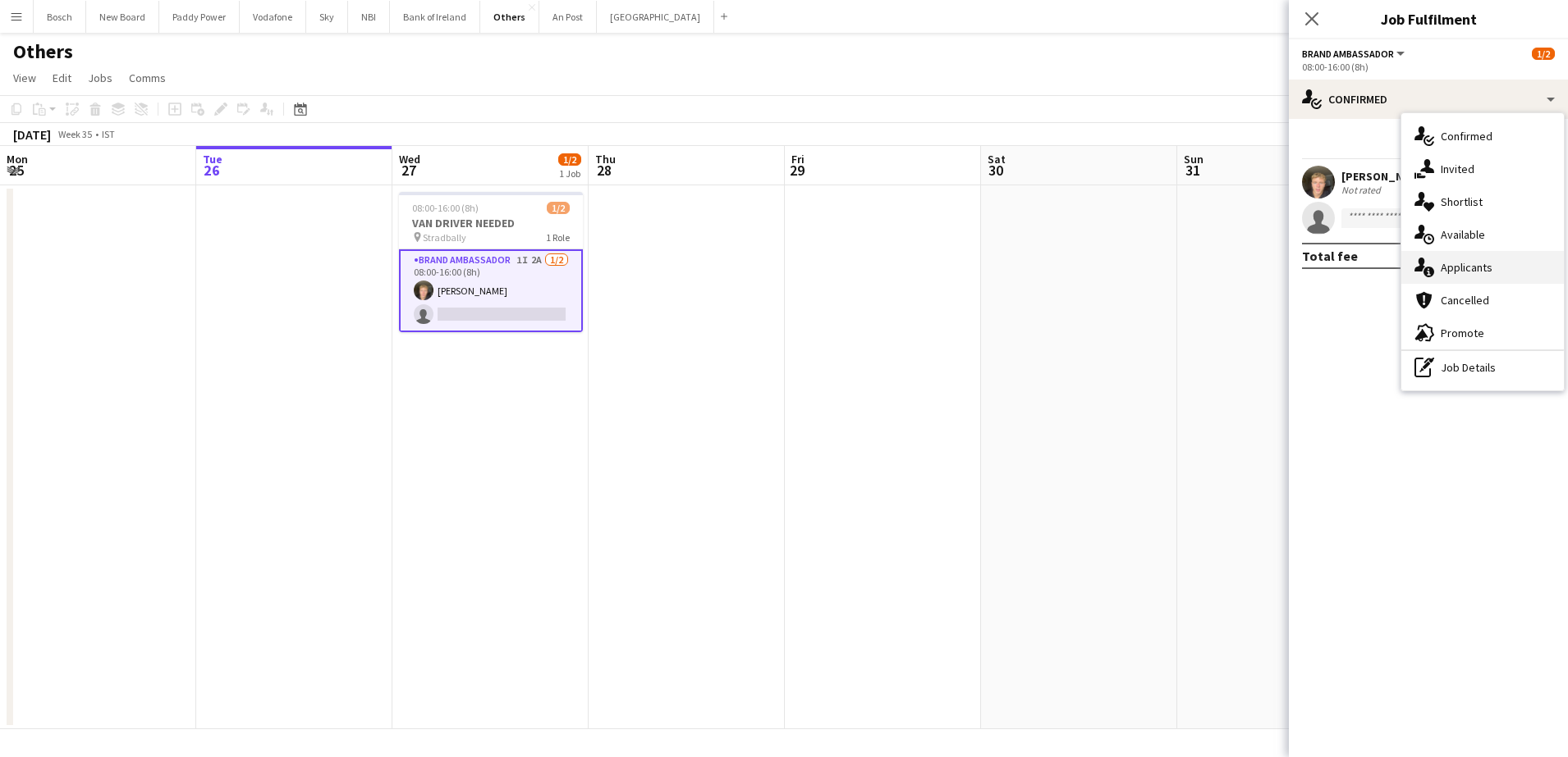
click at [1468, 279] on div "single-neutral-actions-information Applicants" at bounding box center [1483, 267] width 163 height 32
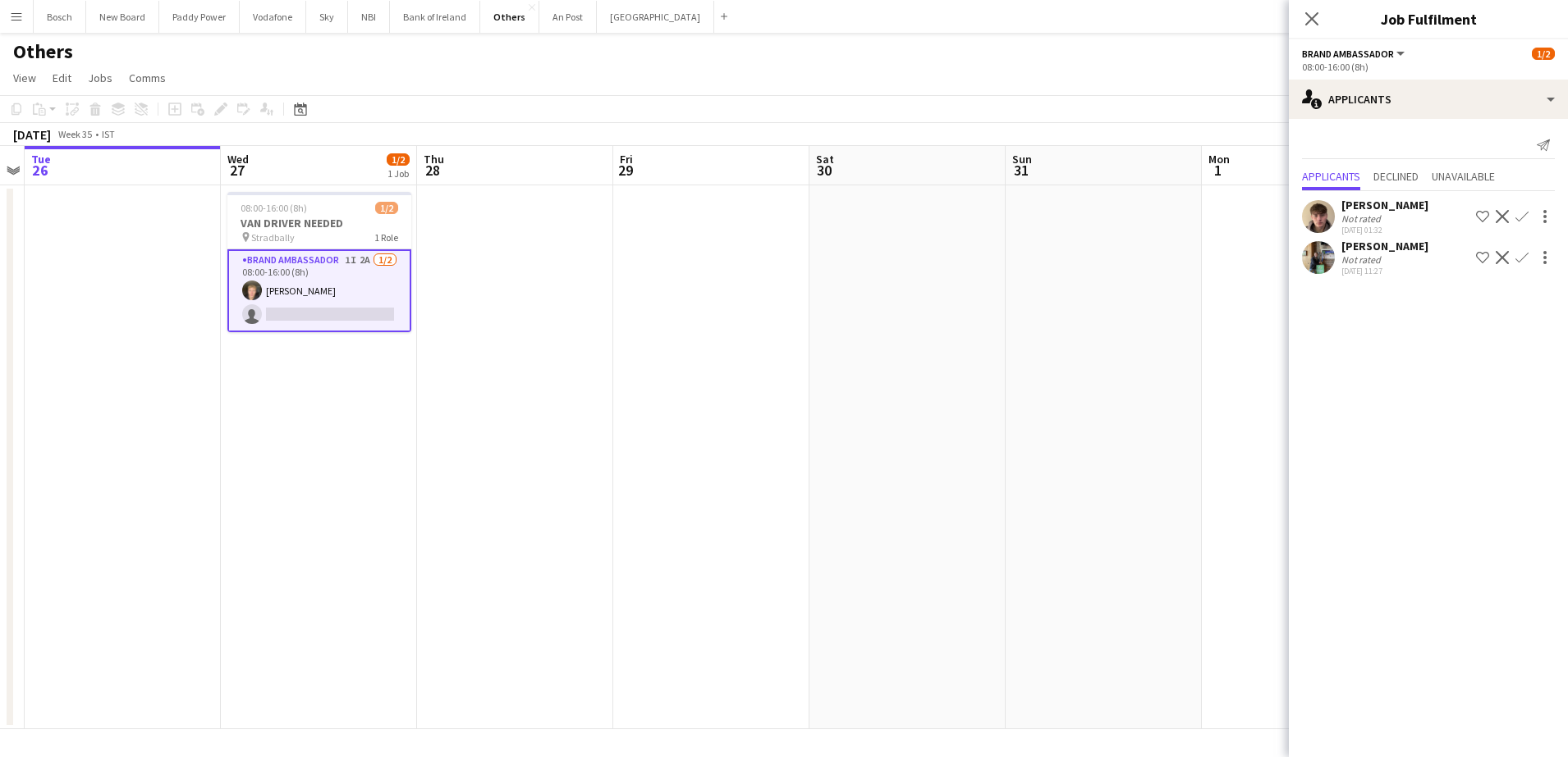
click at [1500, 215] on app-icon "Decline" at bounding box center [1502, 217] width 13 height 13
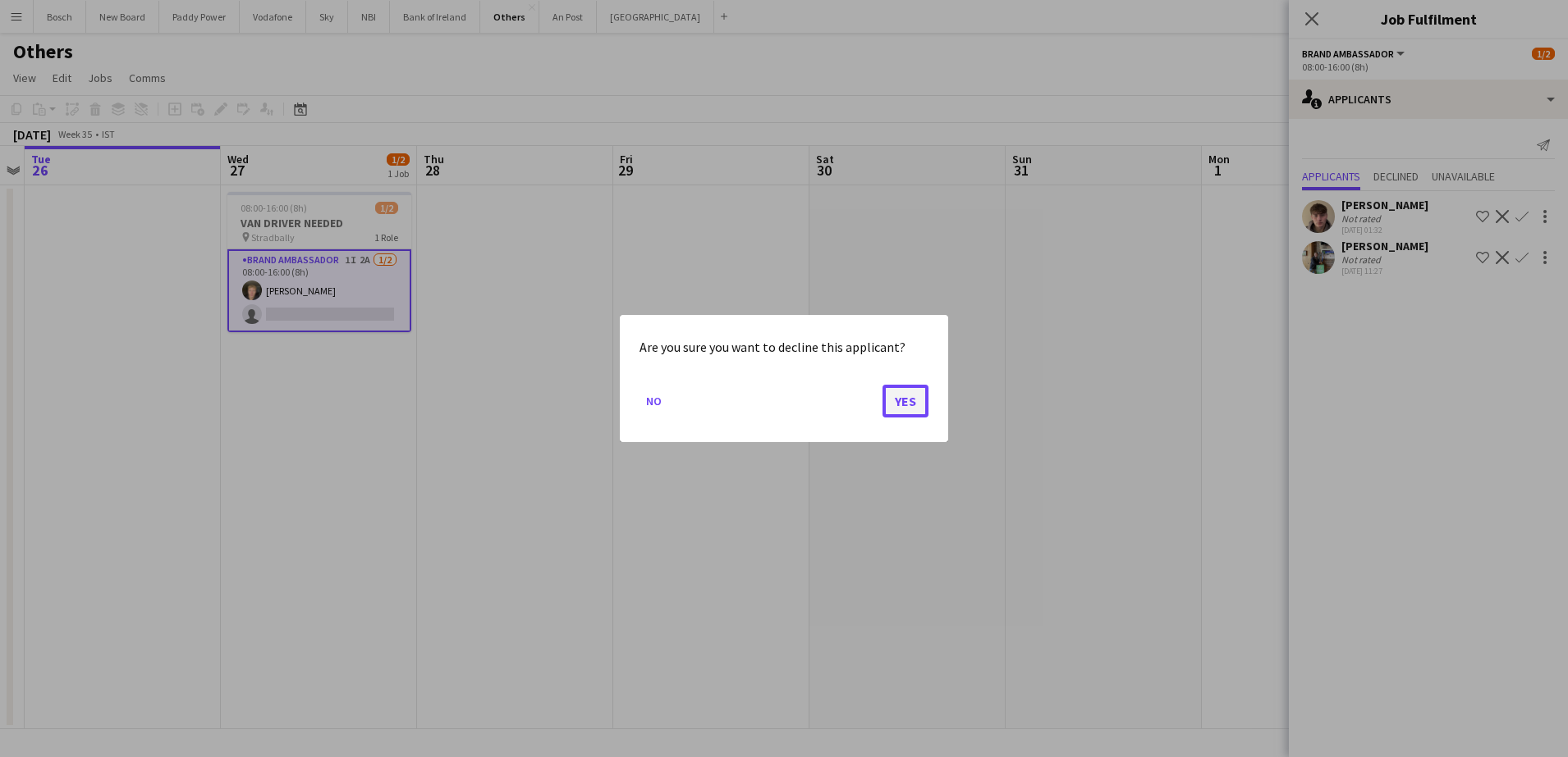
click at [893, 409] on button "Yes" at bounding box center [905, 401] width 46 height 32
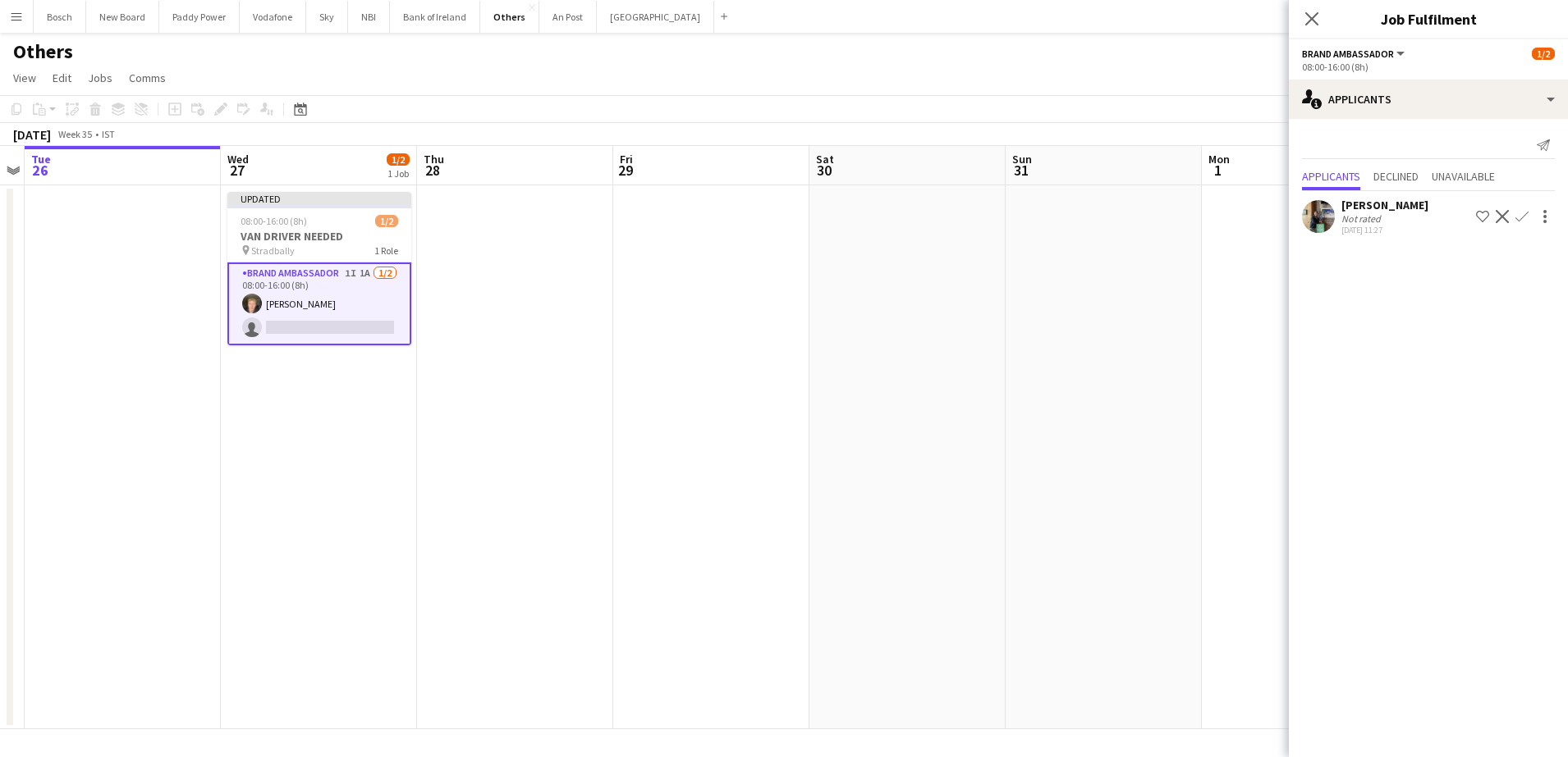
click at [1500, 219] on app-icon "Decline" at bounding box center [1502, 217] width 13 height 13
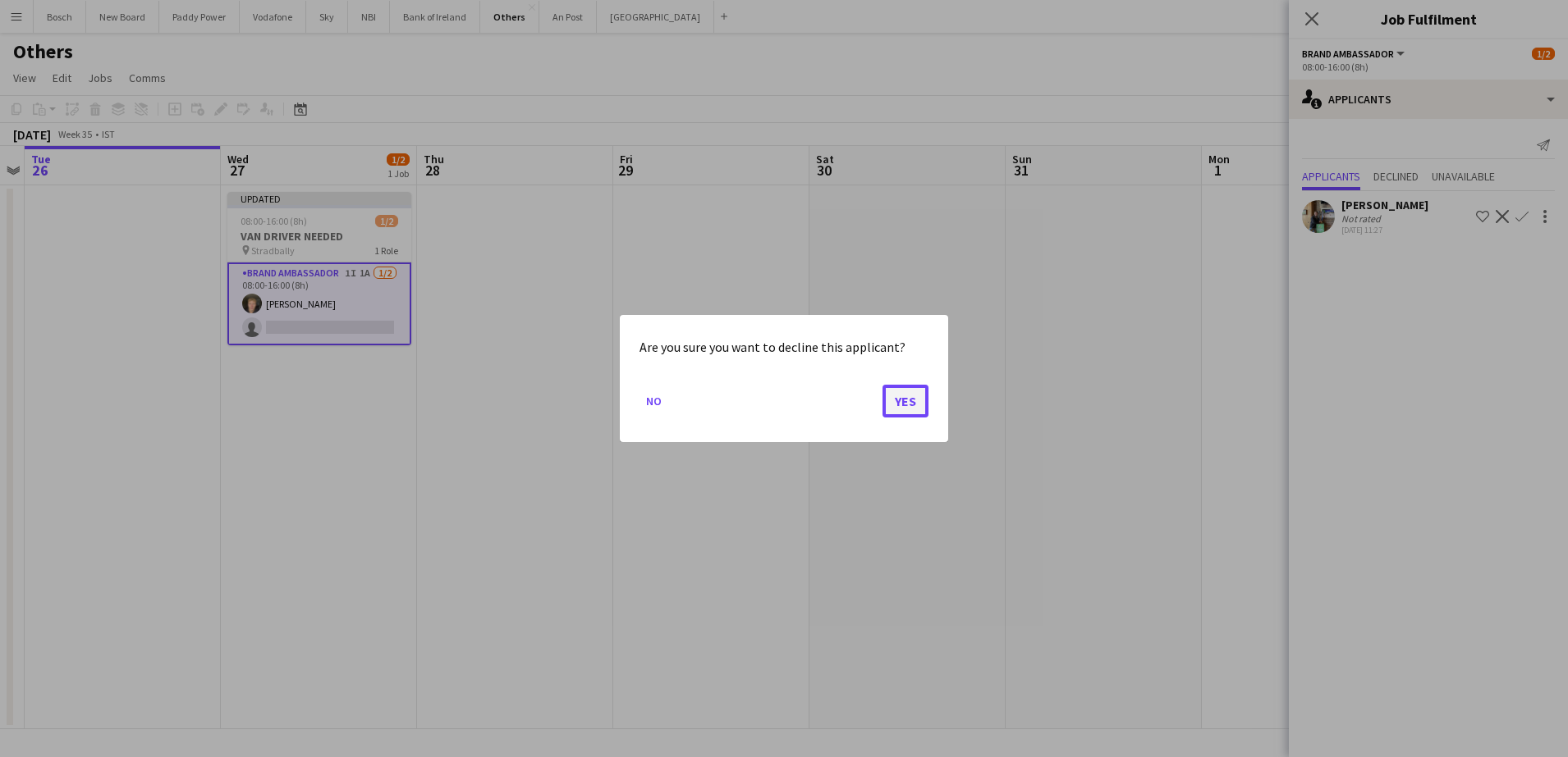
click at [913, 397] on button "Yes" at bounding box center [905, 401] width 46 height 32
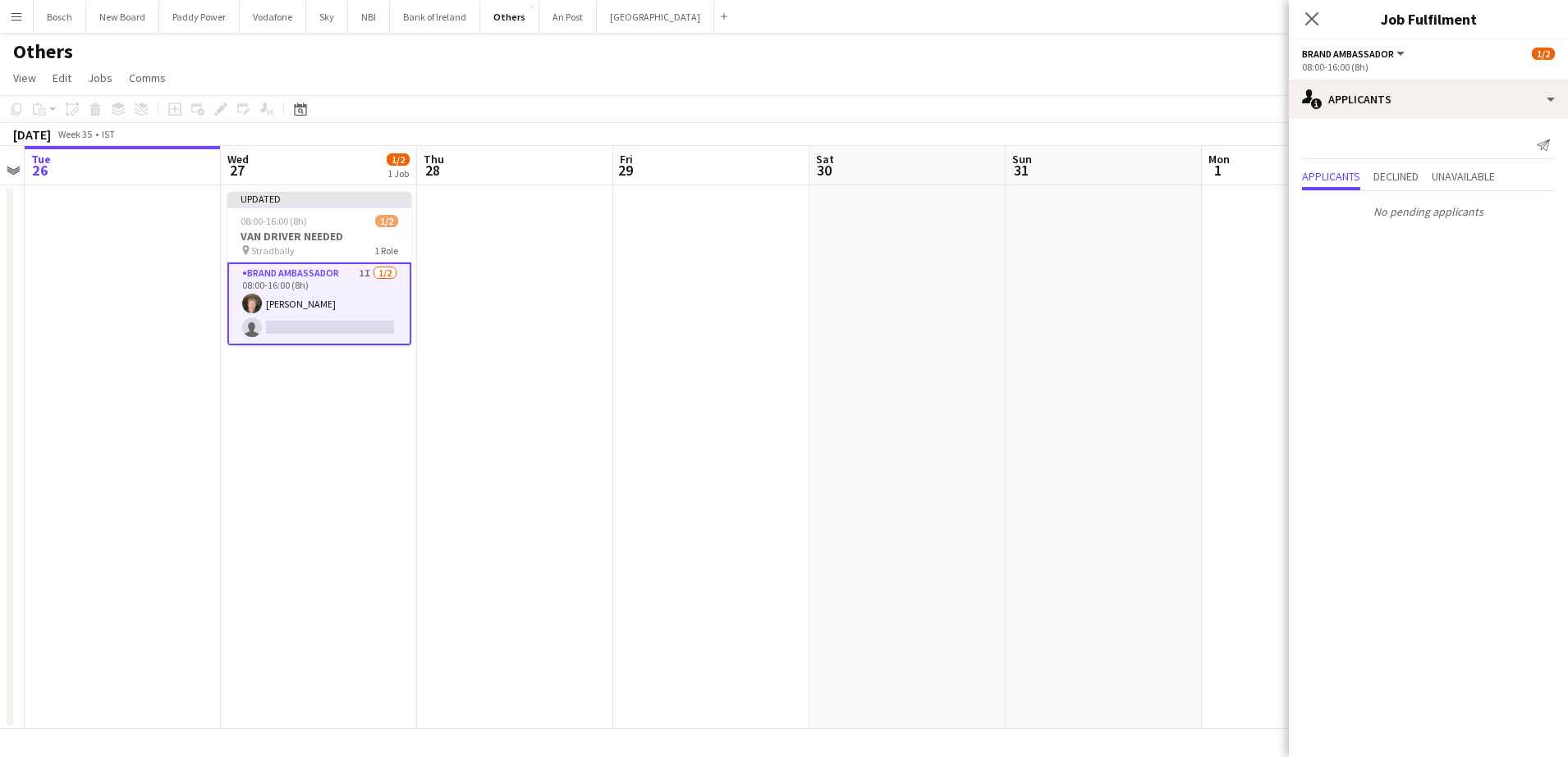
click at [1245, 151] on app-board-header-date "Mon 1" at bounding box center [1300, 166] width 196 height 40
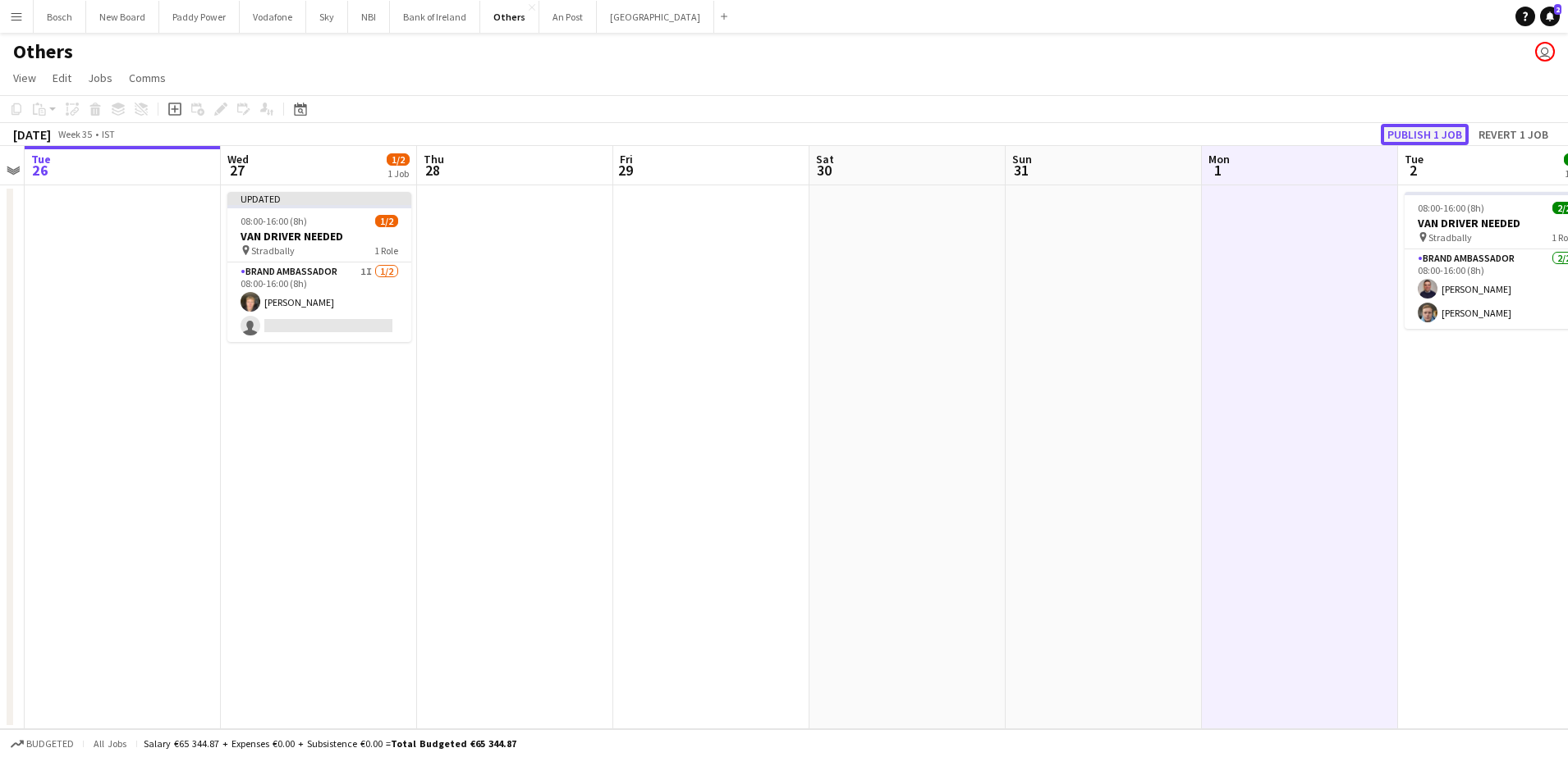
click at [1430, 127] on button "Publish 1 job" at bounding box center [1424, 134] width 88 height 21
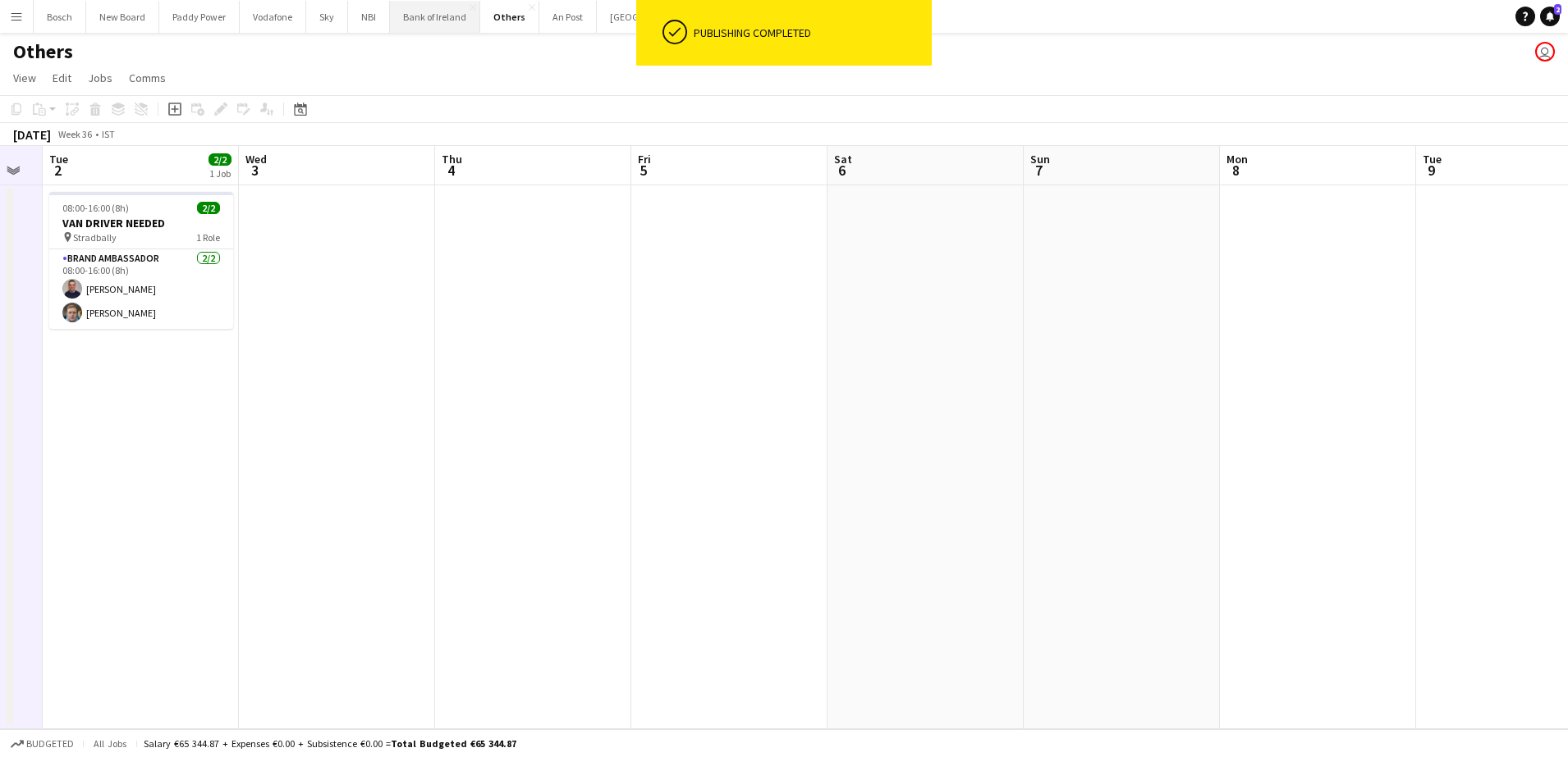
click at [455, 19] on button "Bank of Ireland Close" at bounding box center [435, 17] width 91 height 32
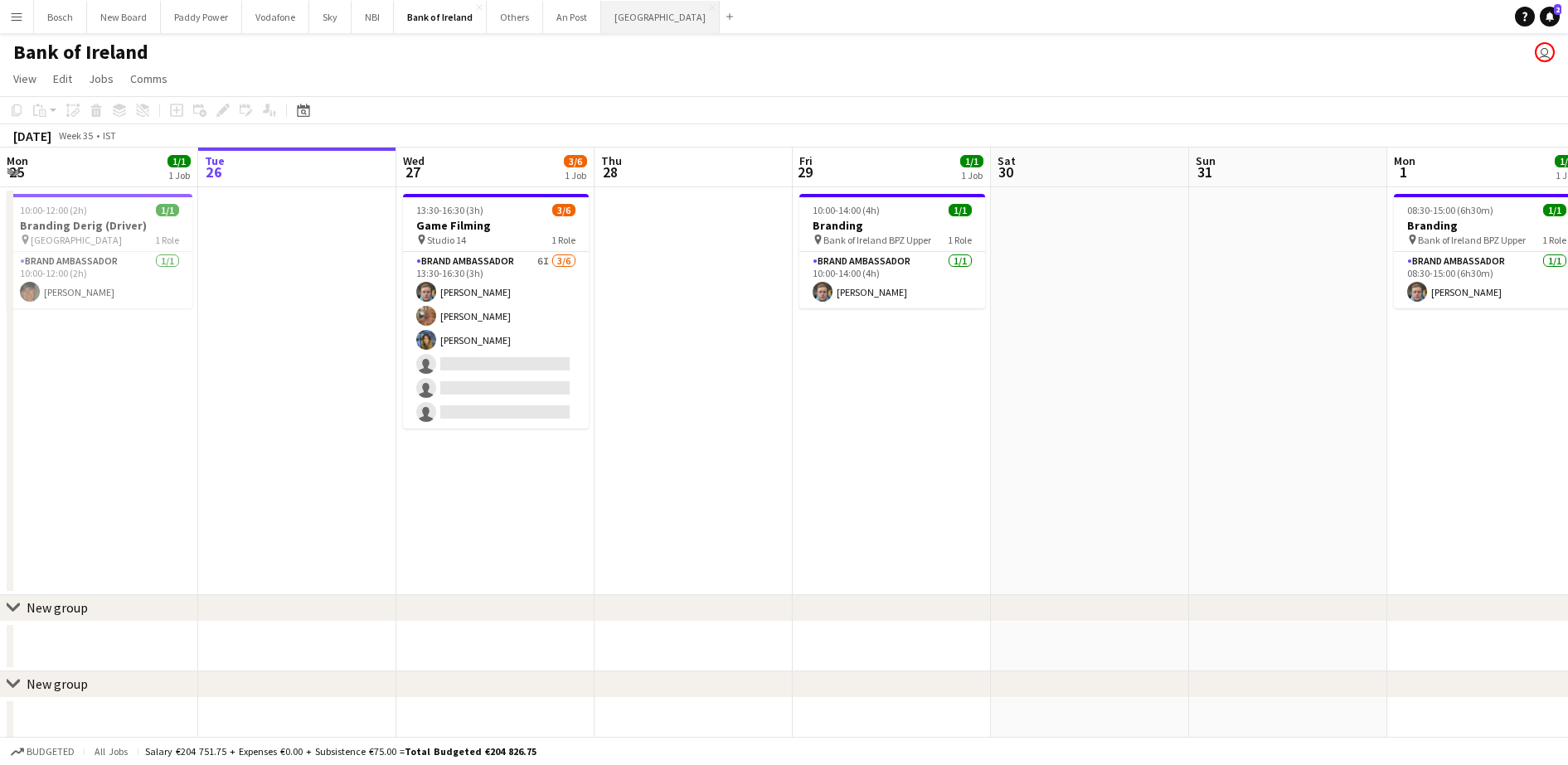
click at [620, 14] on button "[GEOGRAPHIC_DATA] Close" at bounding box center [660, 17] width 119 height 33
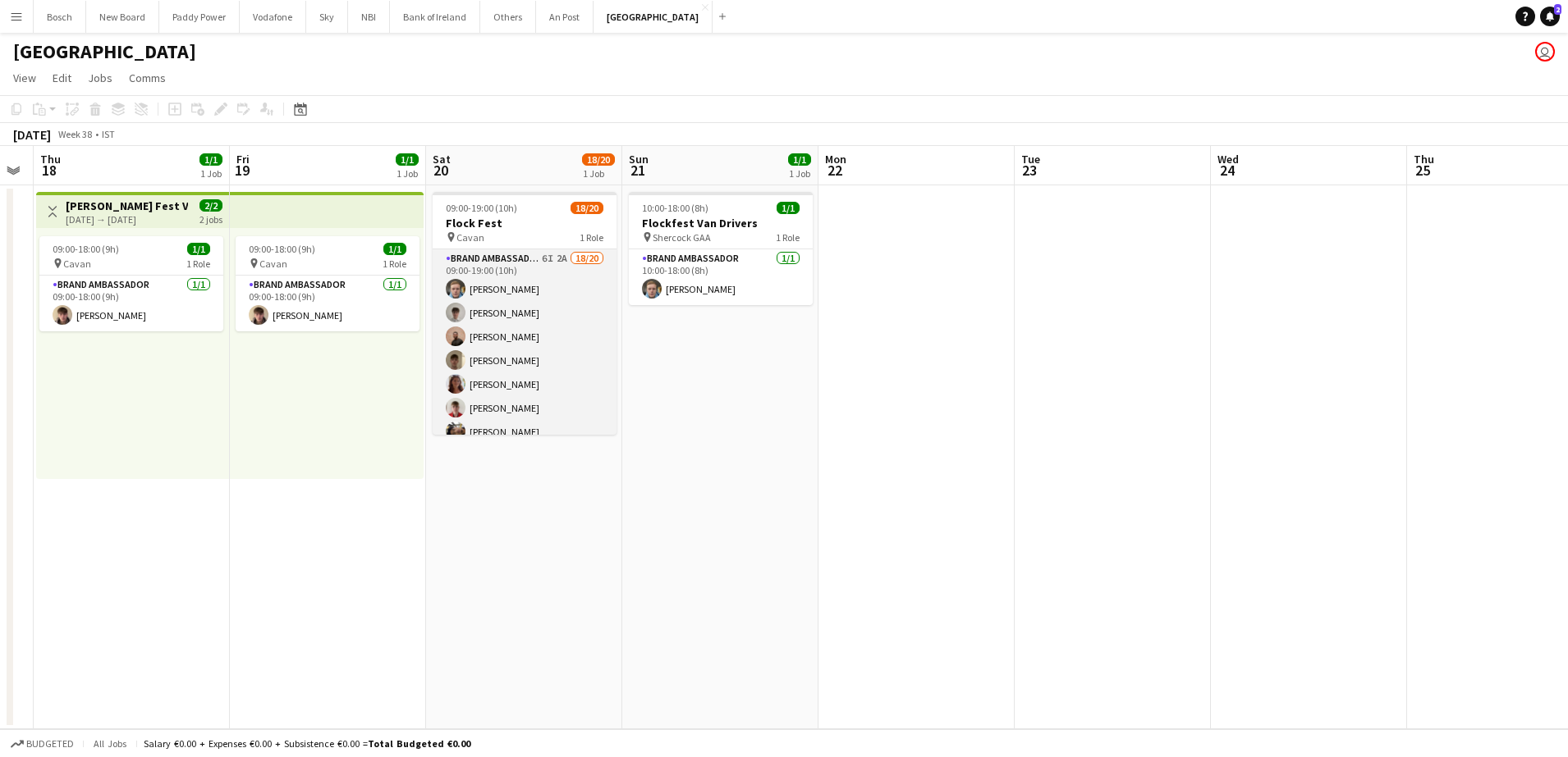
click at [515, 358] on app-card-role "Brand Ambassador 6I 2A 18/20 09:00-19:00 (10h) [PERSON_NAME] [PERSON_NAME] [PER…" at bounding box center [524, 503] width 184 height 508
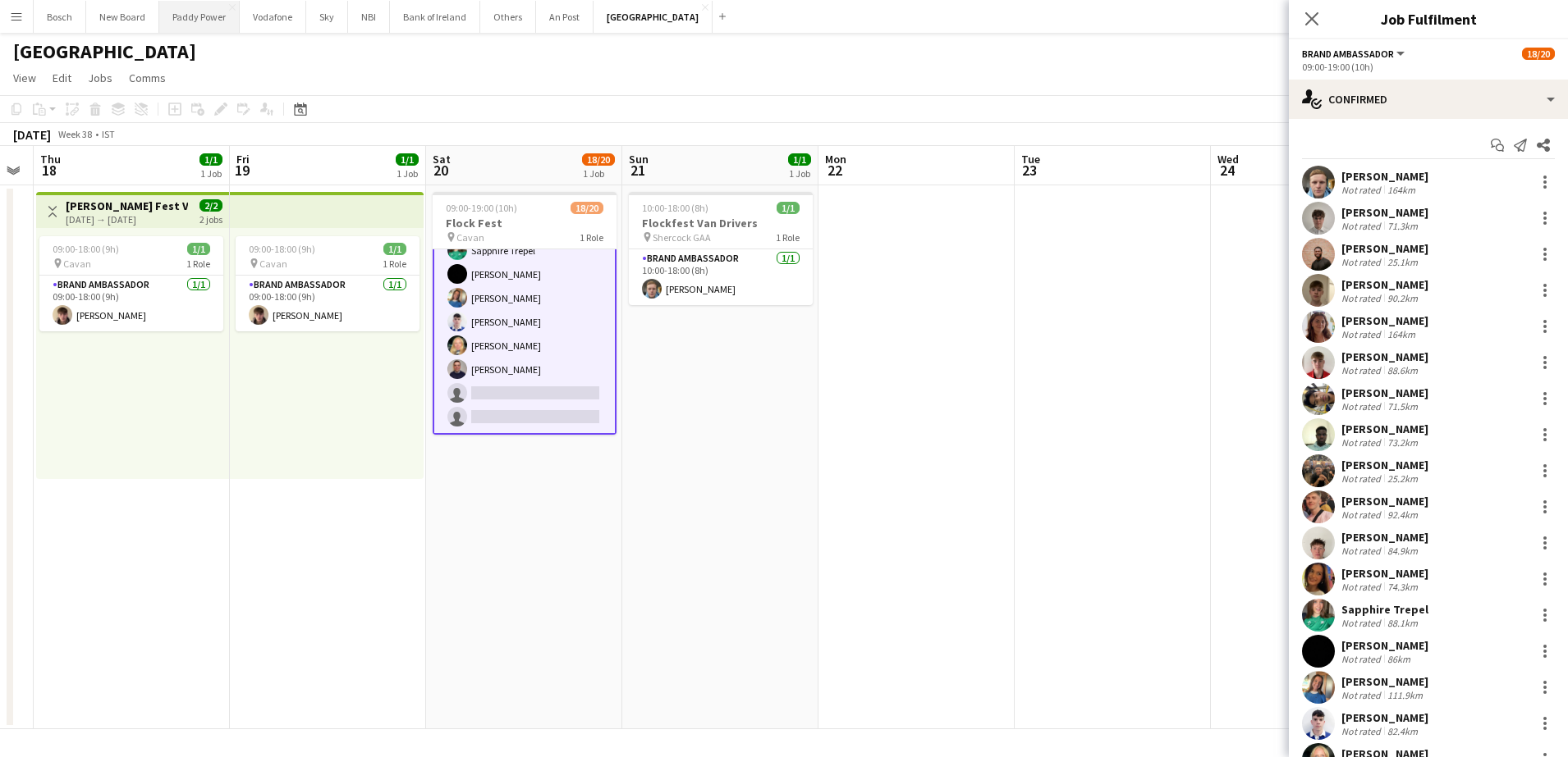
click at [193, 10] on button "Paddy Power Close" at bounding box center [199, 17] width 81 height 32
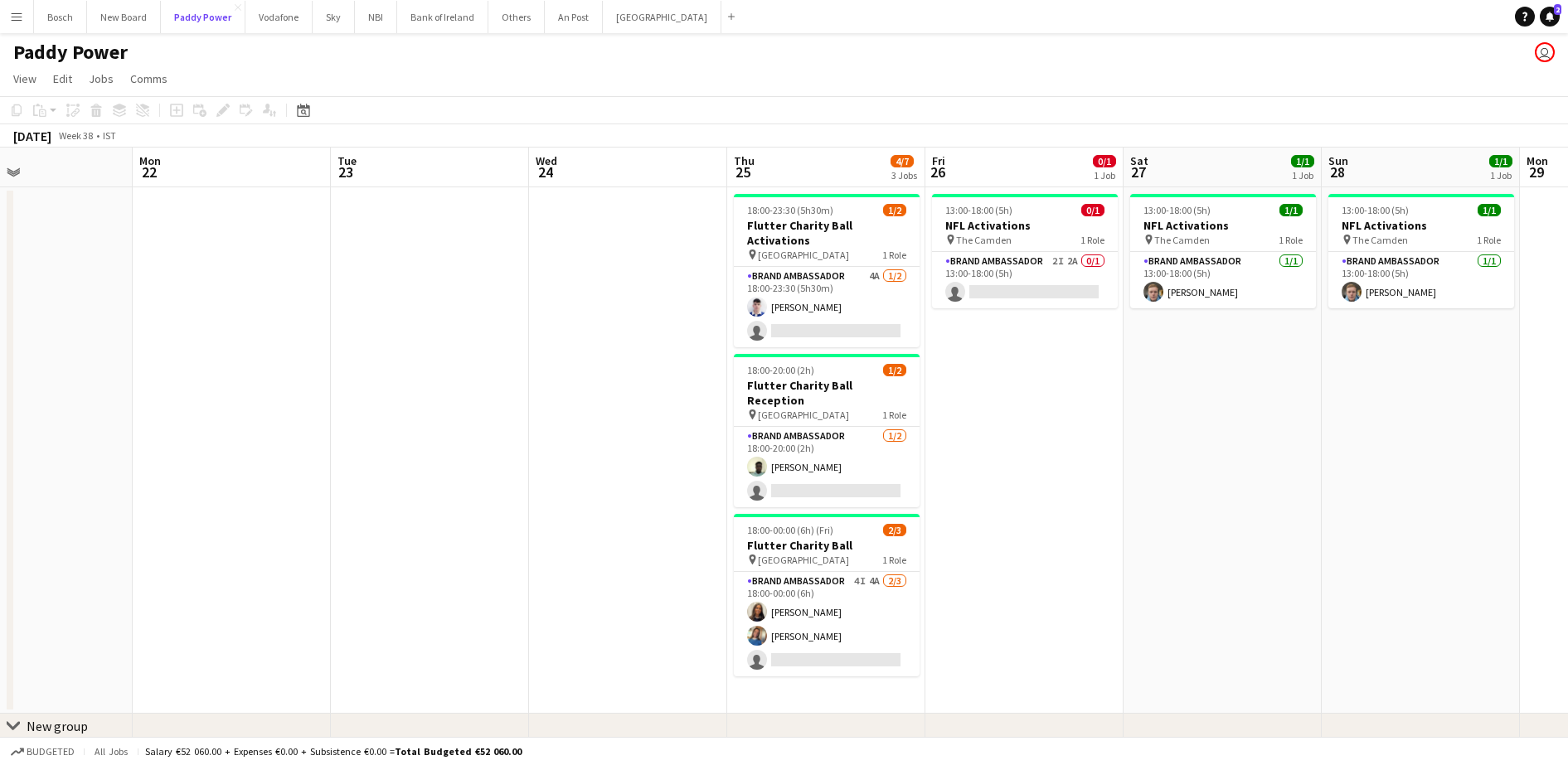
scroll to position [0, 463]
click at [801, 572] on app-card-role "Brand Ambassador 4I 4A [DATE] 18:00-00:00 (6h) [PERSON_NAME] [PERSON_NAME] sing…" at bounding box center [826, 625] width 186 height 105
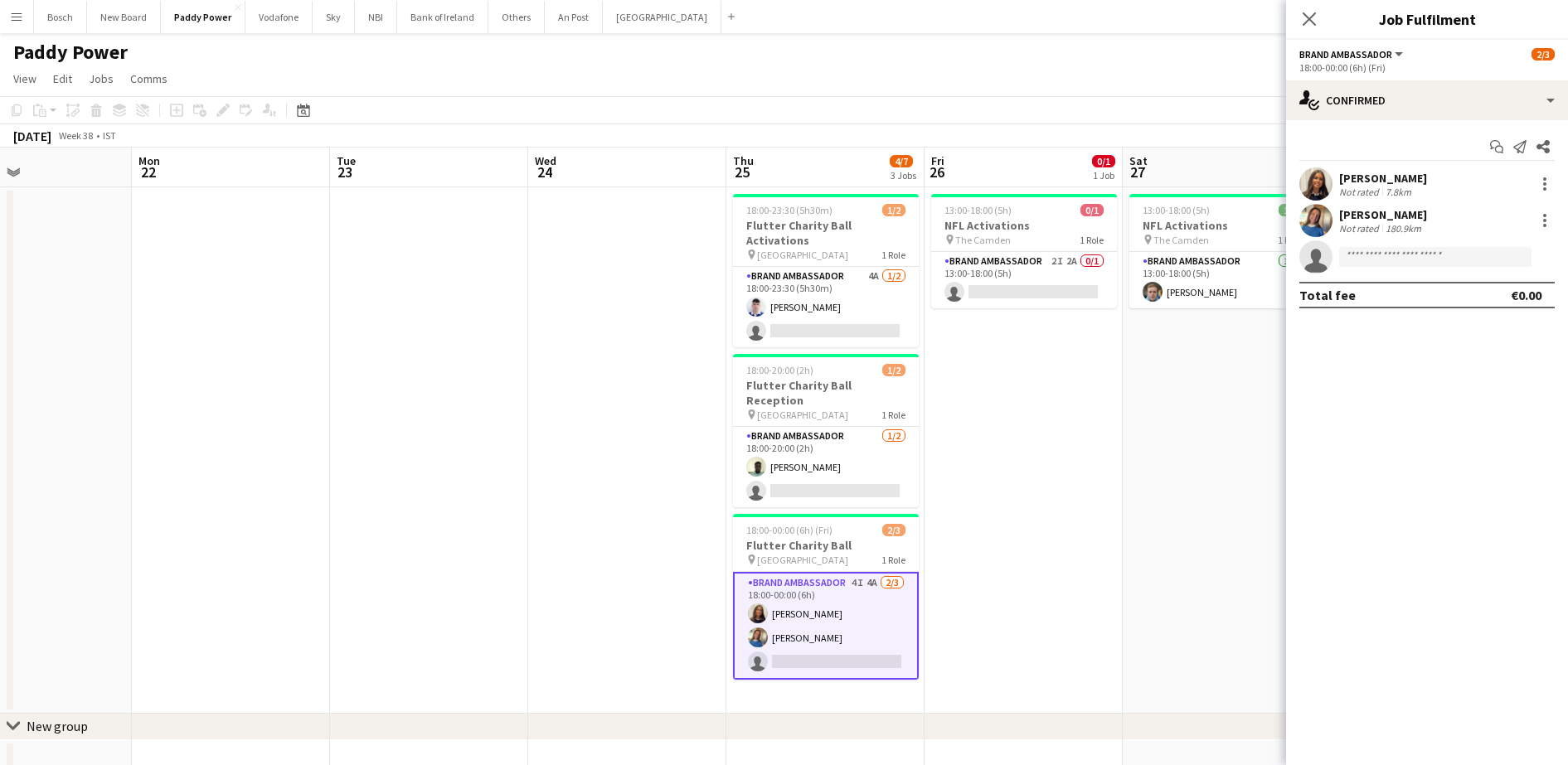
click at [1383, 121] on div "Start chat Send notification Share [PERSON_NAME] Not rated 7.8km [PERSON_NAME] …" at bounding box center [1426, 221] width 281 height 201
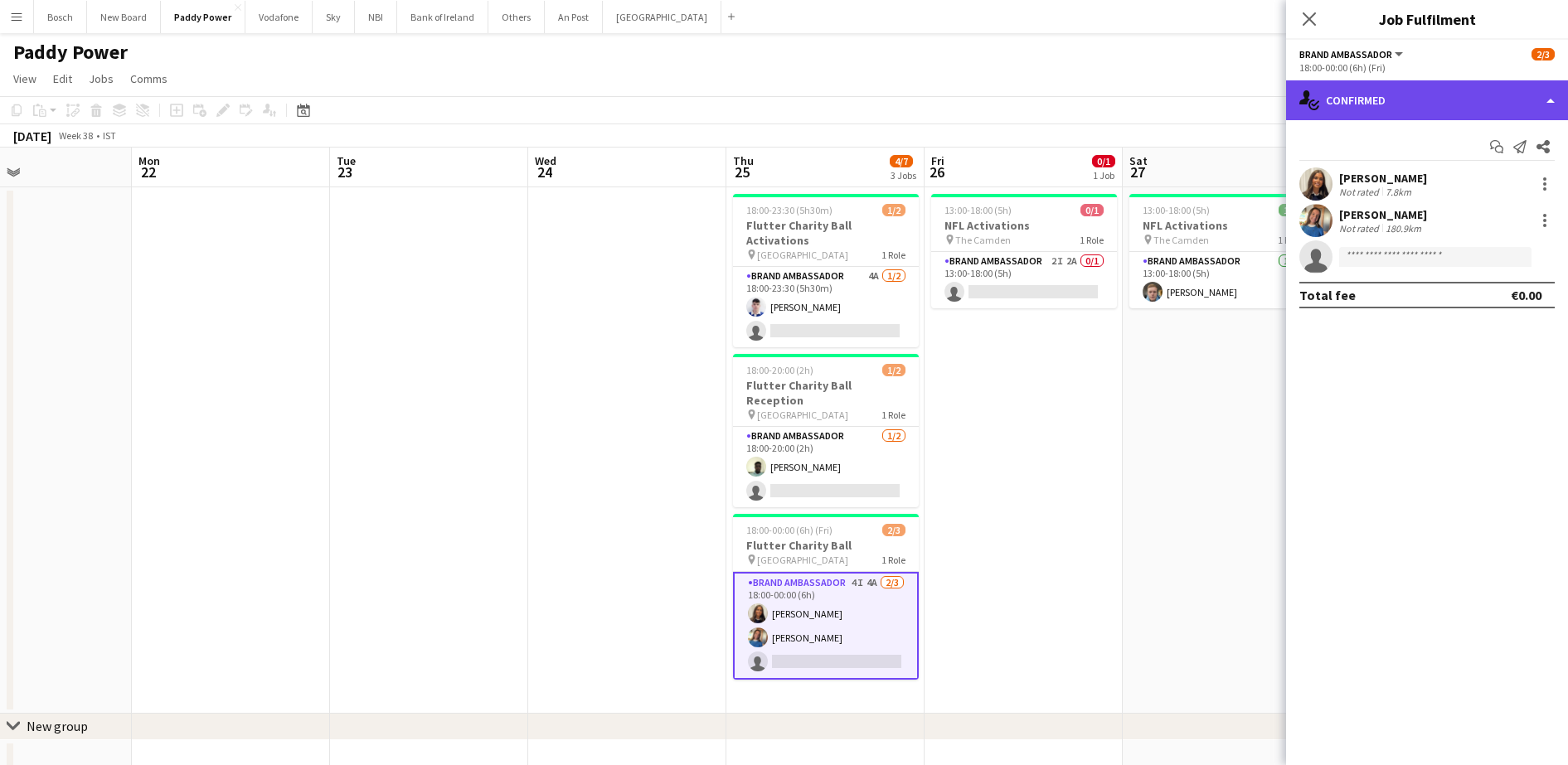
click at [1416, 104] on div "single-neutral-actions-check-2 Confirmed" at bounding box center [1426, 100] width 281 height 40
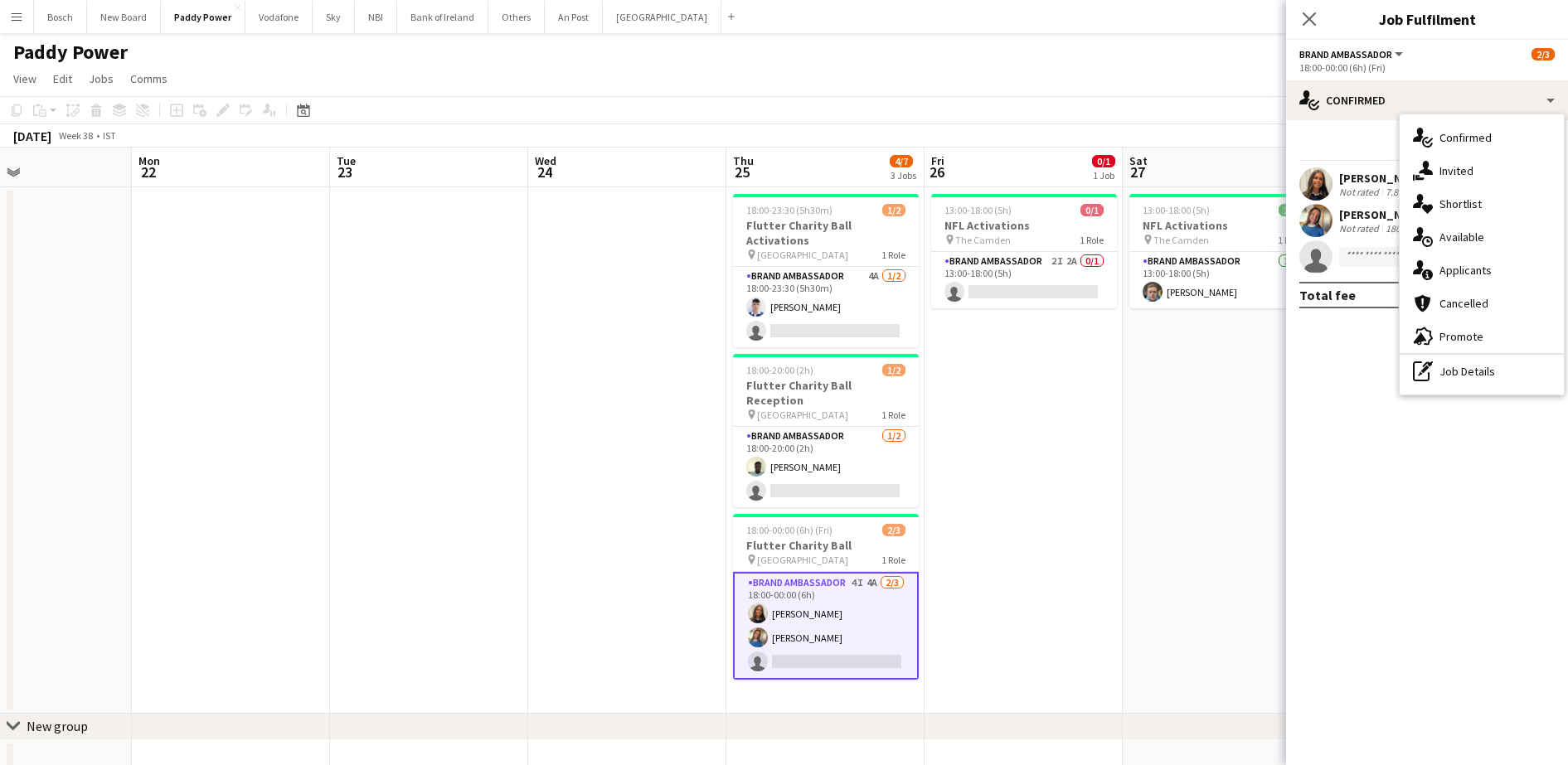
click at [1508, 281] on div "single-neutral-actions-information Applicants" at bounding box center [1482, 269] width 165 height 33
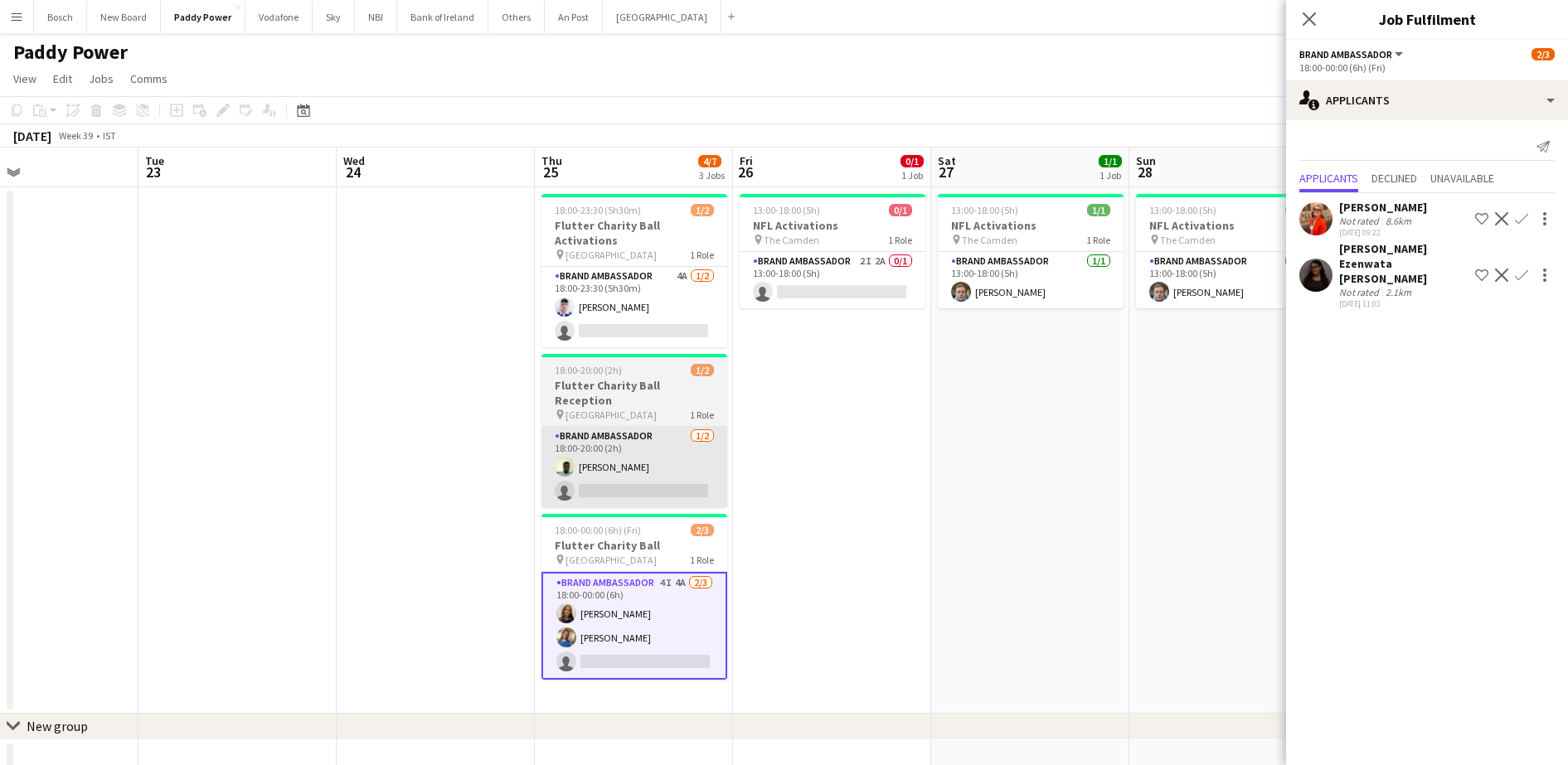
scroll to position [0, 668]
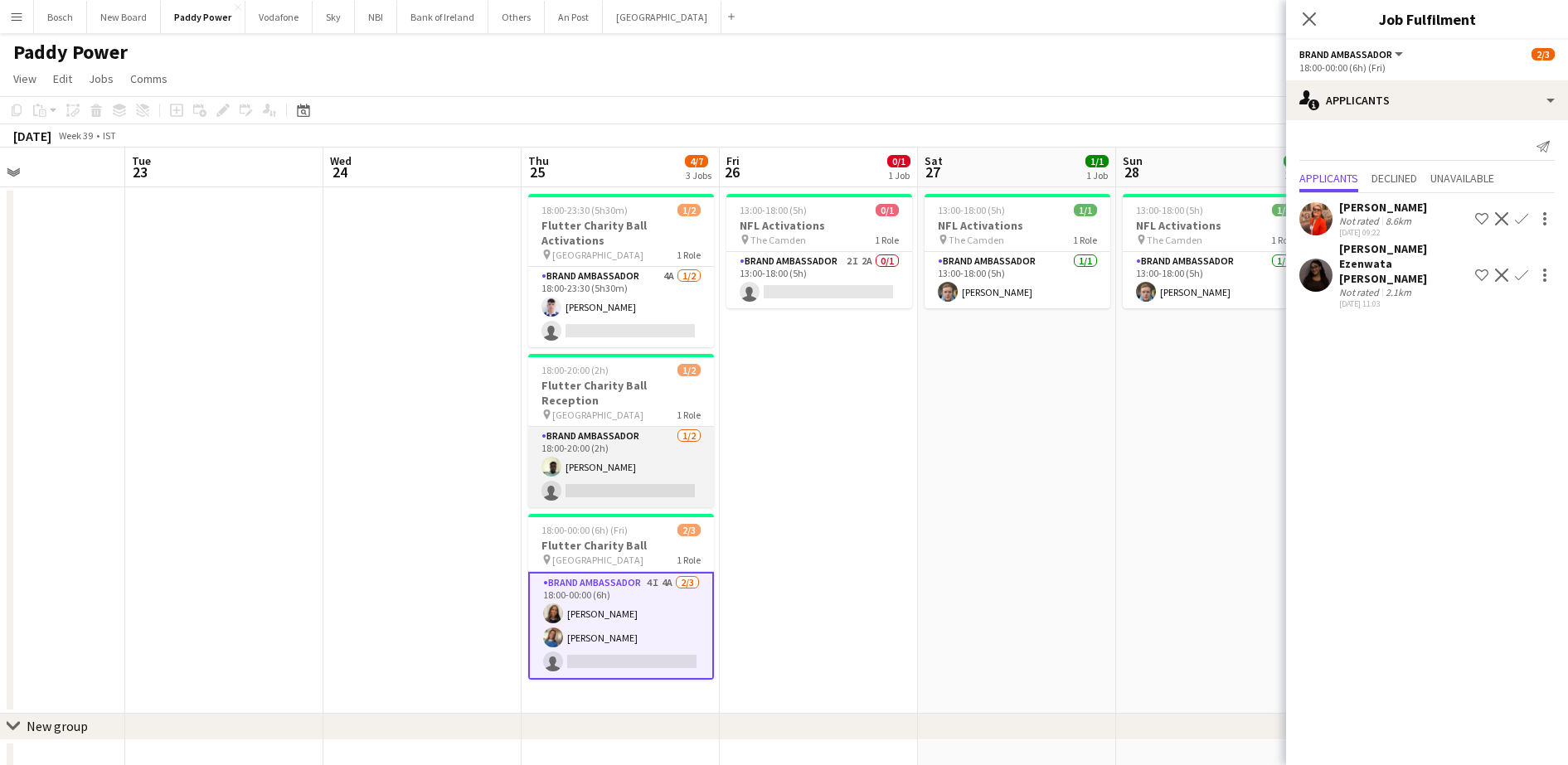
click at [655, 438] on app-card-role "Brand Ambassador [DATE] 18:00-20:00 (2h) [PERSON_NAME] single-neutral-actions" at bounding box center [621, 468] width 186 height 80
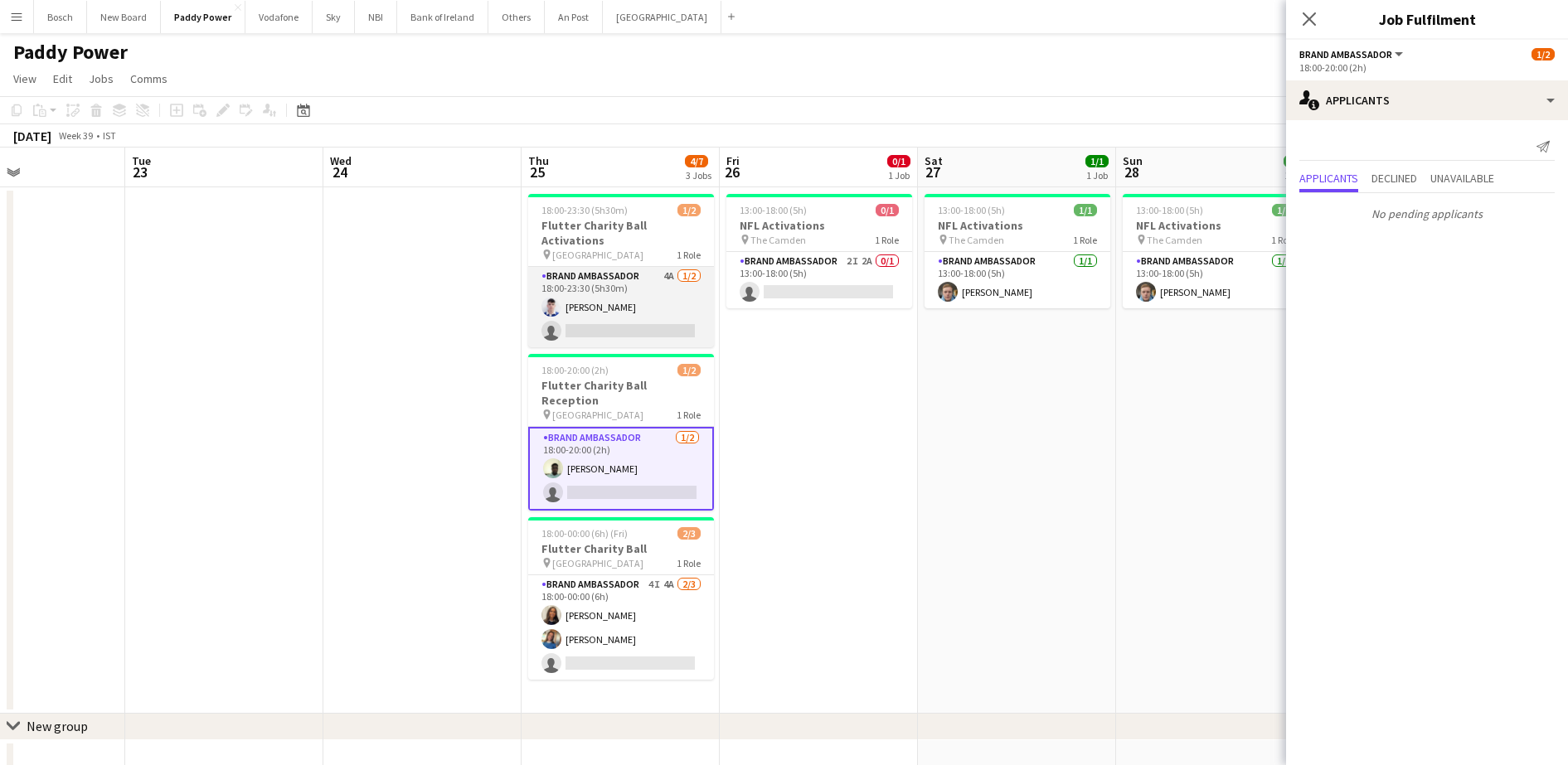
click at [655, 320] on app-card-role "Brand Ambassador 4A [DATE] 18:00-23:30 (5h30m) [DEMOGRAPHIC_DATA][PERSON_NAME] …" at bounding box center [621, 308] width 186 height 80
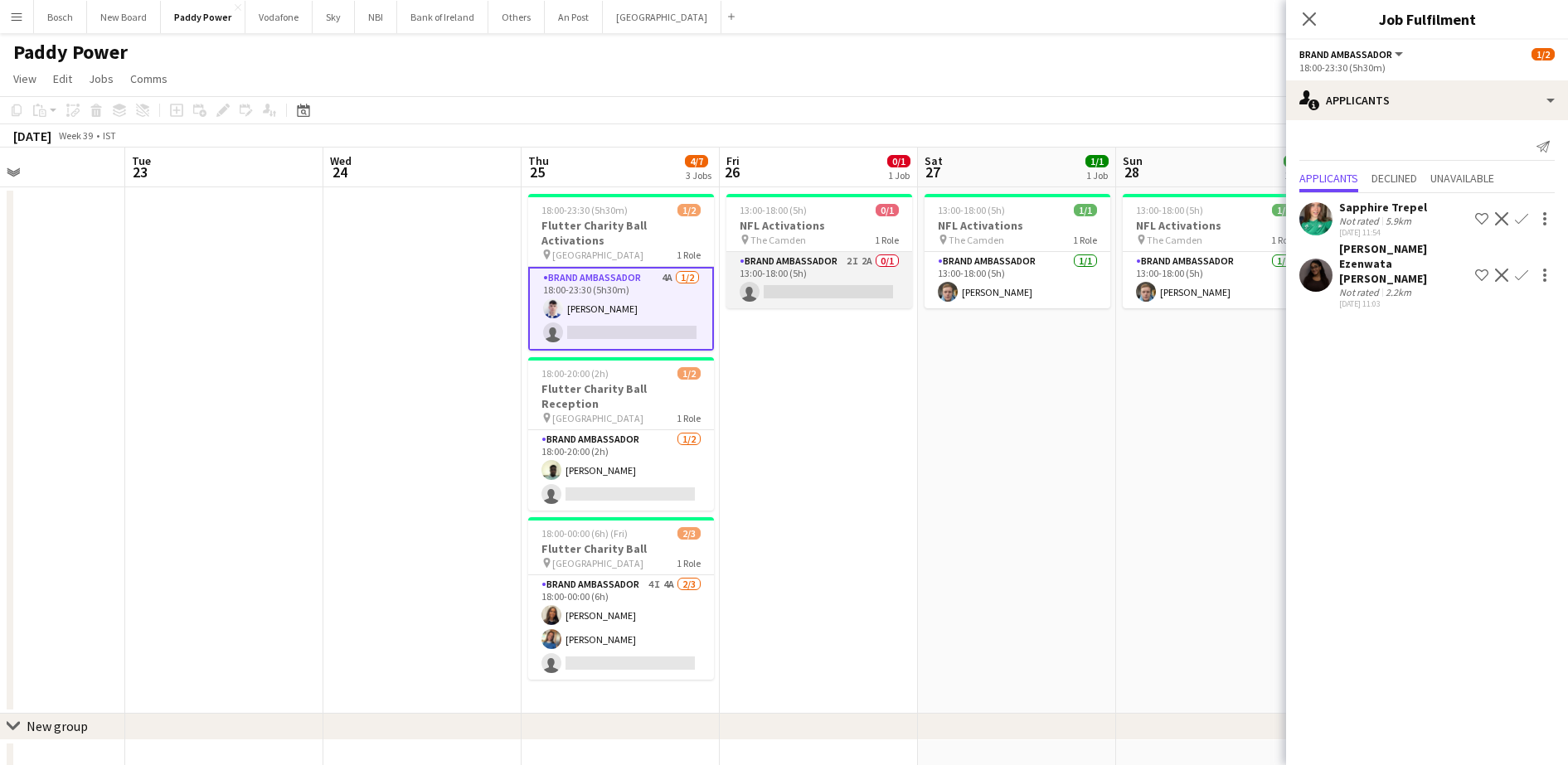
click at [827, 274] on app-card-role "Brand Ambassador 2I 2A 0/1 13:00-18:00 (5h) single-neutral-actions" at bounding box center [819, 281] width 186 height 56
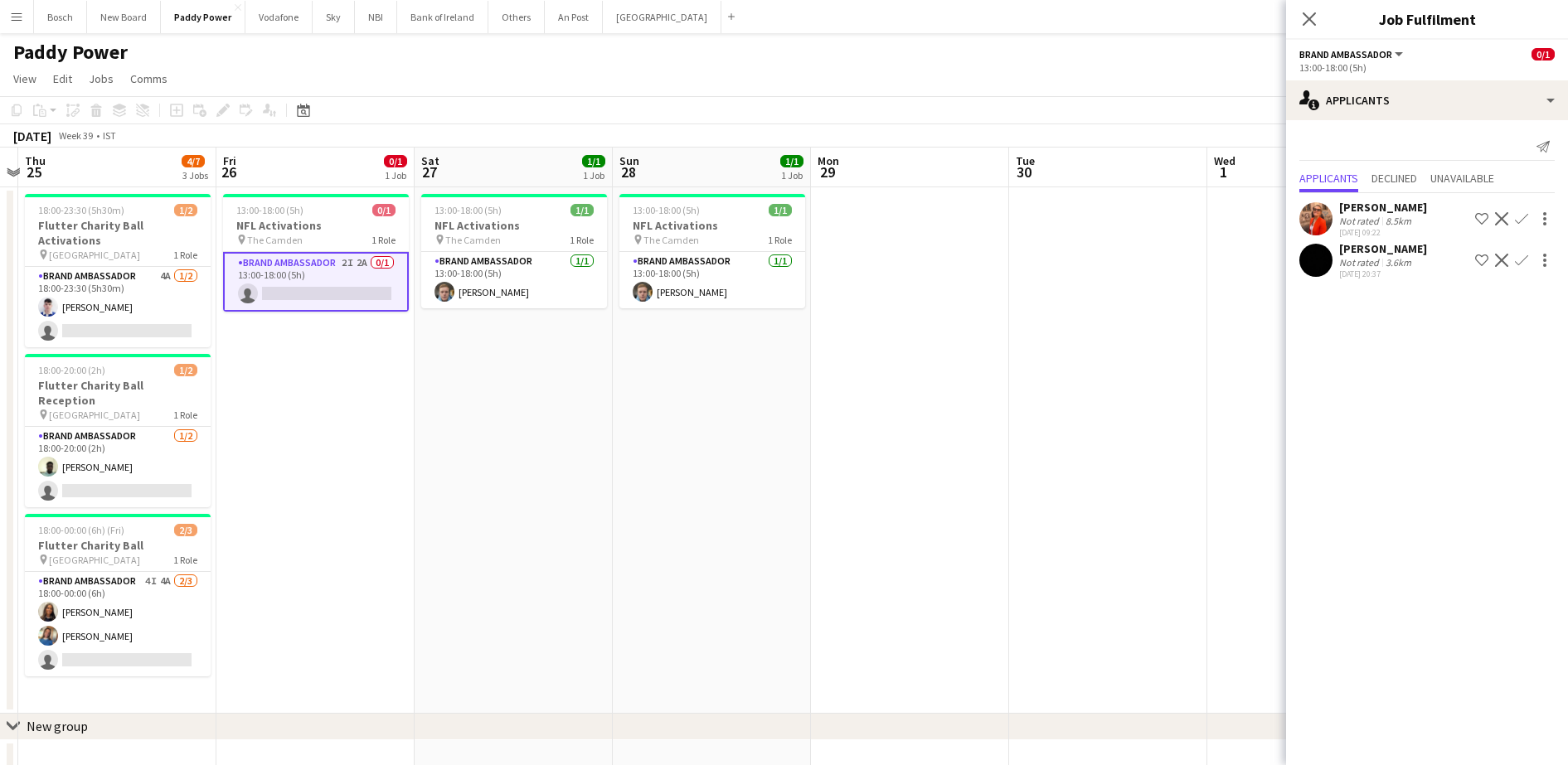
scroll to position [0, 521]
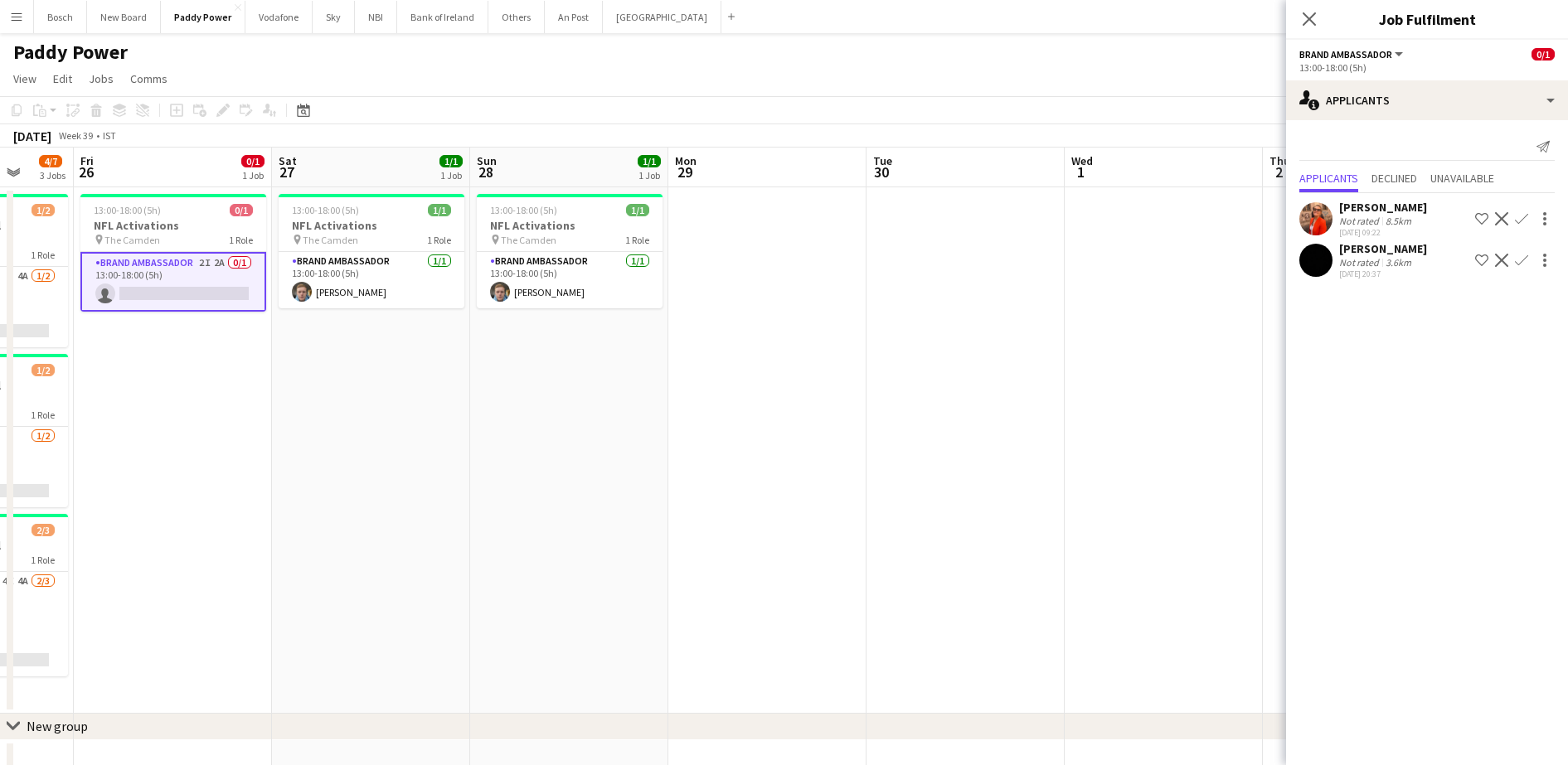
click at [1496, 253] on app-icon "Decline" at bounding box center [1502, 260] width 13 height 13
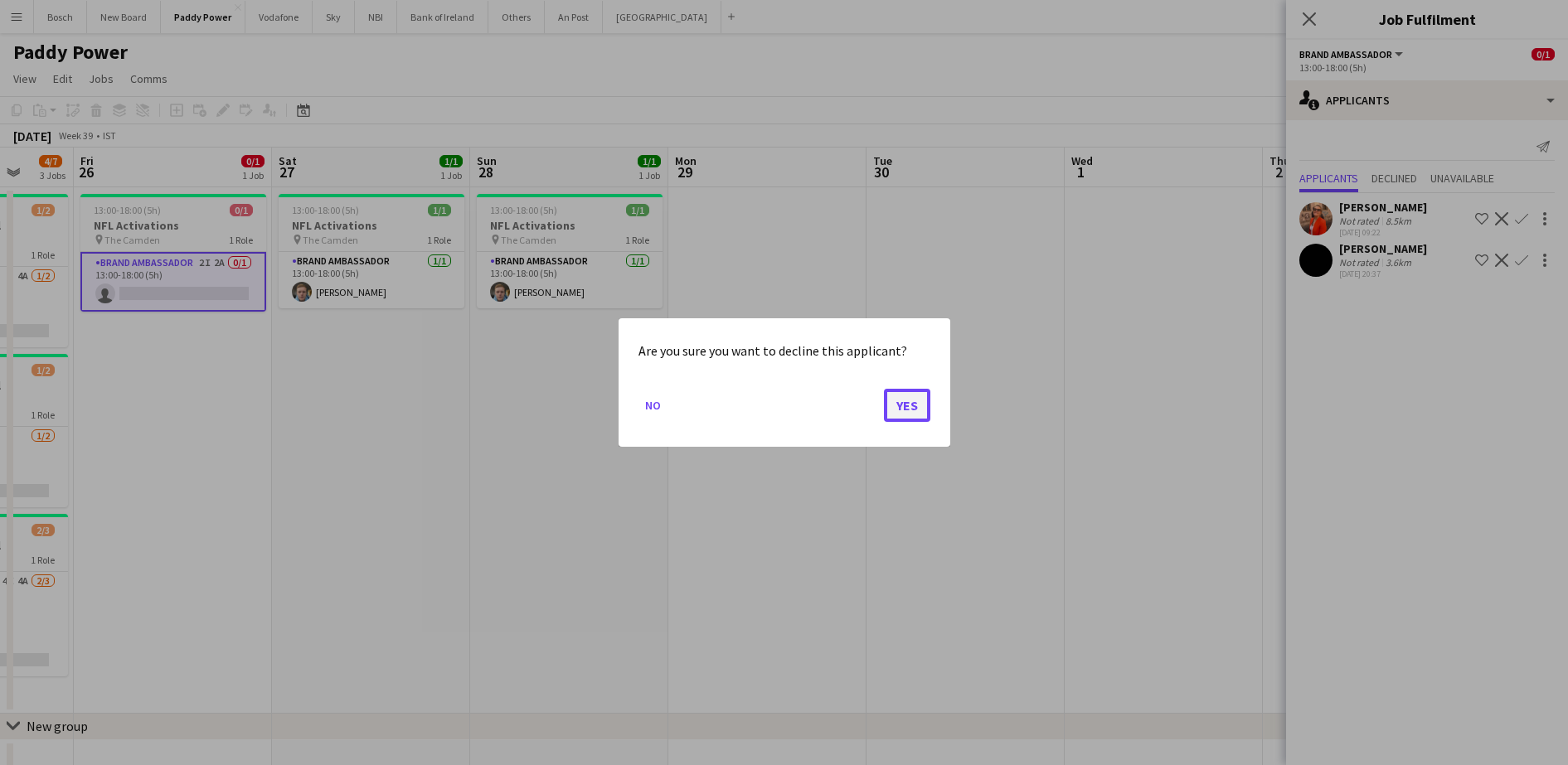
click at [907, 406] on button "Yes" at bounding box center [907, 405] width 47 height 33
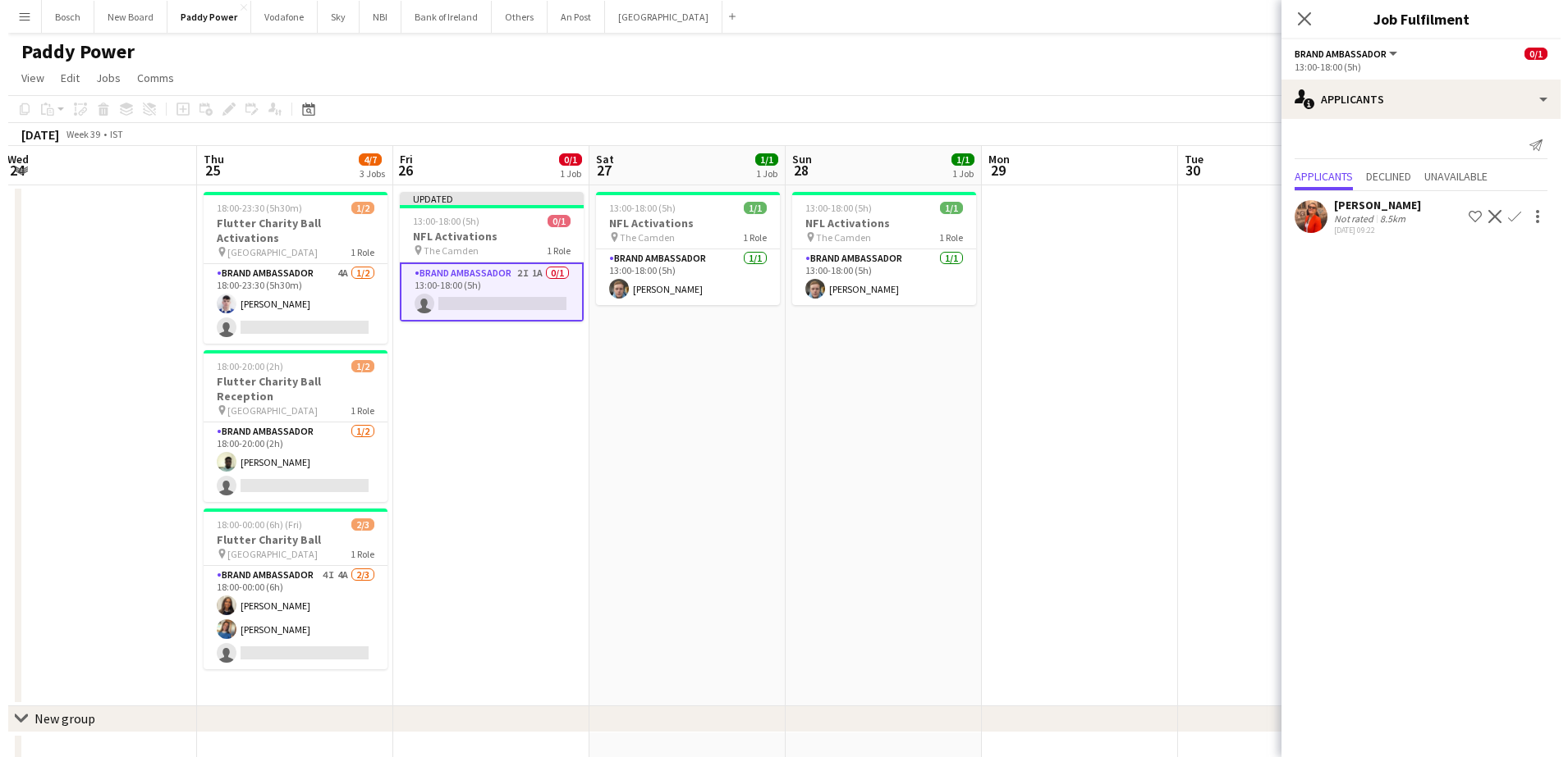
scroll to position [0, 401]
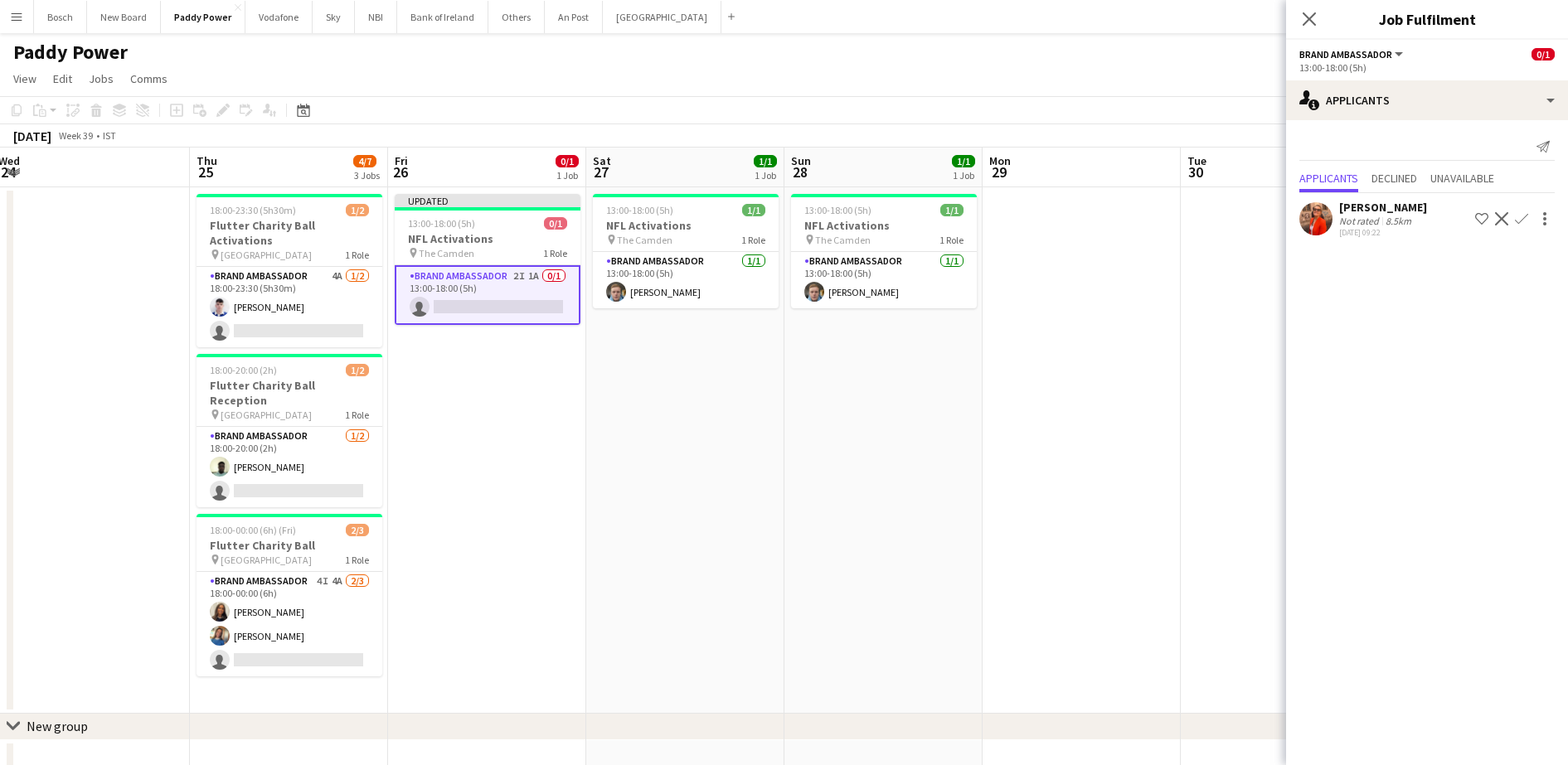
click at [1130, 85] on app-page-menu "View Day view expanded Day view collapsed Month view Date picker Jump to [DATE]…" at bounding box center [784, 80] width 1568 height 32
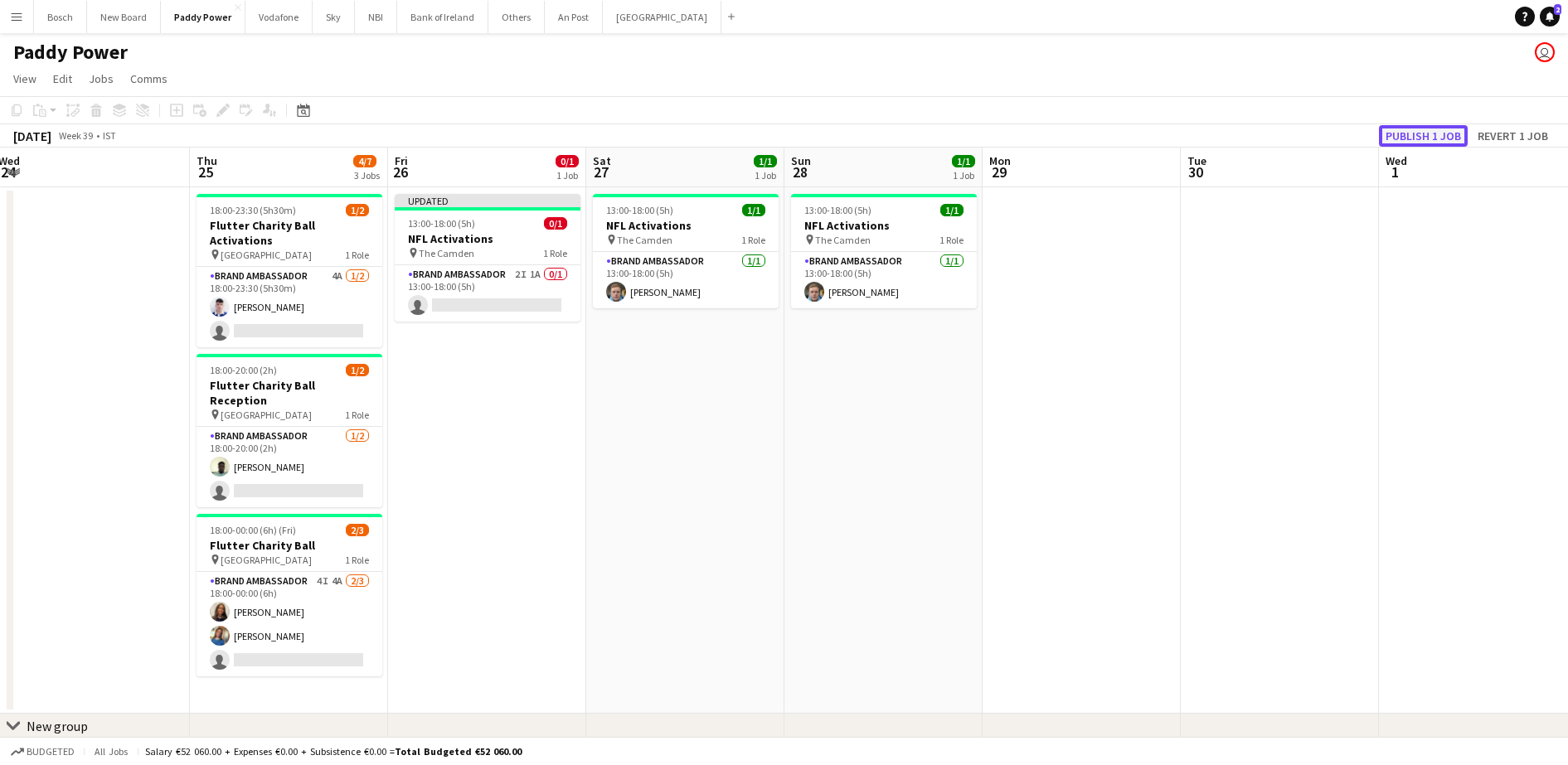
click at [1440, 134] on button "Publish 1 job" at bounding box center [1423, 136] width 89 height 22
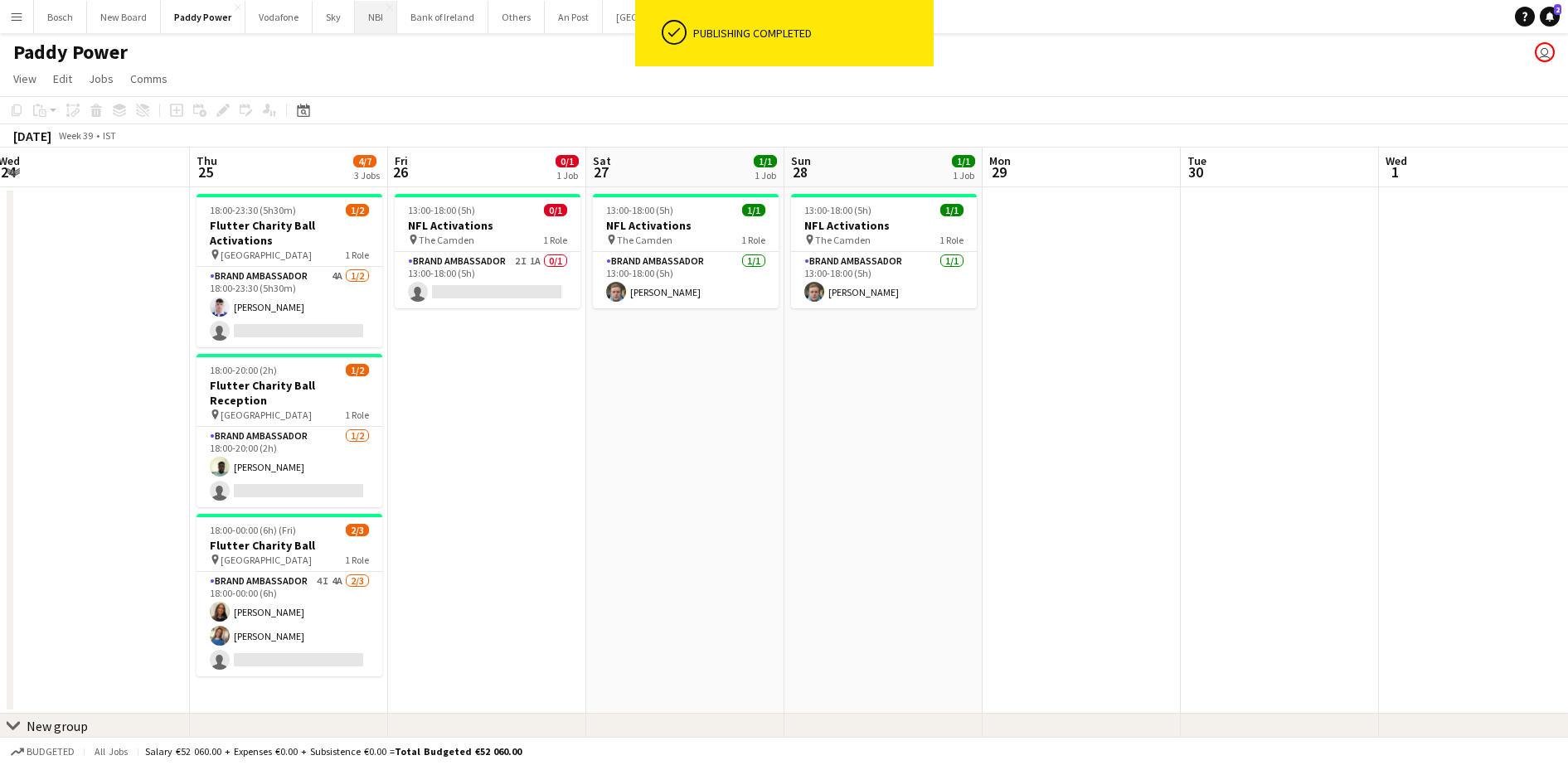
click at [378, 19] on button "NBI Close" at bounding box center [376, 17] width 42 height 33
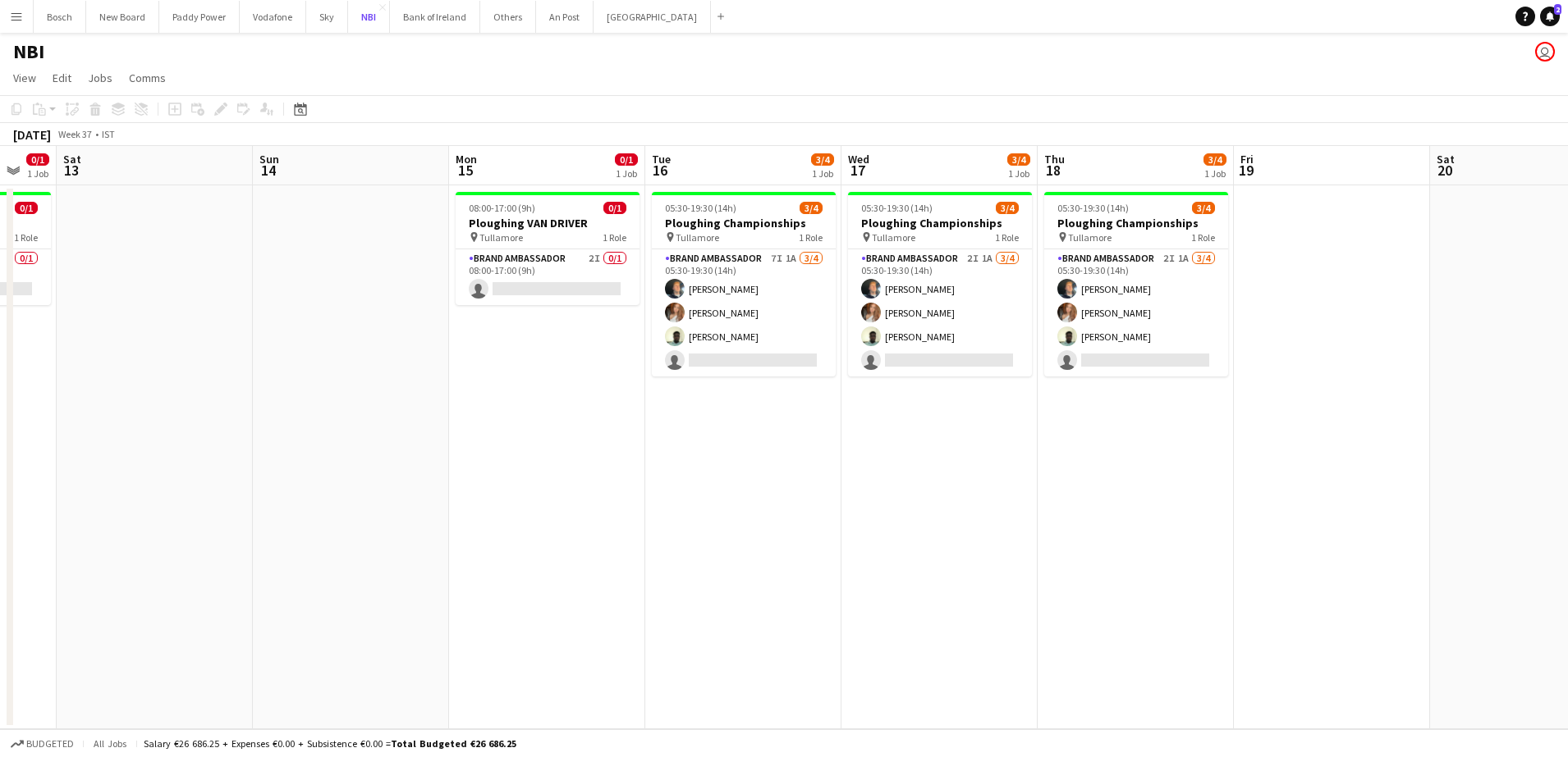
scroll to position [0, 445]
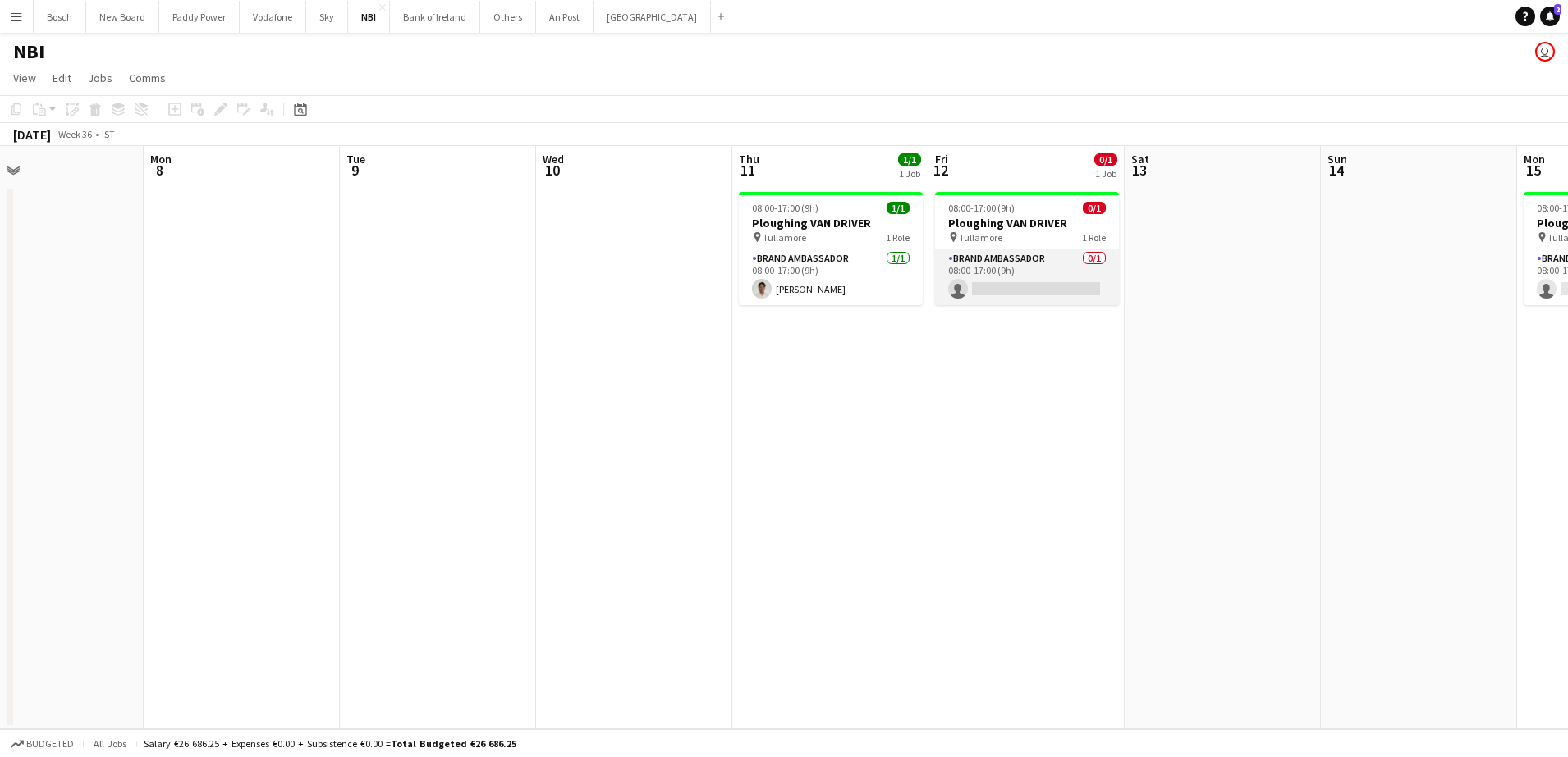
click at [1025, 272] on app-card-role "Brand Ambassador 0/1 08:00-17:00 (9h) single-neutral-actions" at bounding box center [1027, 278] width 184 height 56
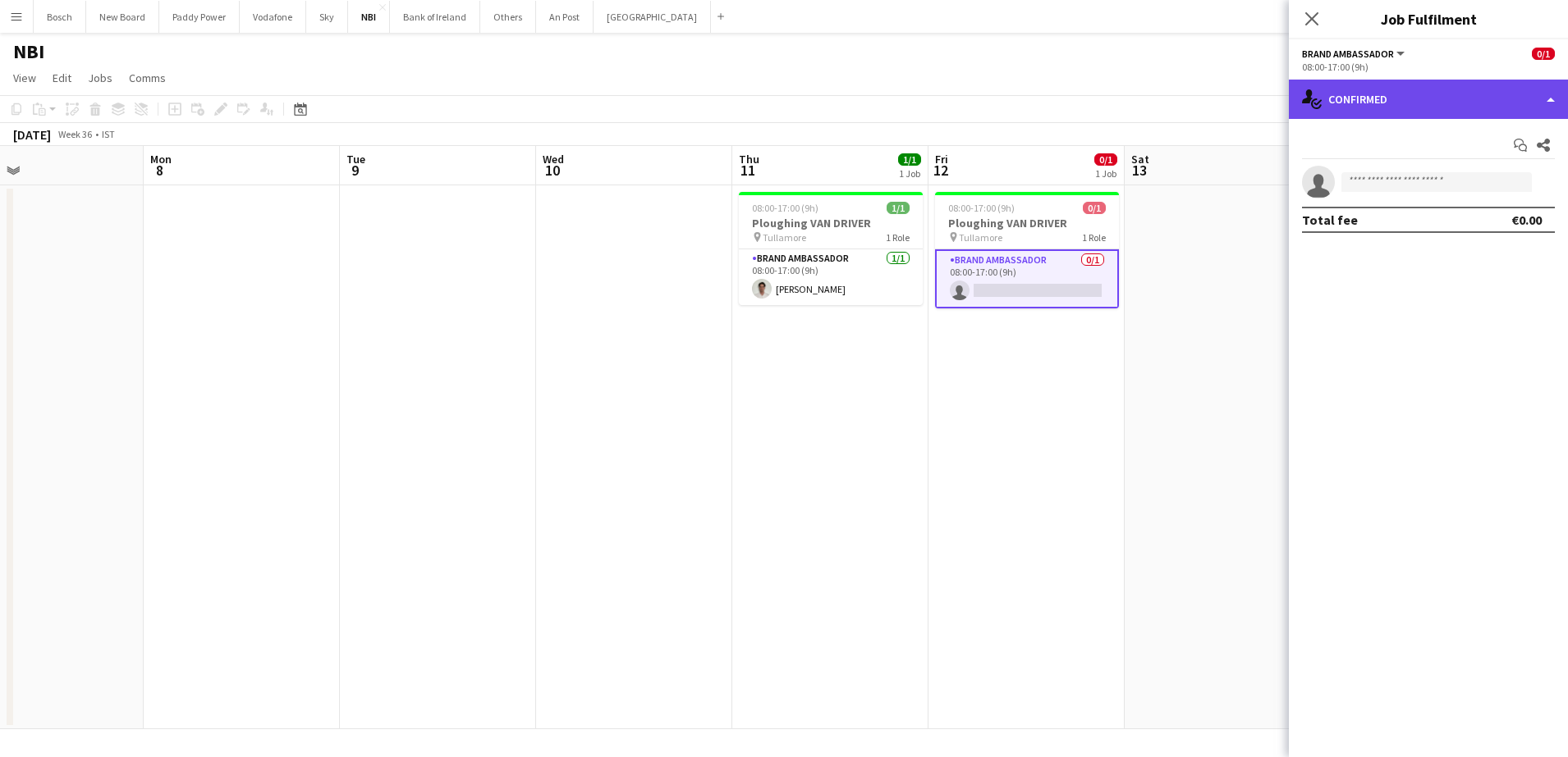
click at [1420, 81] on div "single-neutral-actions-check-2 Confirmed" at bounding box center [1427, 99] width 279 height 40
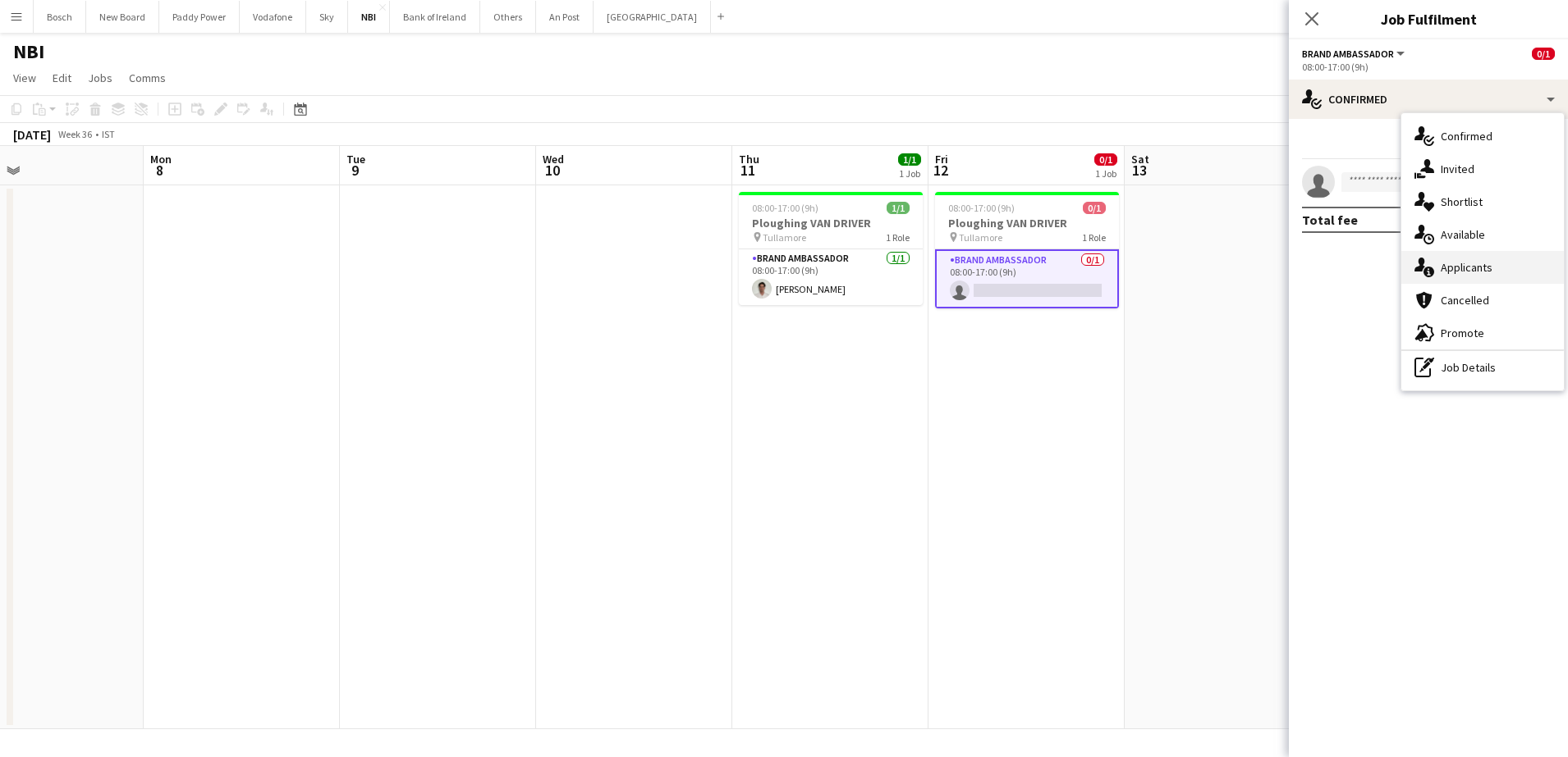
click at [1443, 262] on div "single-neutral-actions-information Applicants" at bounding box center [1483, 267] width 163 height 32
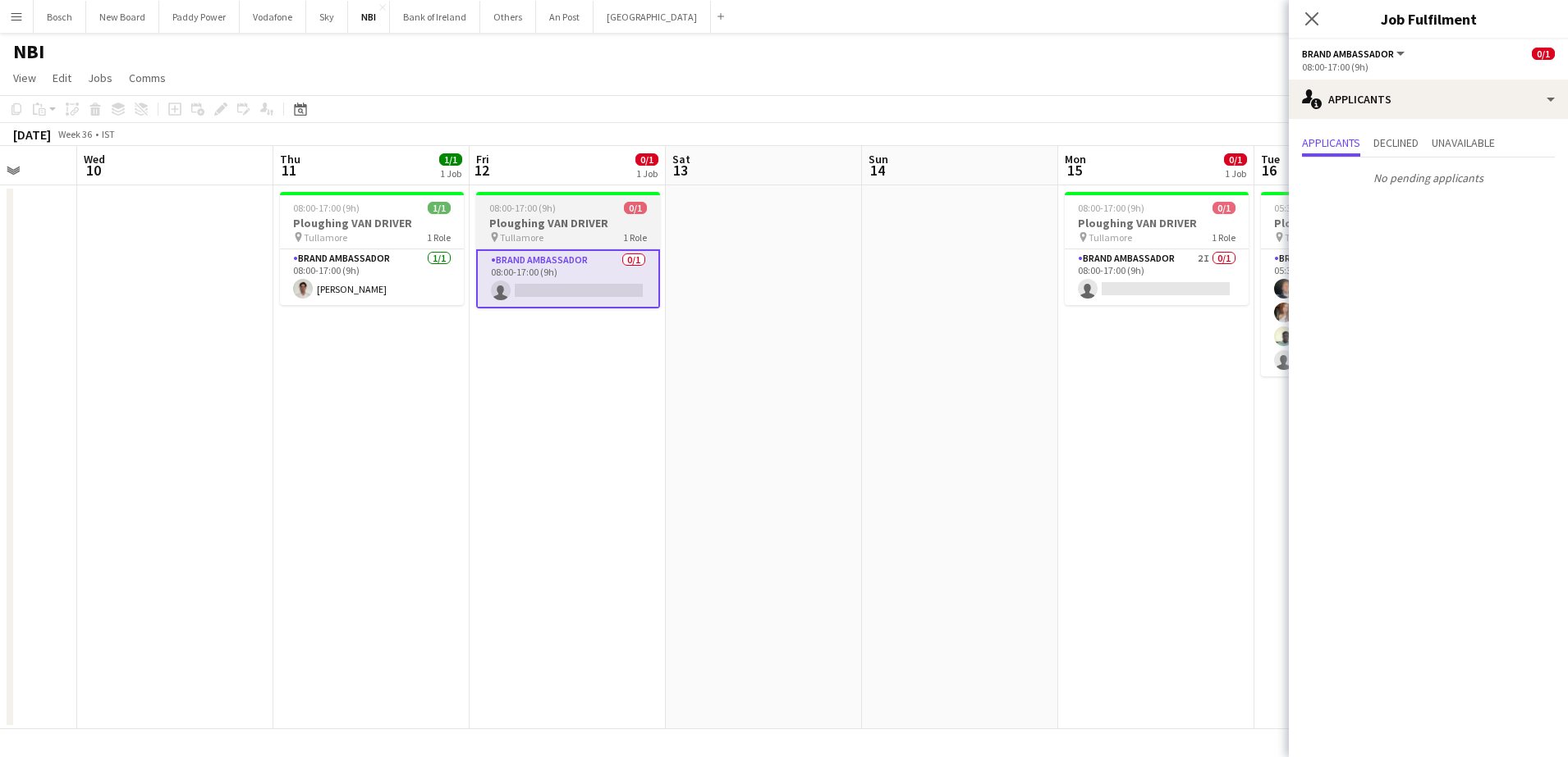
scroll to position [0, 636]
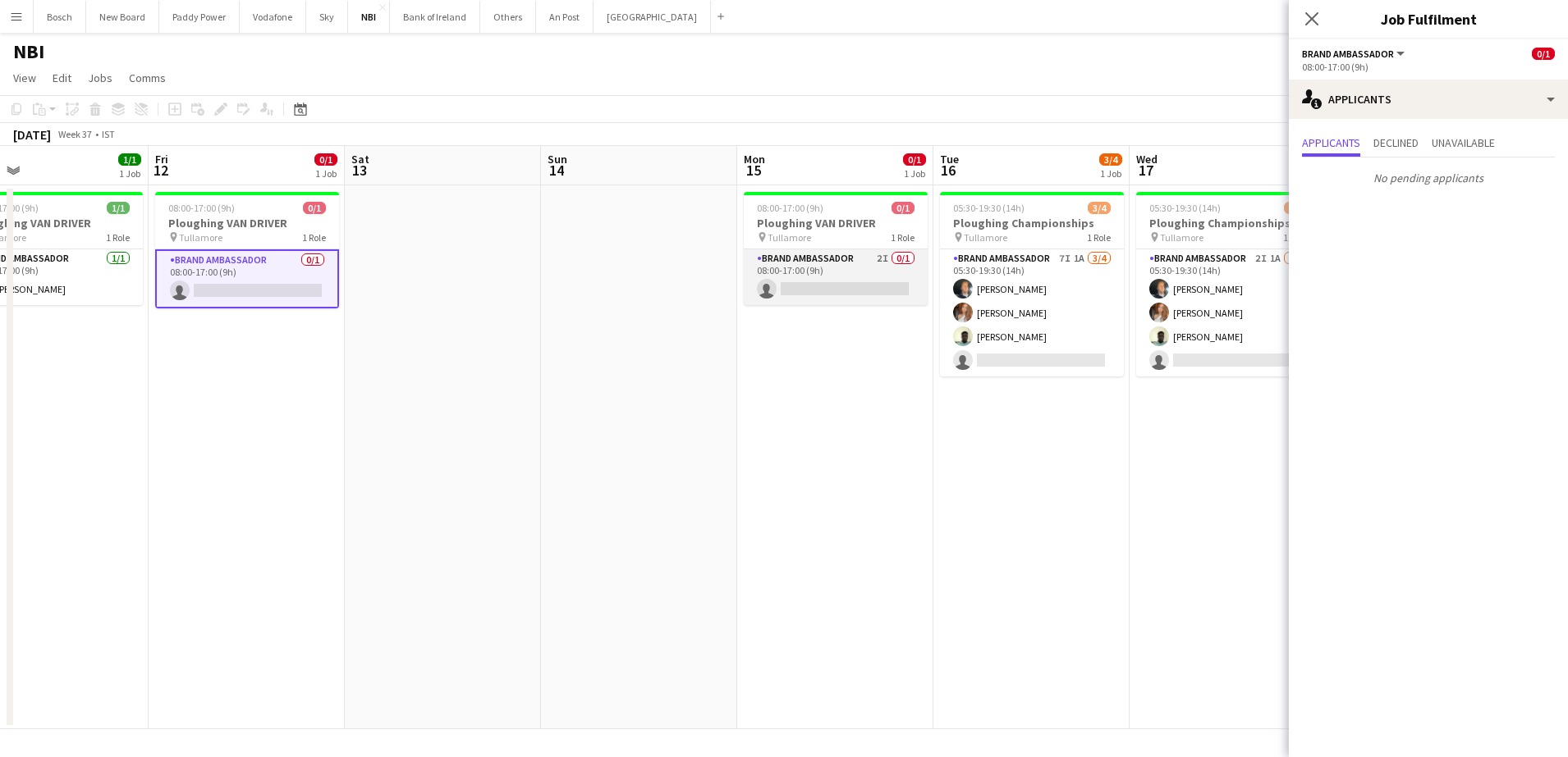
click at [927, 275] on app-card-role "Brand Ambassador 2I 0/1 08:00-17:00 (9h) single-neutral-actions" at bounding box center [835, 278] width 184 height 56
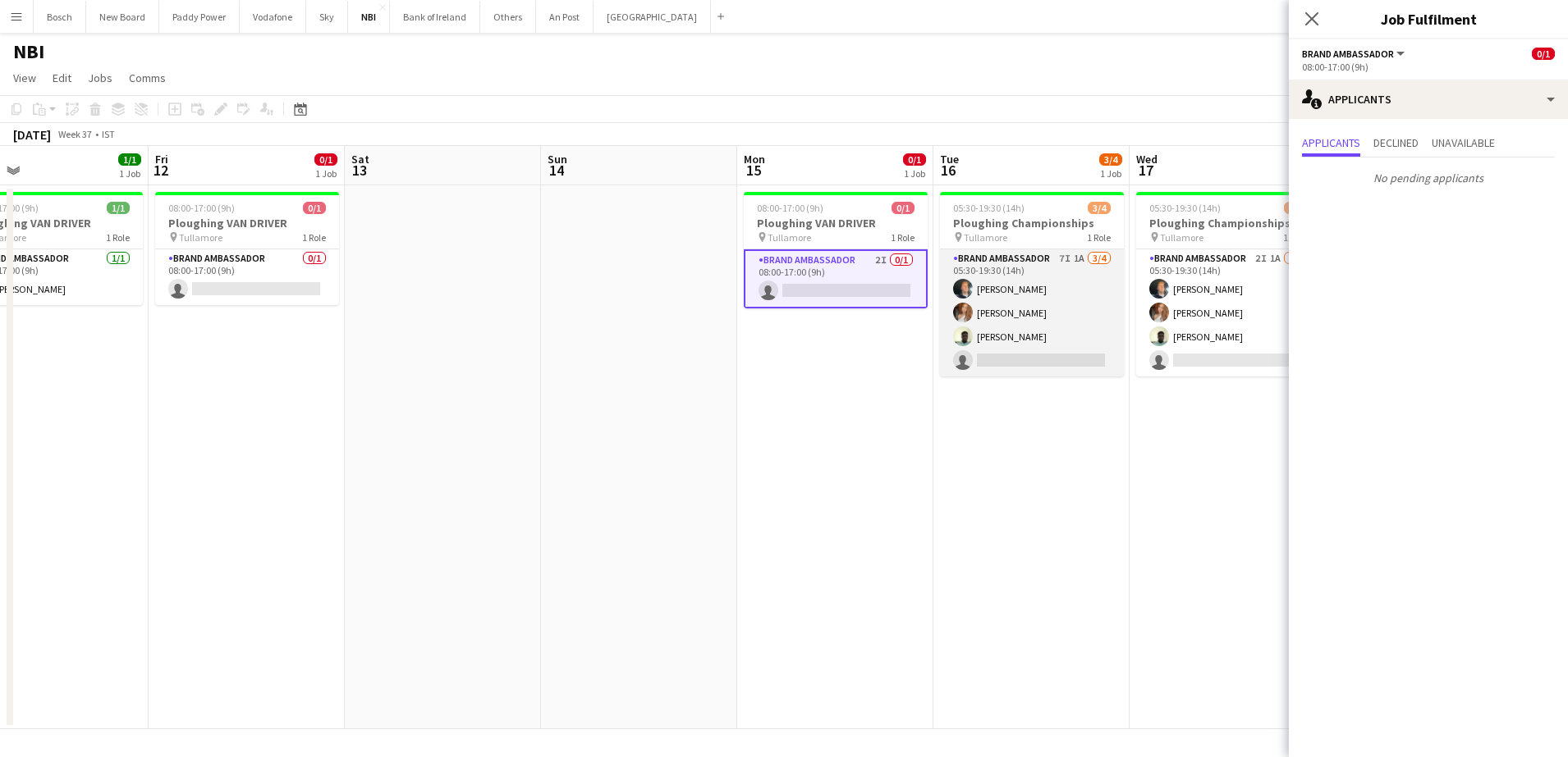
click at [1119, 364] on app-card-role "Brand Ambassador 7I 1A [DATE] 05:30-19:30 (14h) [PERSON_NAME] [PERSON_NAME] [PE…" at bounding box center [1031, 313] width 184 height 127
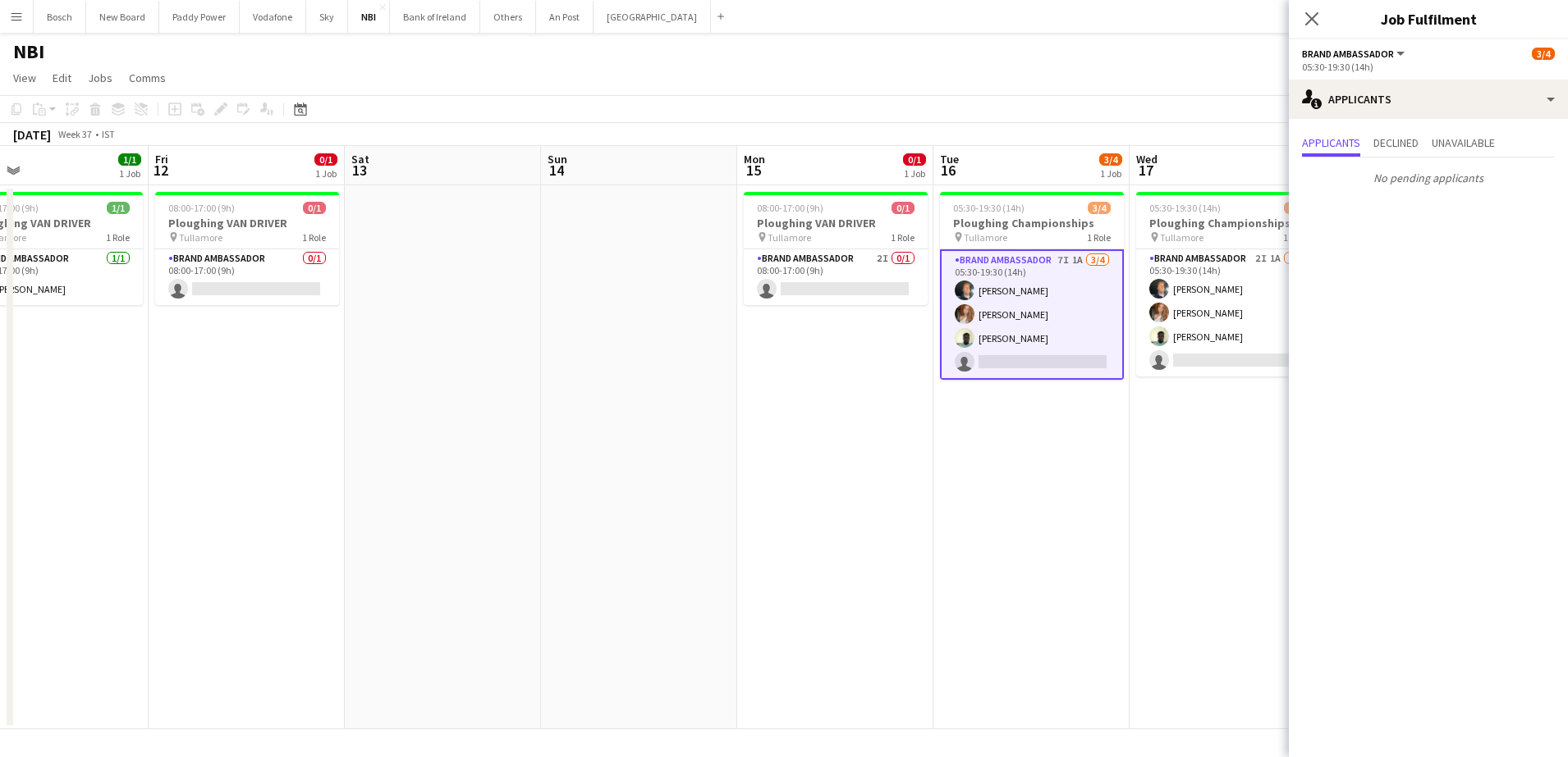
click at [17, 25] on button "Menu" at bounding box center [16, 16] width 32 height 32
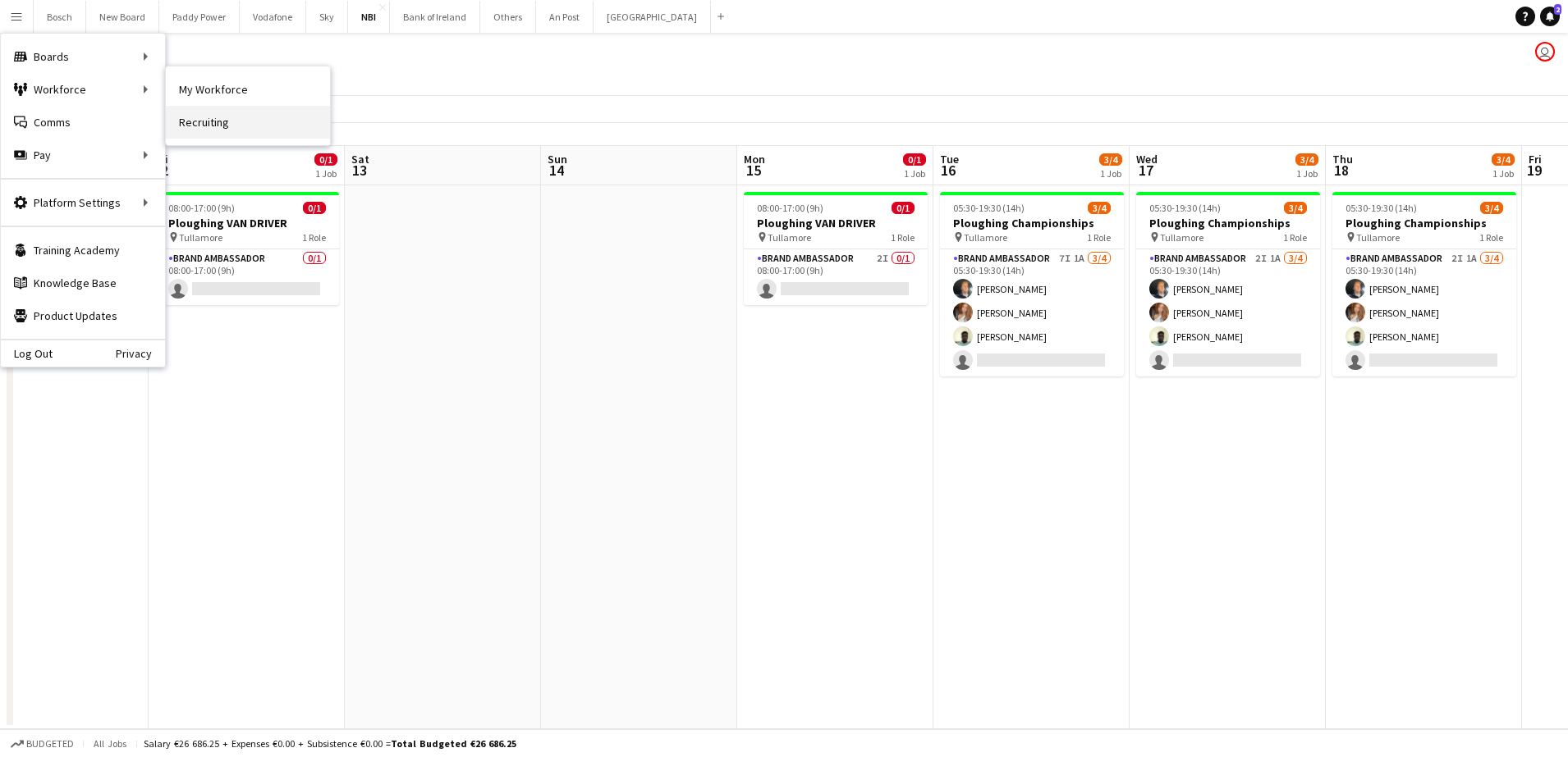
click at [185, 123] on link "Recruiting" at bounding box center [247, 121] width 164 height 32
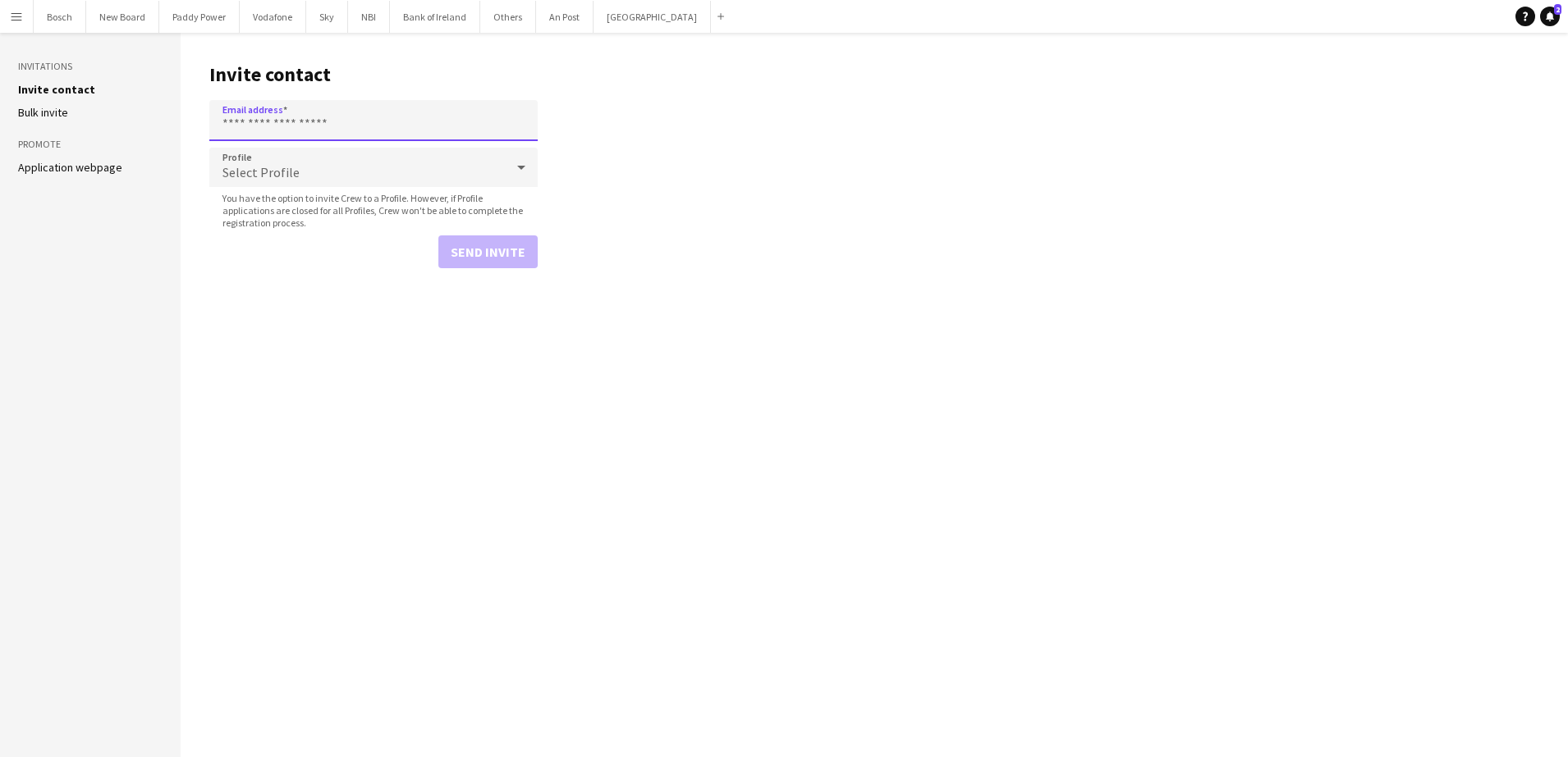
paste input "**********"
type input "**********"
click at [489, 254] on button "Send invite" at bounding box center [487, 251] width 99 height 32
